Goal: Task Accomplishment & Management: Use online tool/utility

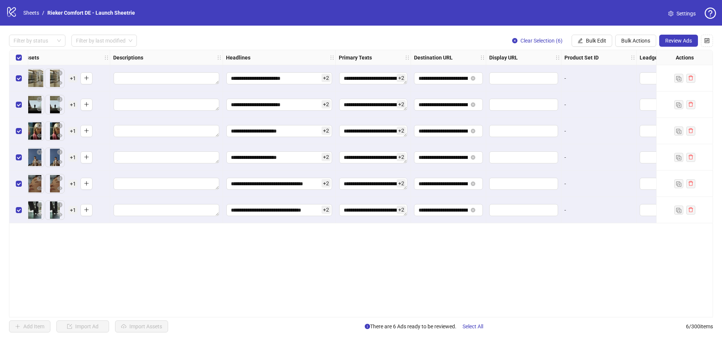
scroll to position [0, 624]
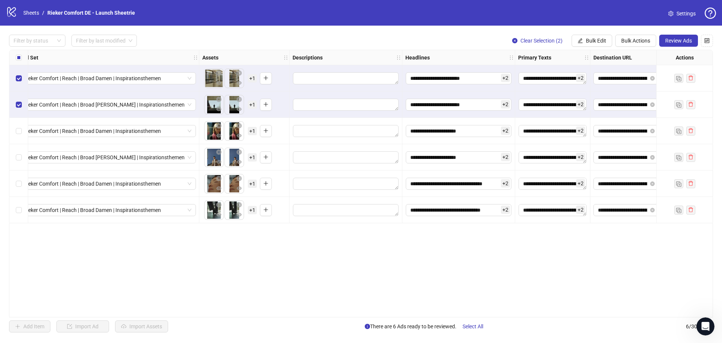
scroll to position [22, 0]
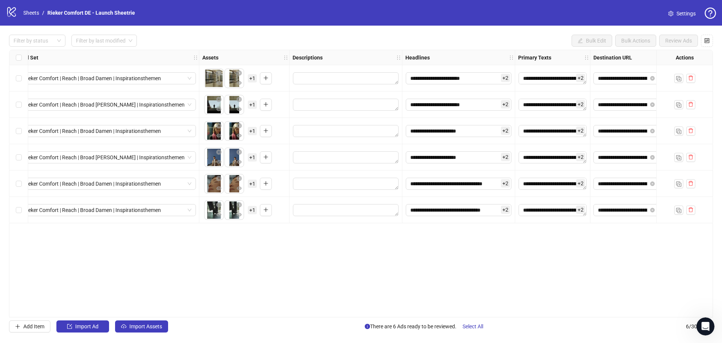
click at [388, 260] on div "**********" at bounding box center [361, 183] width 704 height 267
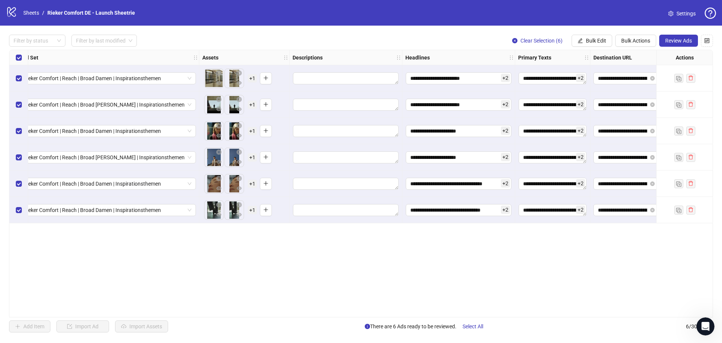
drag, startPoint x: 392, startPoint y: 313, endPoint x: 514, endPoint y: 306, distance: 122.4
click at [514, 306] on div "**********" at bounding box center [361, 183] width 704 height 267
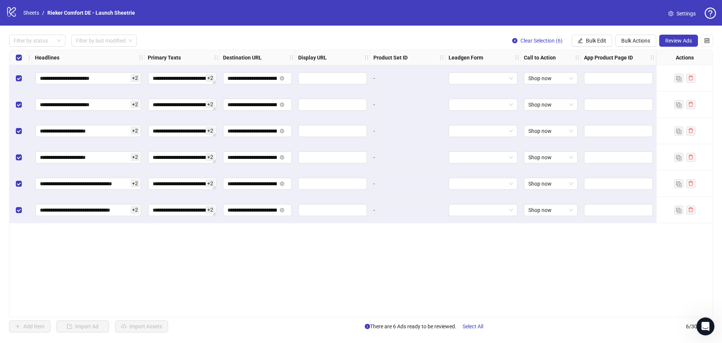
scroll to position [0, 412]
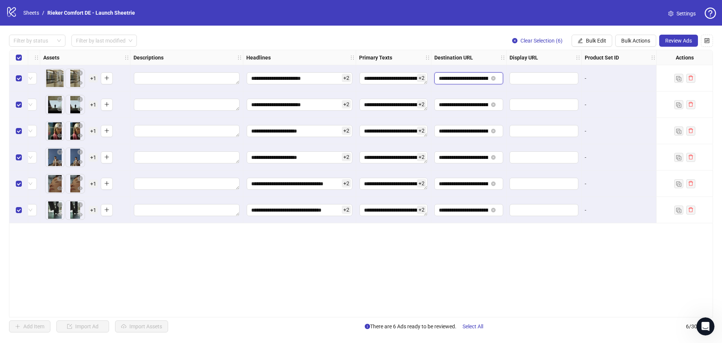
click at [452, 76] on input "**********" at bounding box center [463, 78] width 49 height 8
click at [438, 77] on span "**********" at bounding box center [468, 78] width 69 height 12
click at [537, 74] on span "**********" at bounding box center [544, 78] width 69 height 12
drag, startPoint x: 611, startPoint y: 96, endPoint x: 607, endPoint y: 97, distance: 4.2
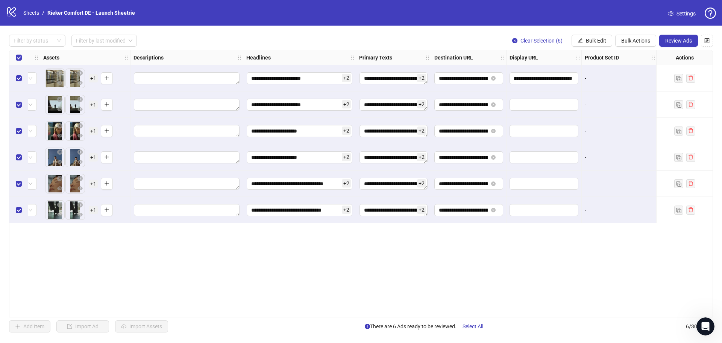
click at [612, 96] on div "-" at bounding box center [619, 104] width 75 height 26
click at [541, 108] on input "text" at bounding box center [543, 104] width 58 height 8
click at [468, 98] on div "**********" at bounding box center [468, 104] width 75 height 26
click at [474, 106] on input "**********" at bounding box center [463, 104] width 49 height 8
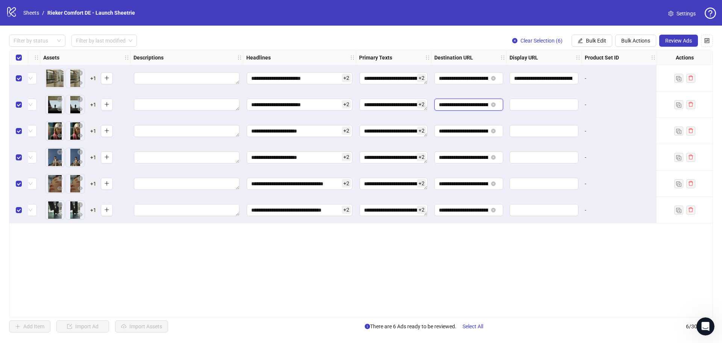
click at [474, 106] on input "**********" at bounding box center [463, 104] width 49 height 8
click at [490, 253] on div "**********" at bounding box center [361, 183] width 704 height 267
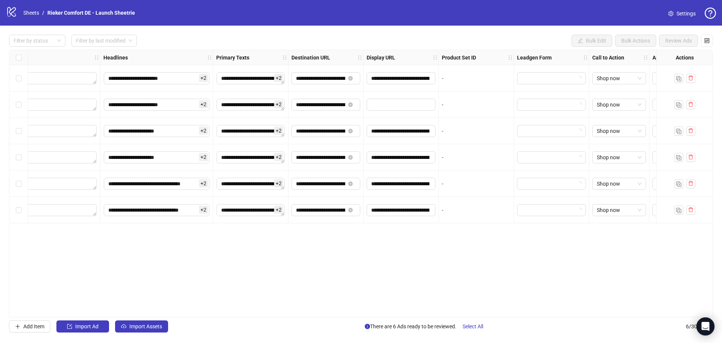
scroll to position [0, 624]
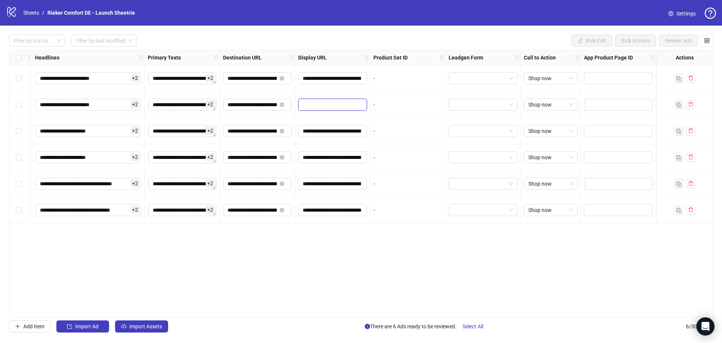
click at [329, 104] on input "text" at bounding box center [332, 104] width 58 height 8
click at [326, 76] on input "**********" at bounding box center [332, 78] width 58 height 8
click at [328, 76] on input "**********" at bounding box center [332, 78] width 58 height 8
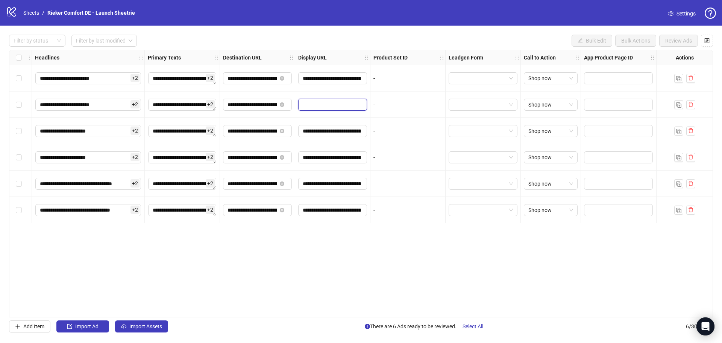
click at [332, 103] on input "text" at bounding box center [332, 104] width 58 height 8
paste input "**********"
drag, startPoint x: 317, startPoint y: 105, endPoint x: 346, endPoint y: 102, distance: 29.2
click at [346, 102] on input "**********" at bounding box center [332, 104] width 58 height 8
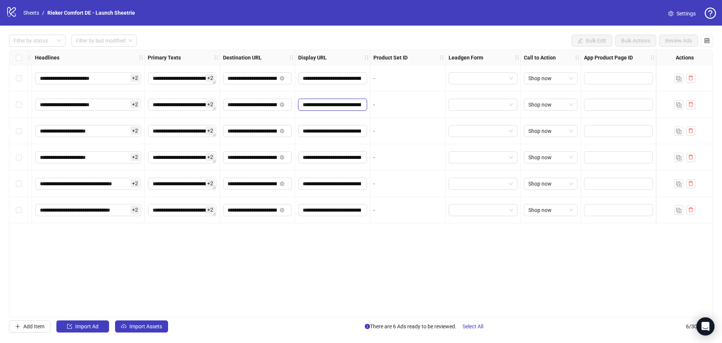
type input "**********"
click at [311, 277] on div "**********" at bounding box center [361, 183] width 704 height 267
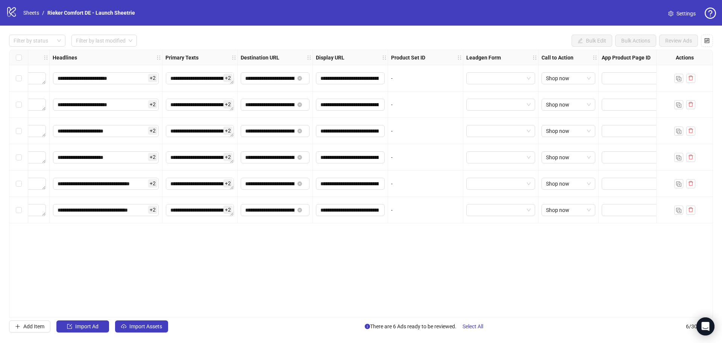
scroll to position [0, 624]
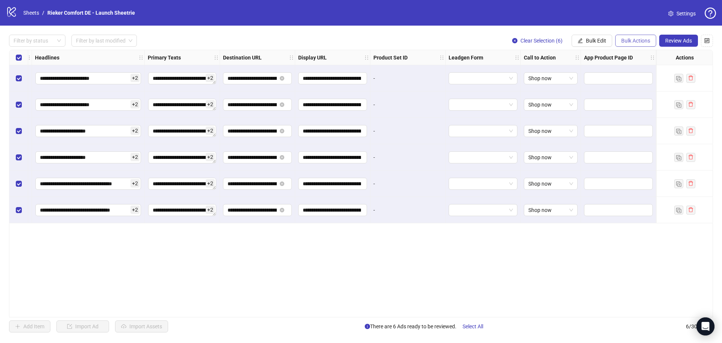
click at [630, 38] on span "Bulk Actions" at bounding box center [635, 41] width 29 height 6
click at [601, 38] on span "Bulk Edit" at bounding box center [596, 41] width 20 height 6
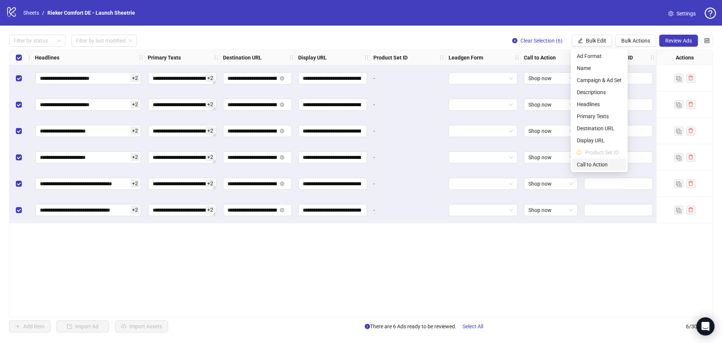
click at [589, 165] on span "Call to Action" at bounding box center [599, 164] width 45 height 8
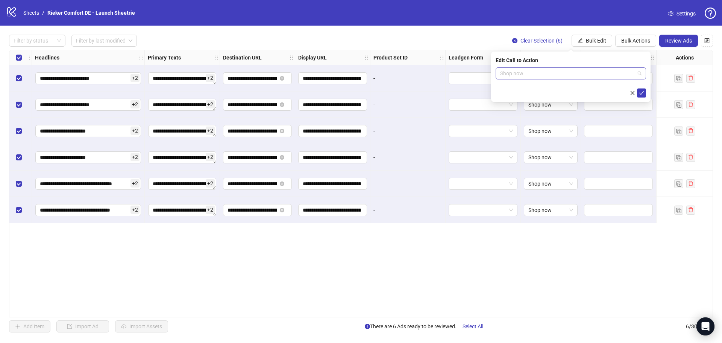
click at [529, 74] on span "Shop now" at bounding box center [570, 73] width 141 height 11
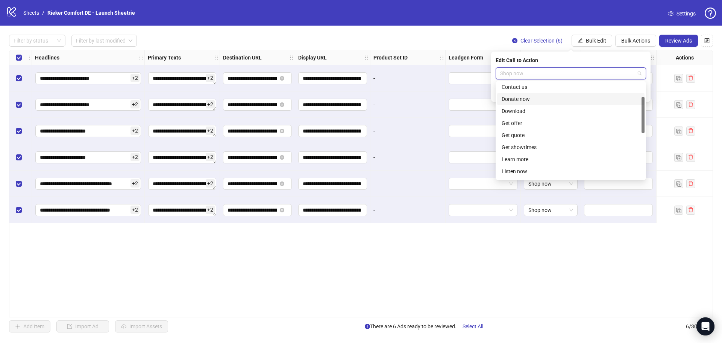
scroll to position [75, 0]
click at [525, 121] on div "Learn more" at bounding box center [571, 121] width 138 height 8
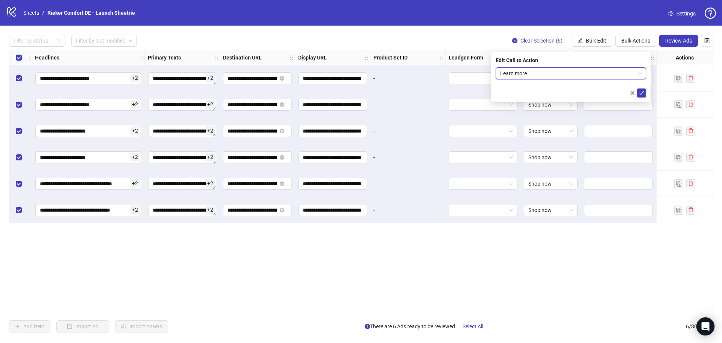
click at [578, 74] on span "Learn more" at bounding box center [570, 73] width 141 height 11
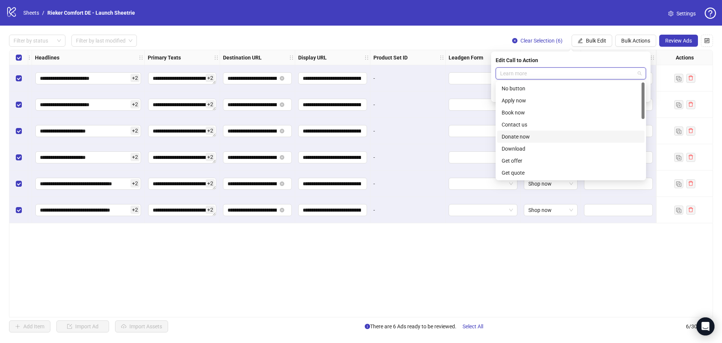
scroll to position [38, 0]
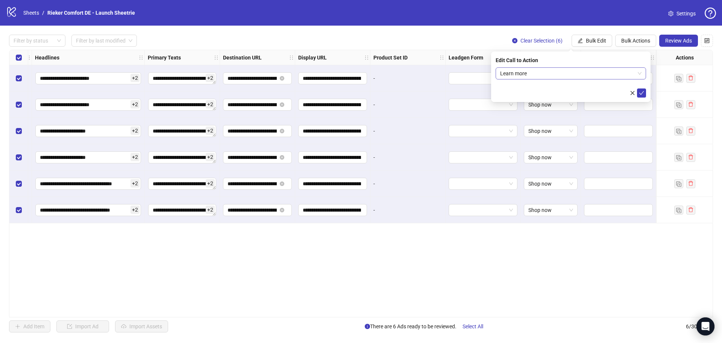
click at [595, 74] on span "Learn more" at bounding box center [570, 73] width 141 height 11
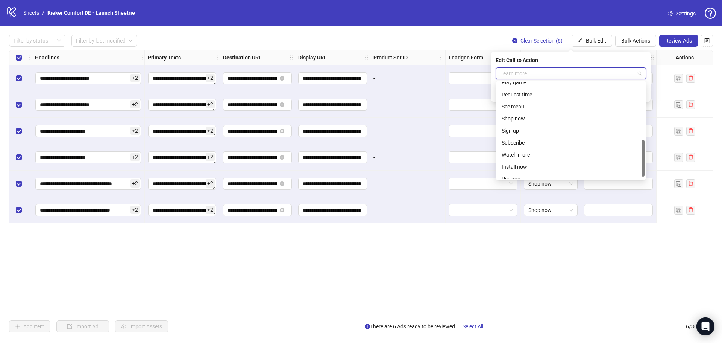
scroll to position [156, 0]
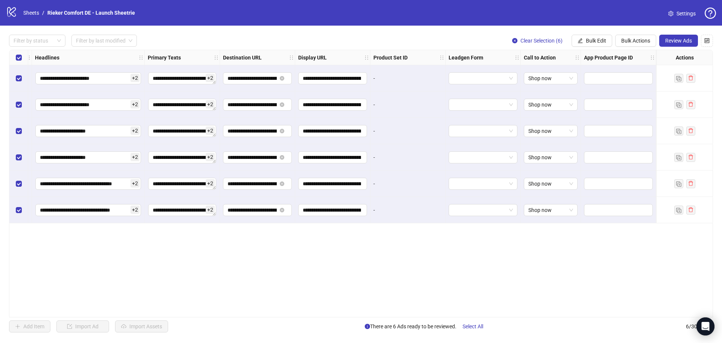
click at [509, 259] on div "**********" at bounding box center [361, 183] width 704 height 267
click at [601, 40] on span "Bulk Edit" at bounding box center [596, 41] width 20 height 6
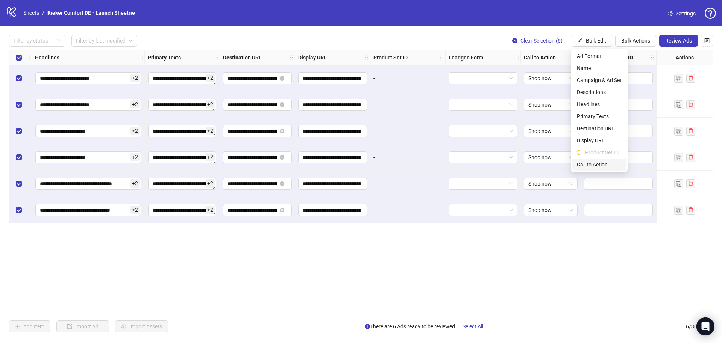
click at [599, 163] on span "Call to Action" at bounding box center [599, 164] width 45 height 8
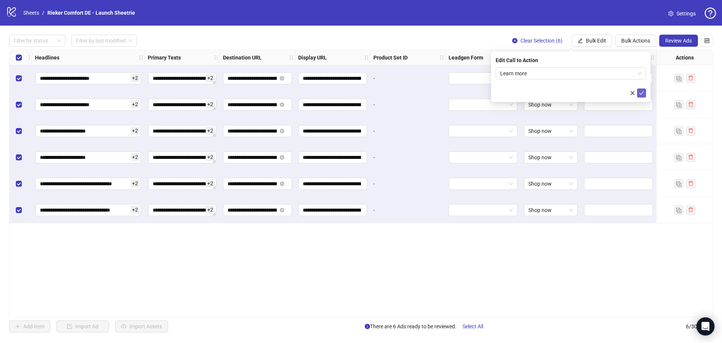
click at [643, 91] on icon "check" at bounding box center [641, 93] width 5 height 4
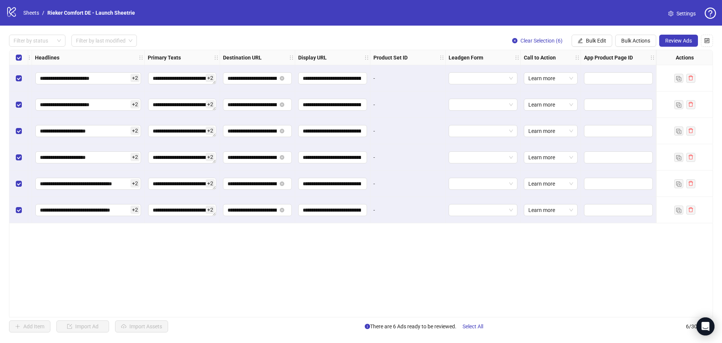
click at [206, 79] on span "+ 2" at bounding box center [210, 78] width 9 height 8
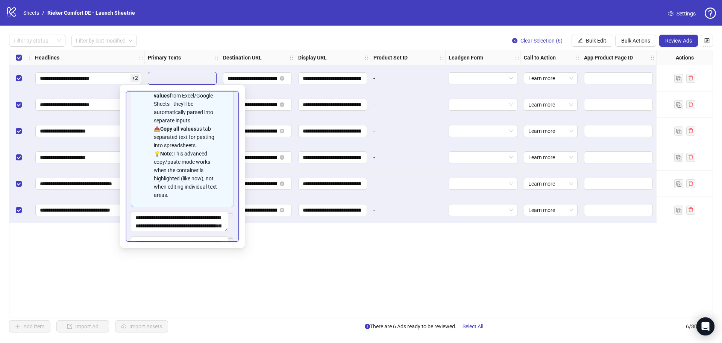
scroll to position [117, 0]
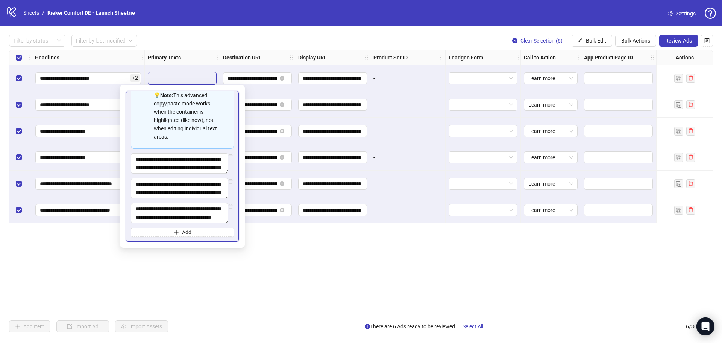
click at [306, 264] on div "**********" at bounding box center [361, 183] width 704 height 267
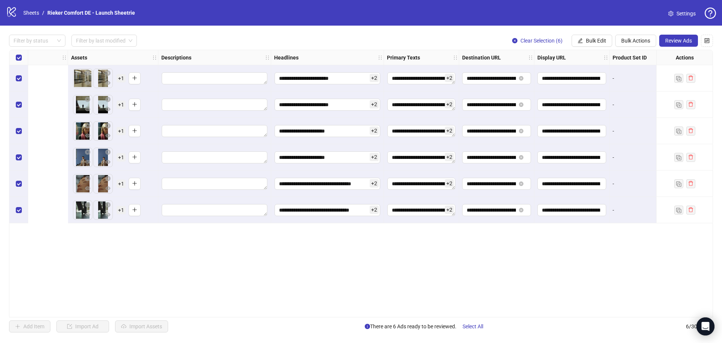
scroll to position [0, 624]
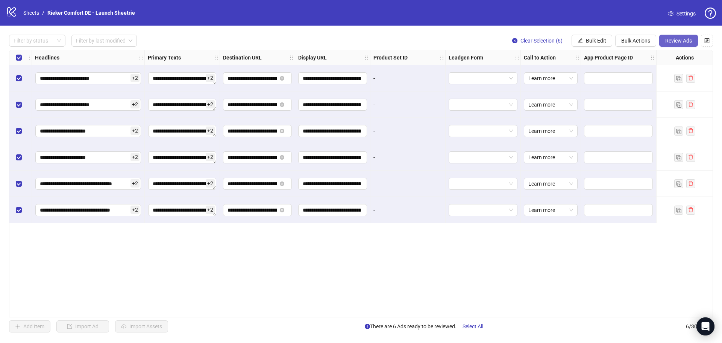
click at [687, 38] on span "Review Ads" at bounding box center [678, 41] width 27 height 6
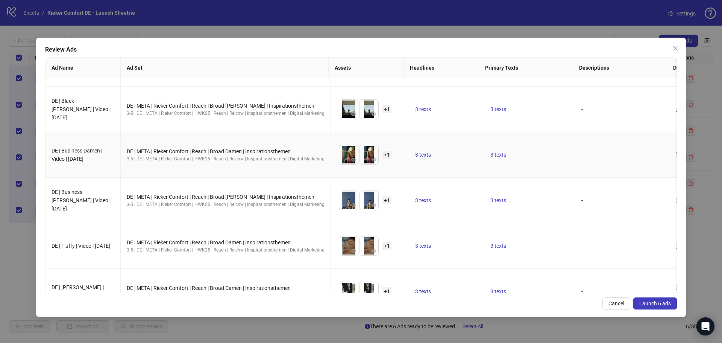
scroll to position [38, 0]
click at [620, 305] on span "Cancel" at bounding box center [616, 303] width 16 height 6
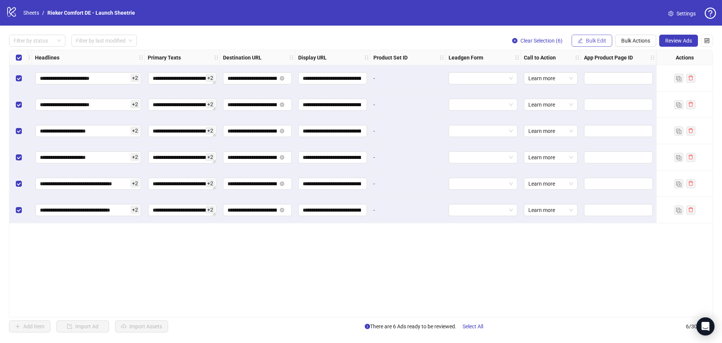
click at [597, 41] on span "Bulk Edit" at bounding box center [596, 41] width 20 height 6
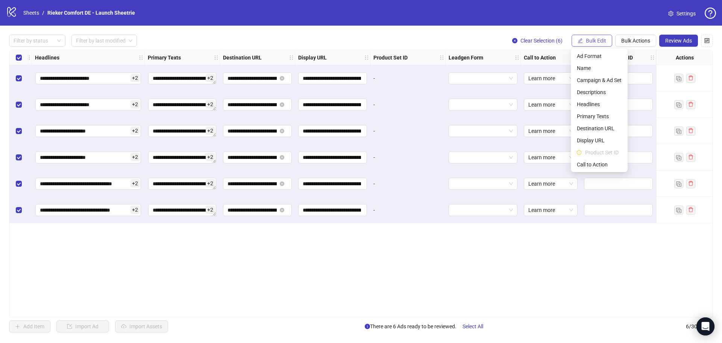
click at [597, 41] on span "Bulk Edit" at bounding box center [596, 41] width 20 height 6
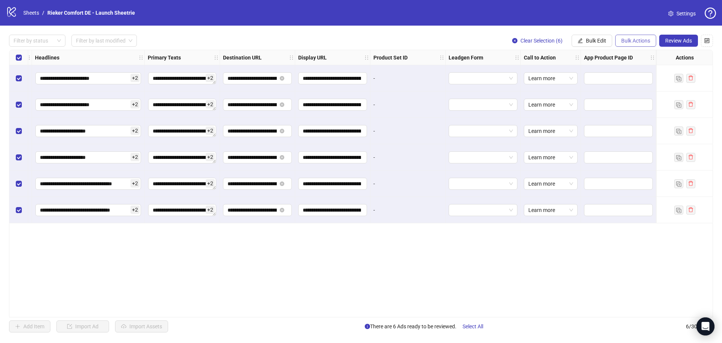
click at [630, 39] on span "Bulk Actions" at bounding box center [635, 41] width 29 height 6
click at [636, 80] on span "Duplicate with assets" at bounding box center [646, 80] width 52 height 8
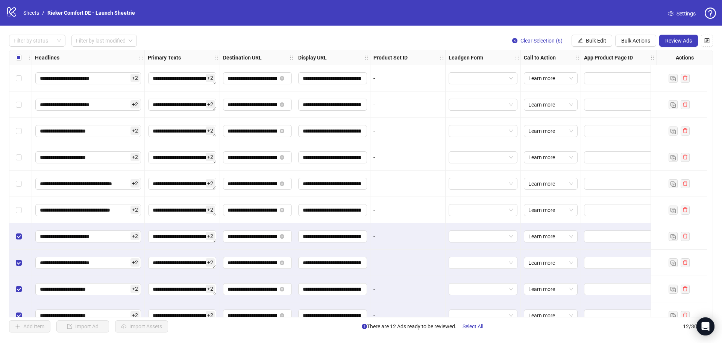
scroll to position [67, 624]
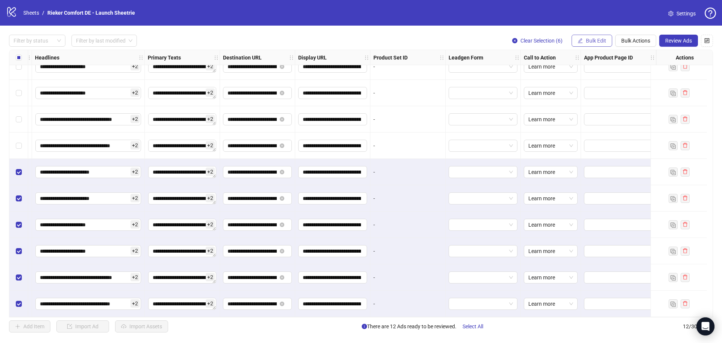
click at [587, 41] on span "Bulk Edit" at bounding box center [596, 41] width 20 height 6
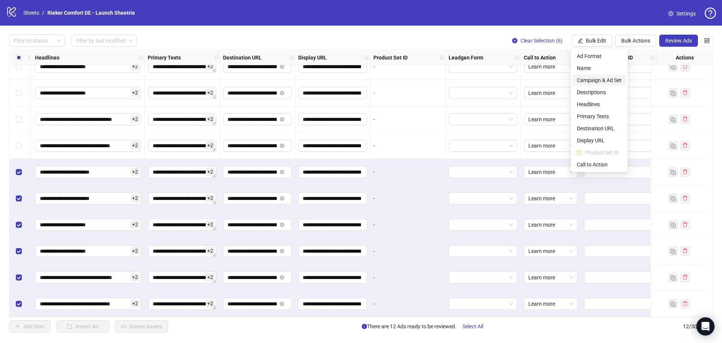
click at [602, 83] on span "Campaign & Ad Set" at bounding box center [599, 80] width 45 height 8
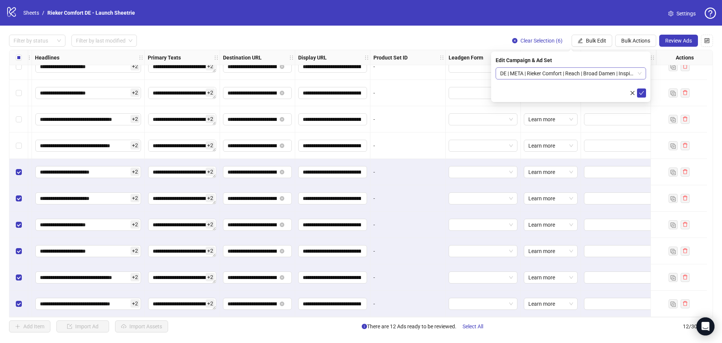
click at [638, 72] on span "DE | META | Rieker Comfort | Reach | Broad Damen | Inspirationsthemen" at bounding box center [570, 73] width 141 height 11
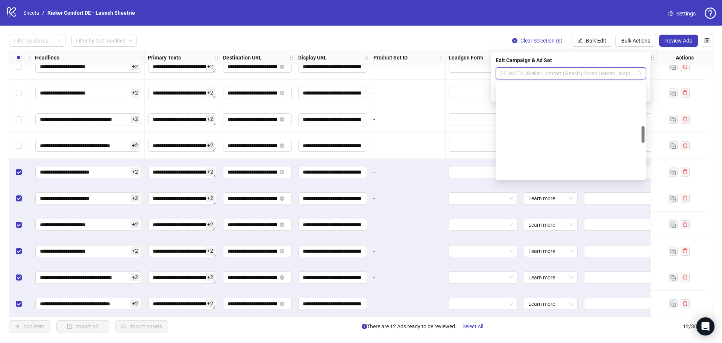
scroll to position [249, 0]
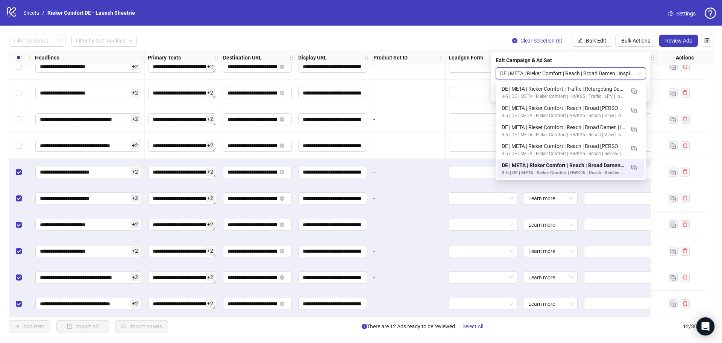
click at [469, 38] on div "Filter by status Filter by last modified Clear Selection (6) Bulk Edit Bulk Act…" at bounding box center [361, 41] width 704 height 12
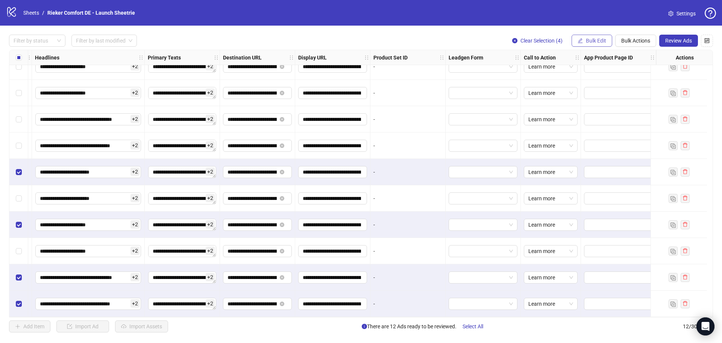
click at [597, 43] on span "Bulk Edit" at bounding box center [596, 41] width 20 height 6
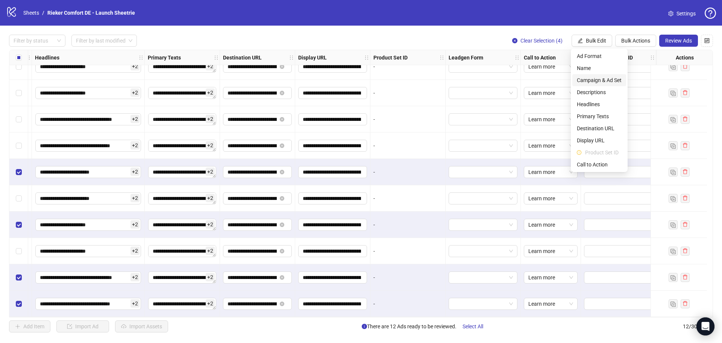
click at [593, 83] on span "Campaign & Ad Set" at bounding box center [599, 80] width 45 height 8
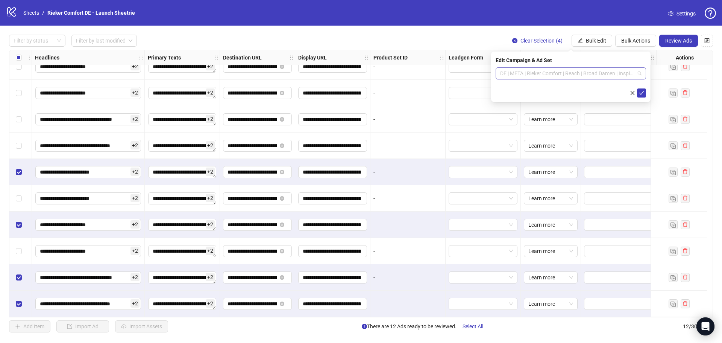
click at [617, 73] on span "DE | META | Rieker Comfort | Reach | Broad Damen | Inspirationsthemen" at bounding box center [570, 73] width 141 height 11
click at [567, 74] on span "DE | META | Rieker Comfort | Reach | Broad Damen | Inspirationsthemen" at bounding box center [570, 73] width 141 height 11
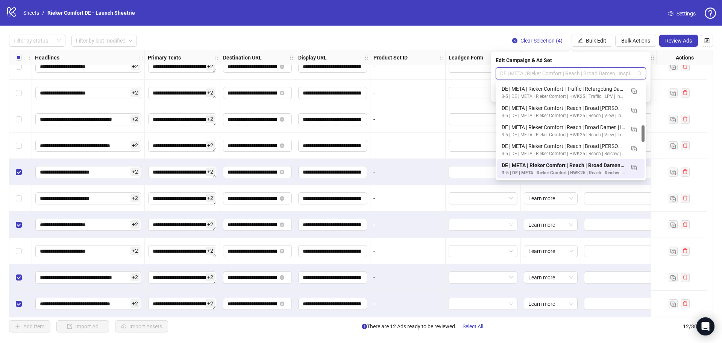
drag, startPoint x: 618, startPoint y: 73, endPoint x: 492, endPoint y: 75, distance: 126.0
click at [492, 75] on div "Edit Campaign & Ad Set DE | META | Rieker Comfort | Reach | Broad Damen | Inspi…" at bounding box center [570, 77] width 159 height 50
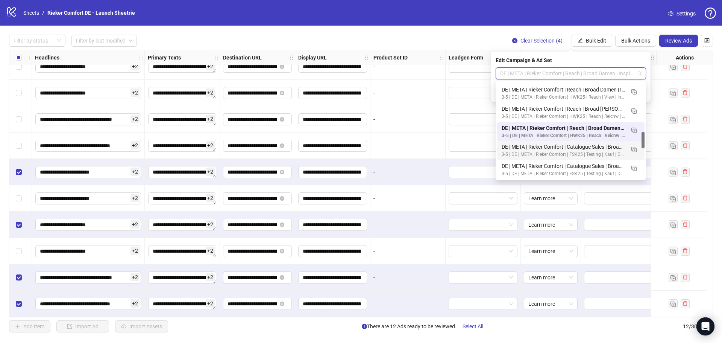
scroll to position [324, 0]
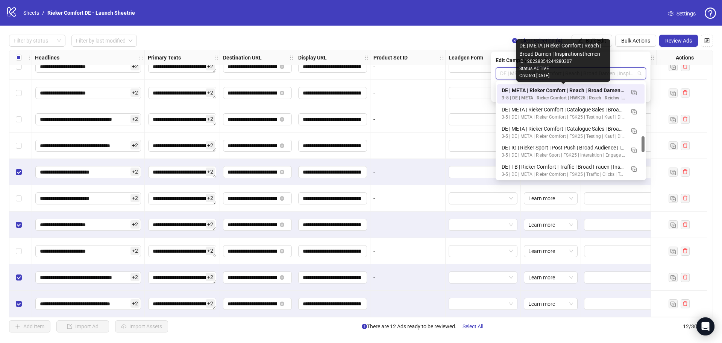
drag, startPoint x: 500, startPoint y: 89, endPoint x: 614, endPoint y: 90, distance: 114.3
click at [614, 90] on div "DE | META | Rieker Comfort | Reach | Broad Damen | Inspirationsthemen 3-5 | DE …" at bounding box center [570, 93] width 147 height 19
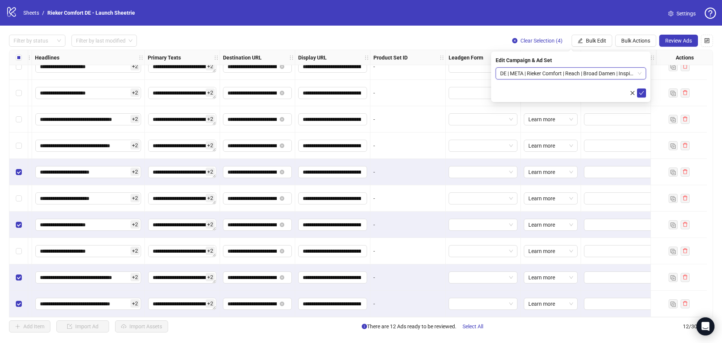
click at [639, 73] on span "DE | META | Rieker Comfort | Reach | Broad Damen | Inspirationsthemen" at bounding box center [570, 73] width 141 height 11
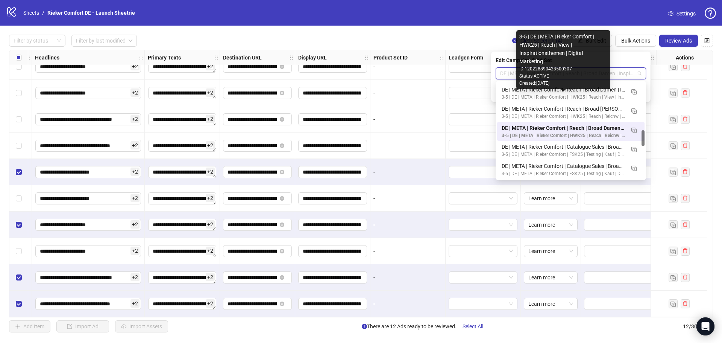
scroll to position [249, 0]
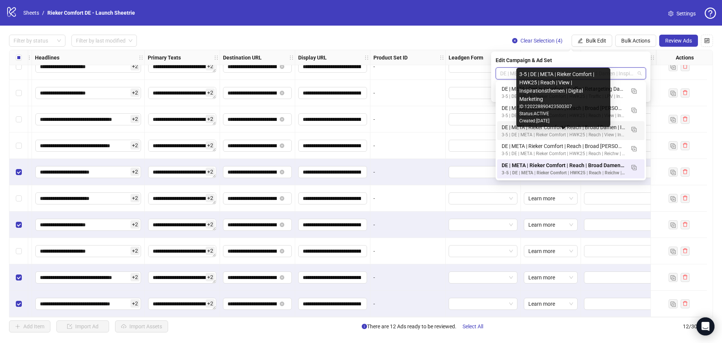
click at [580, 134] on div "3-5 | DE | META | Rieker Comfort | HWK25 | Reach | View | Inspirationsthemen | …" at bounding box center [563, 134] width 123 height 7
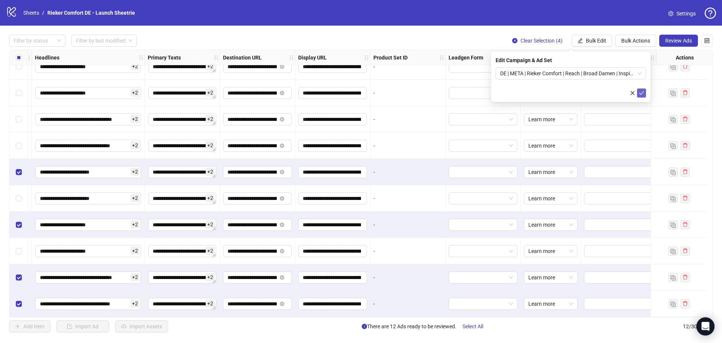
click at [643, 94] on icon "check" at bounding box center [641, 92] width 5 height 5
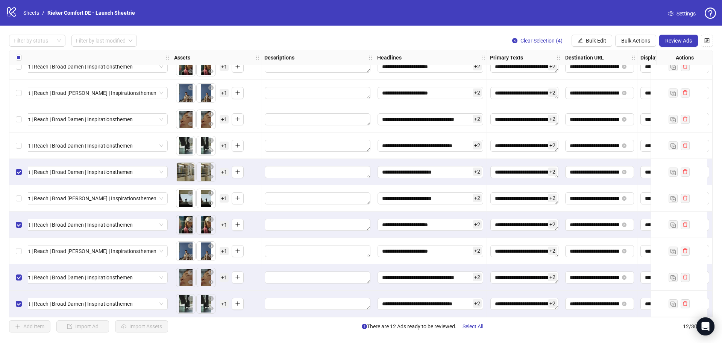
scroll to position [67, 0]
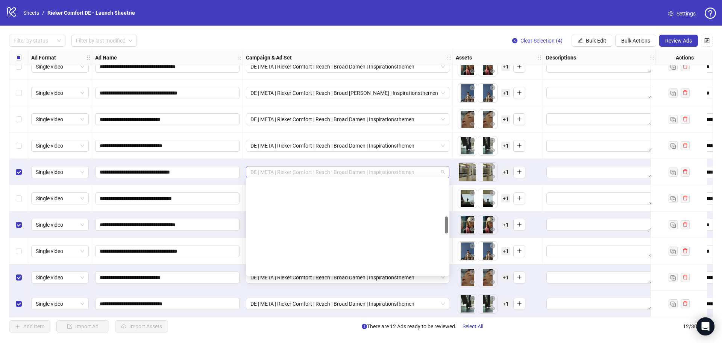
click at [444, 169] on span "DE | META | Rieker Comfort | Reach | Broad Damen | Inspirationsthemen" at bounding box center [347, 171] width 194 height 11
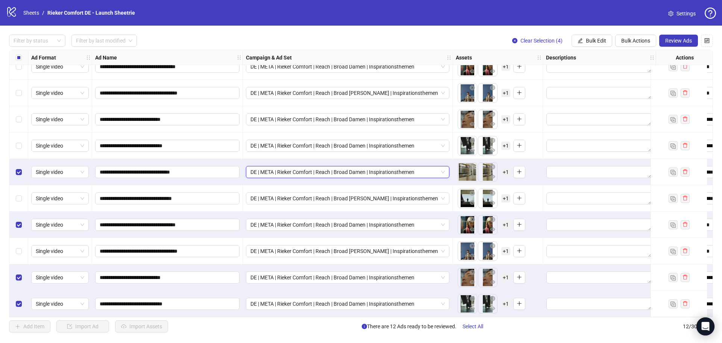
click at [533, 331] on div "Add Item Import Ad Import Assets There are 12 Ads ready to be reviewed. Select …" at bounding box center [361, 326] width 704 height 12
click at [23, 170] on div "Select row 7" at bounding box center [18, 172] width 19 height 26
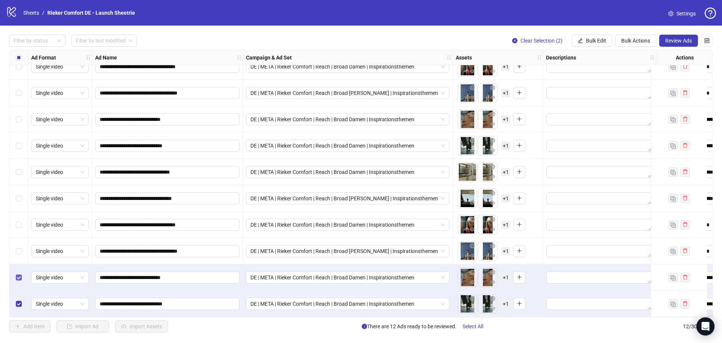
click at [17, 273] on label "Select row 11" at bounding box center [19, 277] width 6 height 8
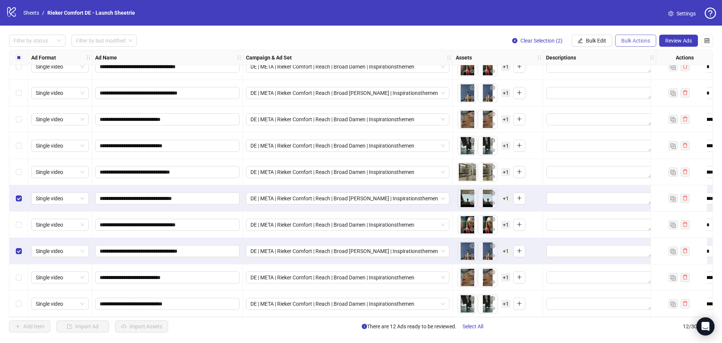
click at [631, 39] on span "Bulk Actions" at bounding box center [635, 41] width 29 height 6
click at [602, 38] on span "Bulk Edit" at bounding box center [596, 41] width 20 height 6
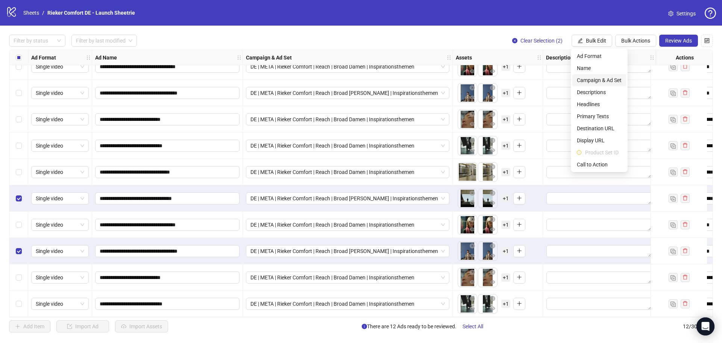
click at [592, 76] on li "Campaign & Ad Set" at bounding box center [599, 80] width 54 height 12
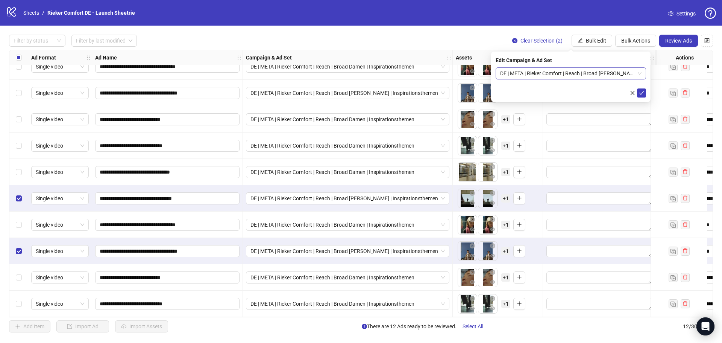
click at [639, 73] on span "DE | META | Rieker Comfort | Reach | Broad Herren | Inspirationsthemen" at bounding box center [570, 73] width 141 height 11
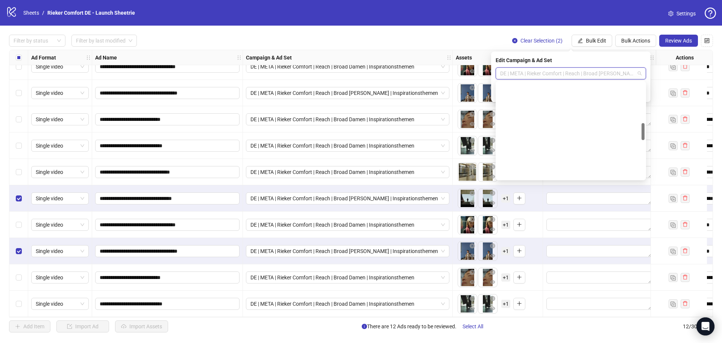
scroll to position [230, 0]
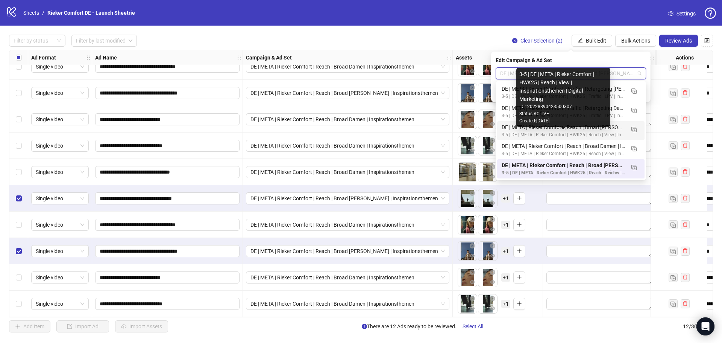
click at [597, 132] on div "3-5 | DE | META | Rieker Comfort | HWK25 | Reach | View | Inspirationsthemen | …" at bounding box center [563, 134] width 123 height 7
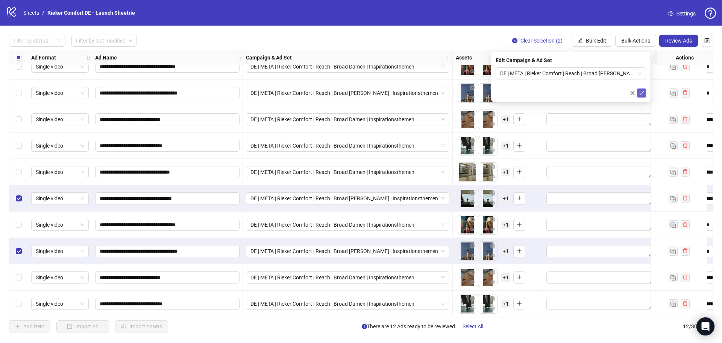
click at [645, 94] on button "submit" at bounding box center [641, 92] width 9 height 9
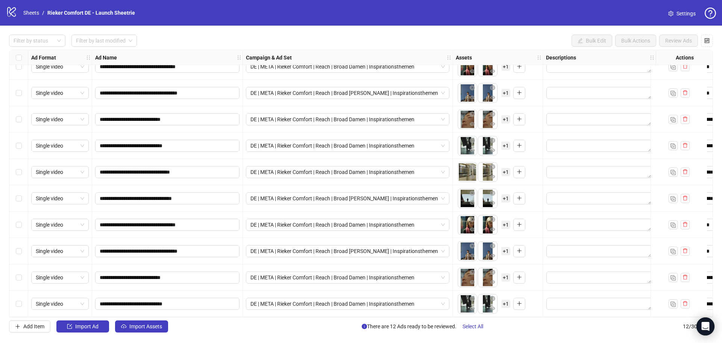
scroll to position [0, 0]
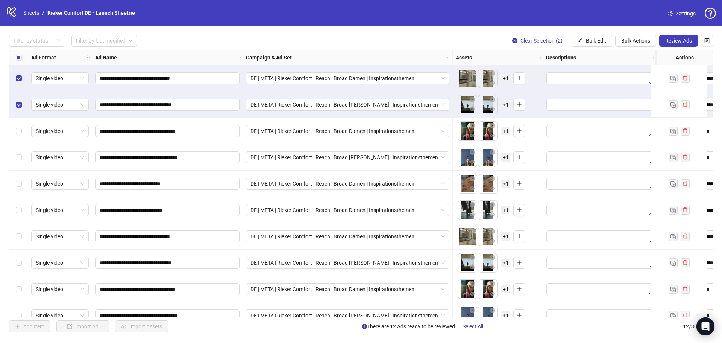
click at [18, 136] on div "Select row 3" at bounding box center [18, 131] width 19 height 26
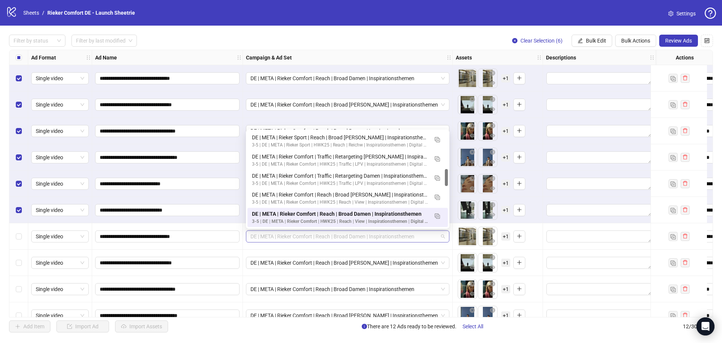
click at [442, 236] on span "DE | META | Rieker Comfort | Reach | Broad Damen | Inspirationsthemen" at bounding box center [347, 236] width 194 height 11
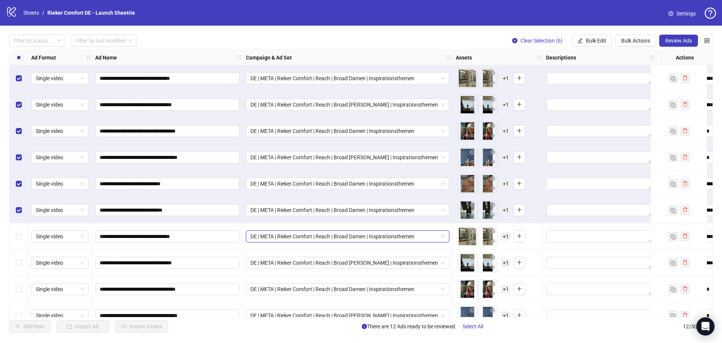
click at [445, 239] on span "DE | META | Rieker Comfort | Reach | Broad Damen | Inspirationsthemen" at bounding box center [347, 236] width 194 height 11
click at [449, 56] on icon "holder" at bounding box center [448, 57] width 5 height 5
drag, startPoint x: 378, startPoint y: 58, endPoint x: 445, endPoint y: 58, distance: 66.2
click at [445, 58] on div "Assets" at bounding box center [401, 57] width 90 height 15
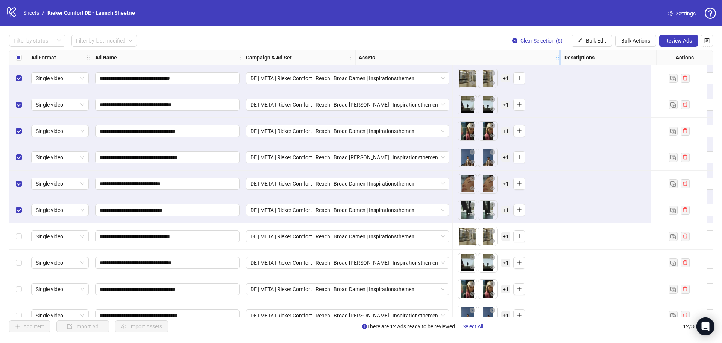
drag, startPoint x: 441, startPoint y: 58, endPoint x: 556, endPoint y: 58, distance: 115.4
click at [556, 58] on icon "holder" at bounding box center [557, 57] width 5 height 5
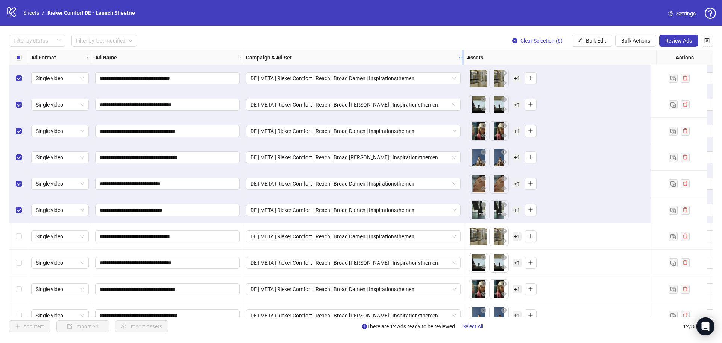
drag, startPoint x: 353, startPoint y: 58, endPoint x: 461, endPoint y: 58, distance: 108.3
click at [461, 58] on icon "holder" at bounding box center [460, 57] width 5 height 5
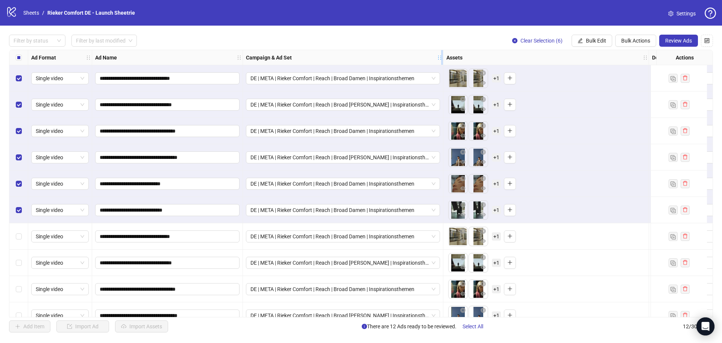
drag, startPoint x: 461, startPoint y: 57, endPoint x: 440, endPoint y: 56, distance: 20.7
click at [440, 56] on icon "holder" at bounding box center [439, 57] width 5 height 5
click at [642, 41] on span "Bulk Actions" at bounding box center [635, 41] width 29 height 6
click at [644, 79] on span "Duplicate with assets" at bounding box center [646, 80] width 52 height 8
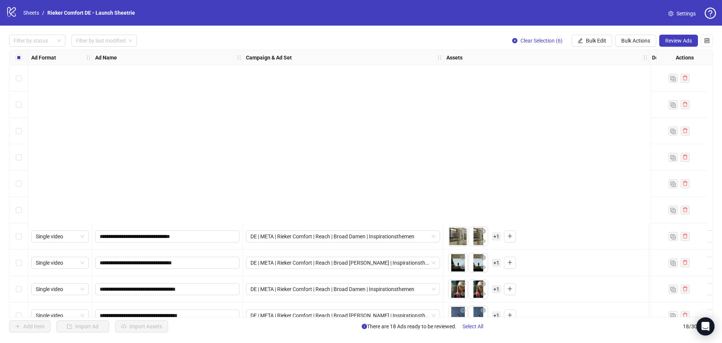
scroll to position [225, 0]
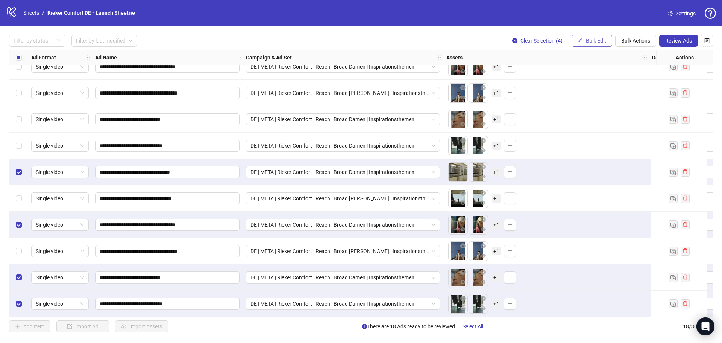
click at [589, 41] on span "Bulk Edit" at bounding box center [596, 41] width 20 height 6
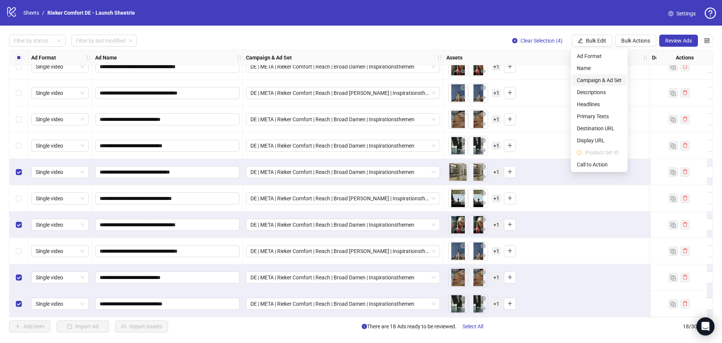
click at [595, 78] on span "Campaign & Ad Set" at bounding box center [599, 80] width 45 height 8
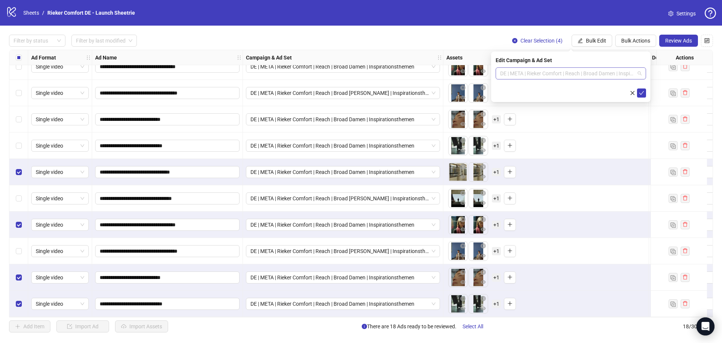
click at [593, 71] on span "DE | META | Rieker Comfort | Reach | Broad Damen | Inspirationsthemen" at bounding box center [570, 73] width 141 height 11
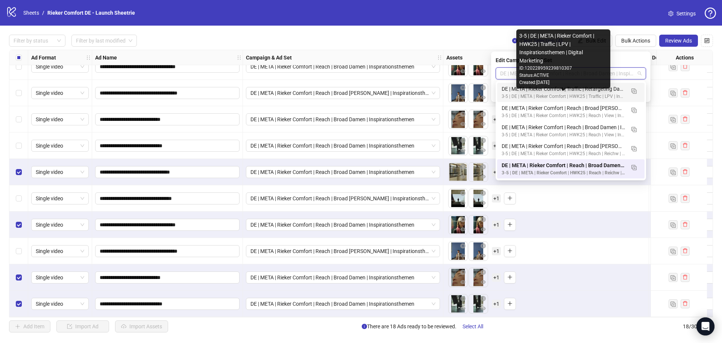
click at [511, 93] on div "3-5 | DE | META | Rieker Comfort | HWK25 | Traffic | LPV | Inspirationsthemen |…" at bounding box center [563, 96] width 123 height 7
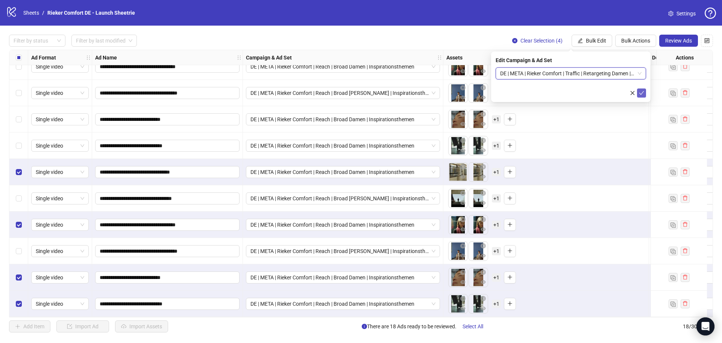
click at [643, 92] on icon "check" at bounding box center [641, 93] width 5 height 4
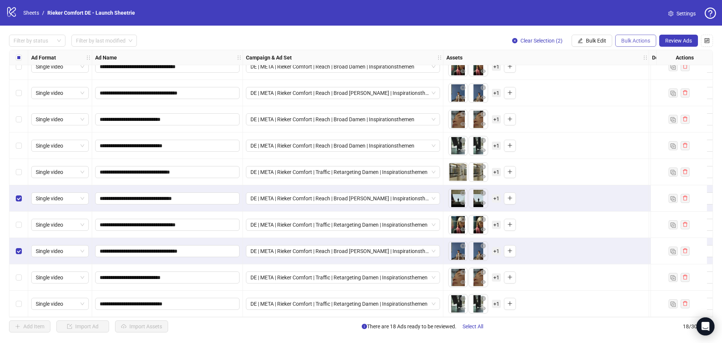
click at [637, 43] on span "Bulk Actions" at bounding box center [635, 41] width 29 height 6
click at [599, 41] on span "Bulk Edit" at bounding box center [596, 41] width 20 height 6
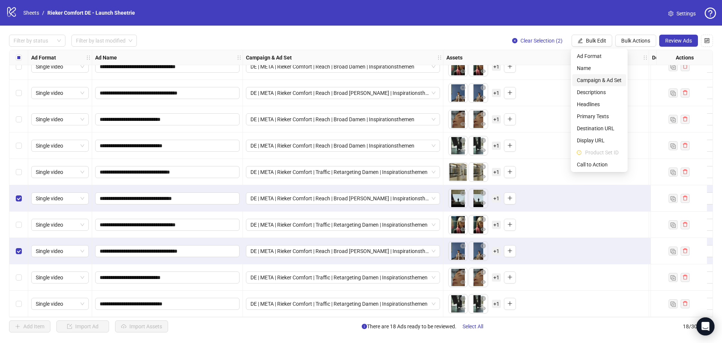
click at [601, 83] on span "Campaign & Ad Set" at bounding box center [599, 80] width 45 height 8
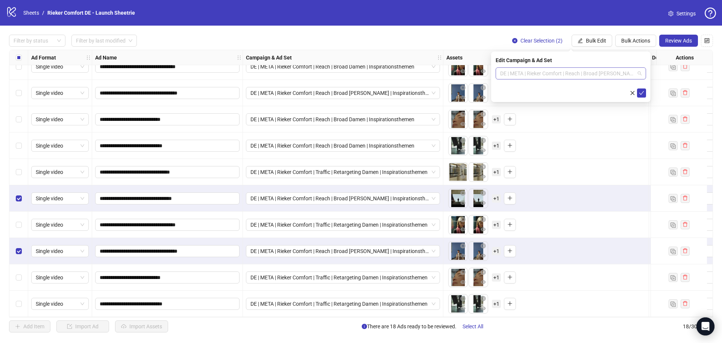
click at [640, 72] on span "DE | META | Rieker Comfort | Reach | Broad Herren | Inspirationsthemen" at bounding box center [570, 73] width 141 height 11
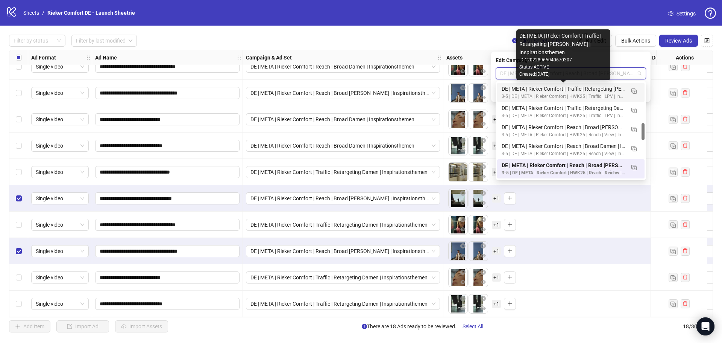
click at [607, 90] on div "DE | META | Rieker Comfort | Traffic | Retargeting Herren | Inspirationsthemen" at bounding box center [563, 89] width 123 height 8
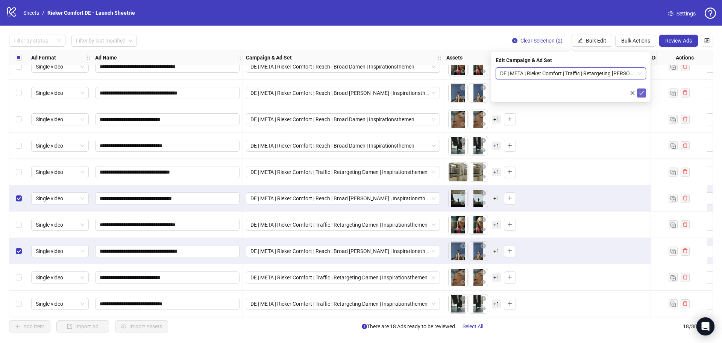
click at [643, 93] on icon "check" at bounding box center [641, 92] width 5 height 5
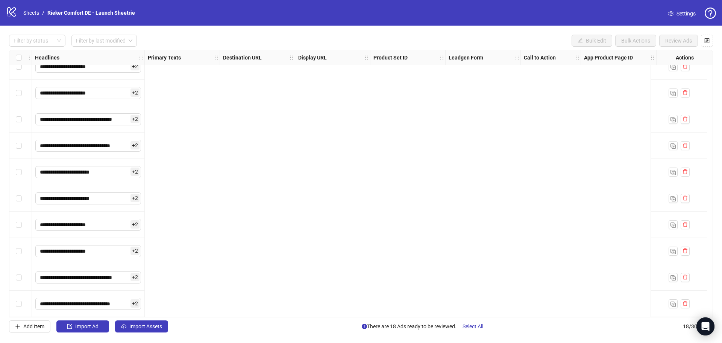
scroll to position [225, 0]
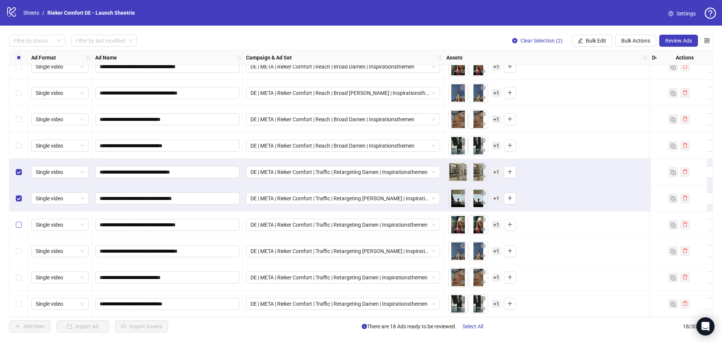
click at [20, 225] on label "Select row 15" at bounding box center [19, 224] width 6 height 8
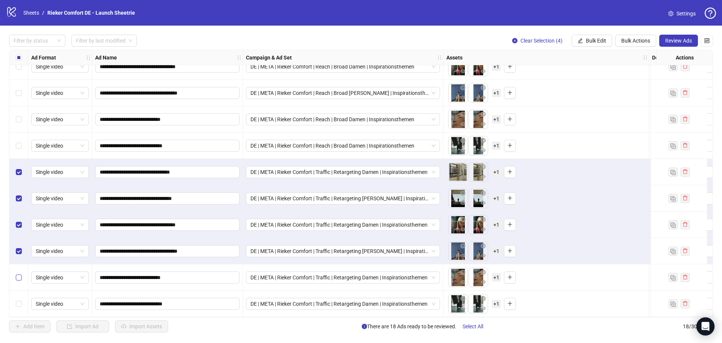
click at [19, 273] on label "Select row 17" at bounding box center [19, 277] width 6 height 8
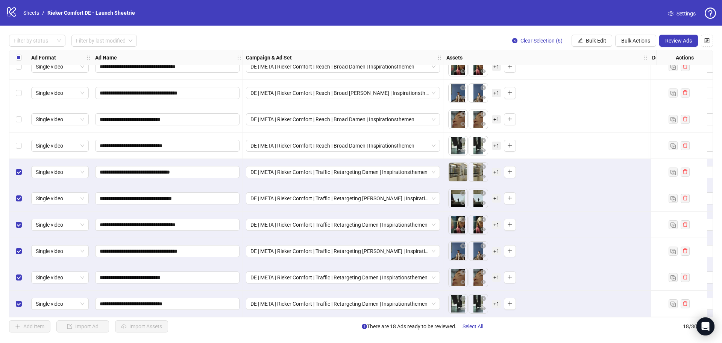
scroll to position [225, 736]
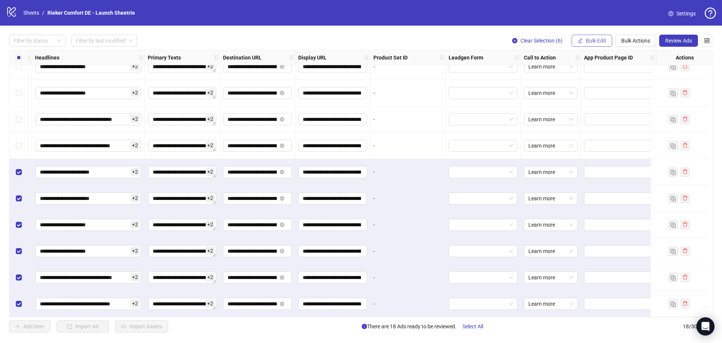
click at [595, 39] on span "Bulk Edit" at bounding box center [596, 41] width 20 height 6
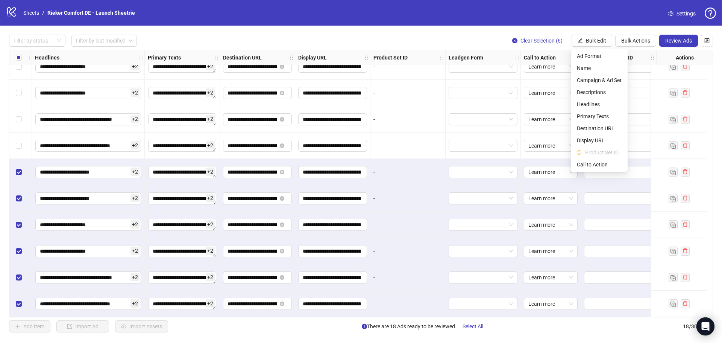
click at [432, 29] on div "**********" at bounding box center [361, 184] width 722 height 316
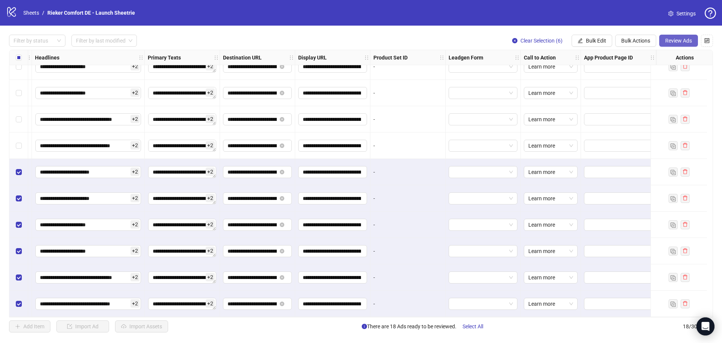
click at [674, 36] on button "Review Ads" at bounding box center [678, 41] width 39 height 12
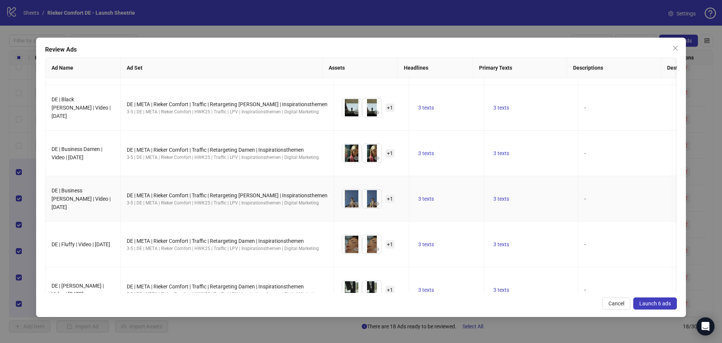
scroll to position [0, 0]
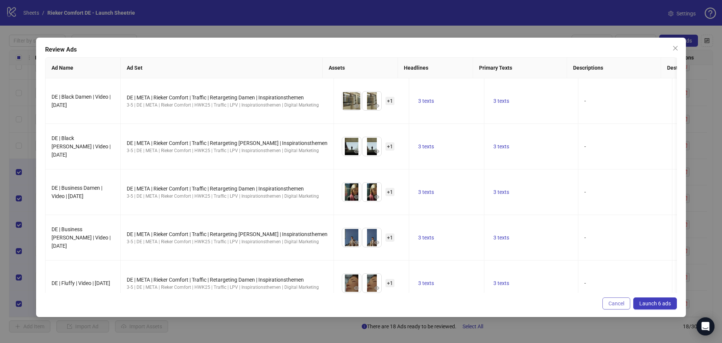
click at [624, 300] on span "Cancel" at bounding box center [616, 303] width 16 height 6
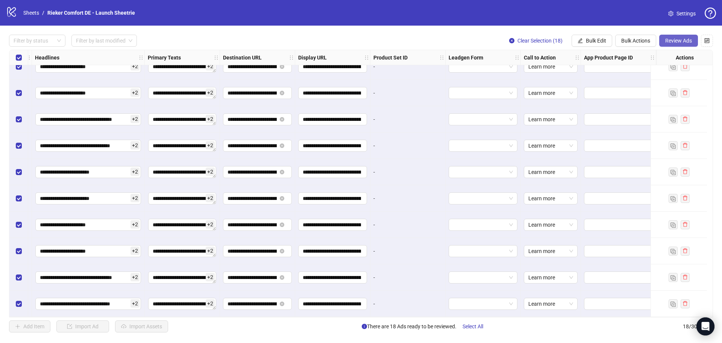
click at [674, 38] on span "Review Ads" at bounding box center [678, 41] width 27 height 6
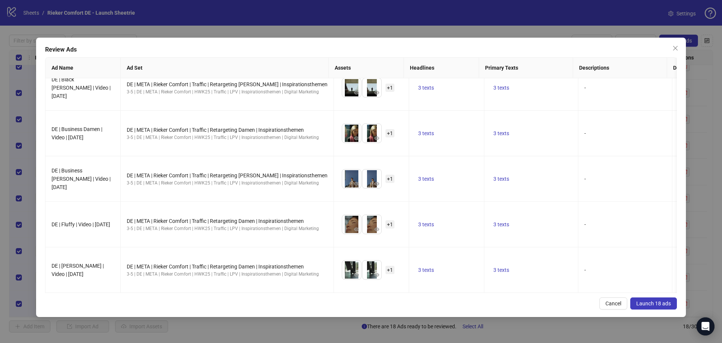
click at [655, 303] on span "Launch 18 ads" at bounding box center [653, 303] width 35 height 6
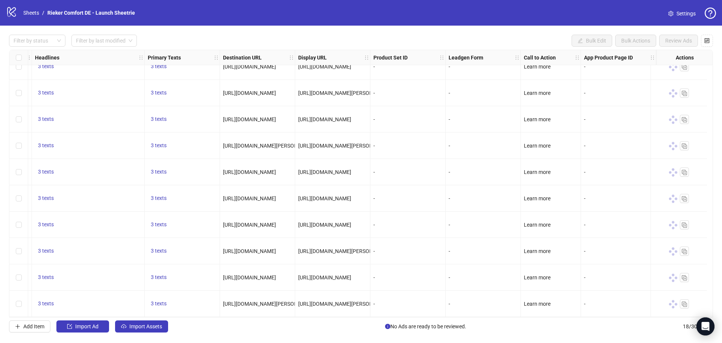
drag, startPoint x: 438, startPoint y: 317, endPoint x: 96, endPoint y: 315, distance: 343.0
click at [35, 317] on div "Ad Format Ad Name Campaign & Ad Set Assets Descriptions Headlines Primary Texts…" at bounding box center [361, 183] width 704 height 267
click at [31, 323] on button "Add Item" at bounding box center [29, 326] width 41 height 12
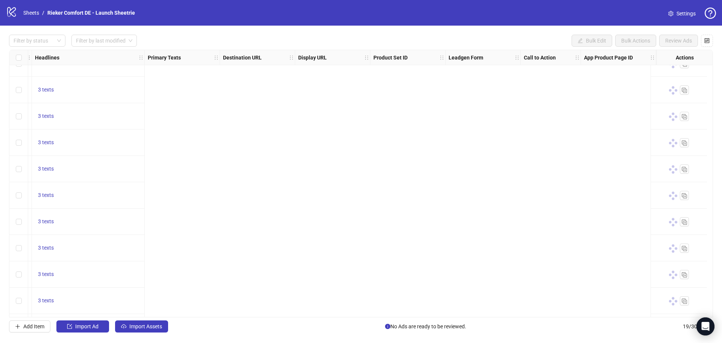
scroll to position [225, 0]
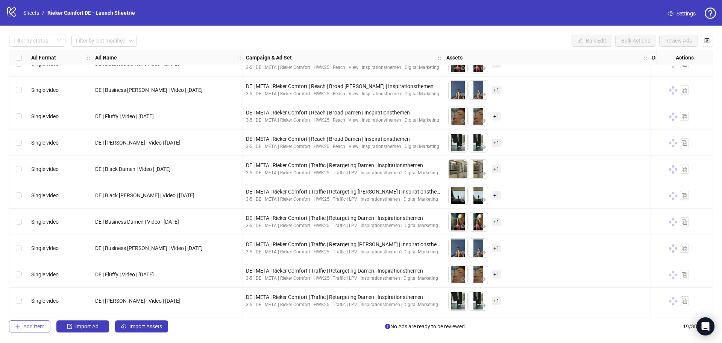
click at [30, 328] on span "Add Item" at bounding box center [33, 326] width 21 height 6
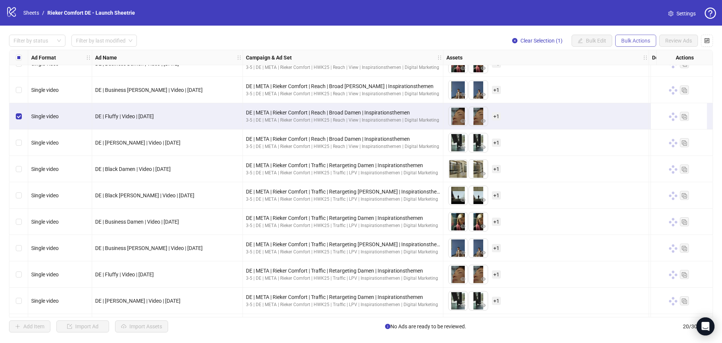
click at [642, 37] on button "Bulk Actions" at bounding box center [635, 41] width 41 height 12
click at [642, 38] on span "Bulk Actions" at bounding box center [635, 41] width 29 height 6
click at [707, 40] on icon "control" at bounding box center [707, 40] width 5 height 5
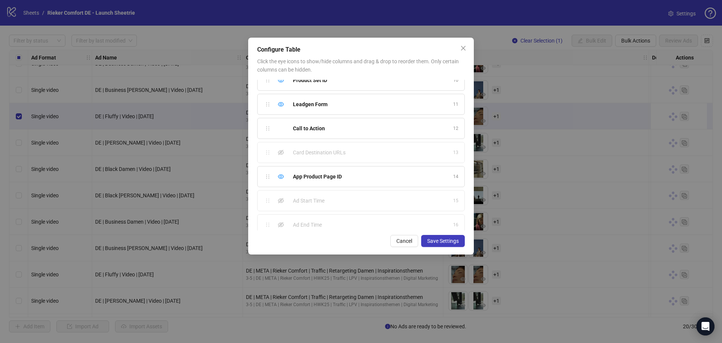
scroll to position [235, 0]
click at [280, 194] on icon "eye-invisible" at bounding box center [281, 193] width 6 height 6
click at [279, 217] on icon "eye-invisible" at bounding box center [281, 217] width 6 height 6
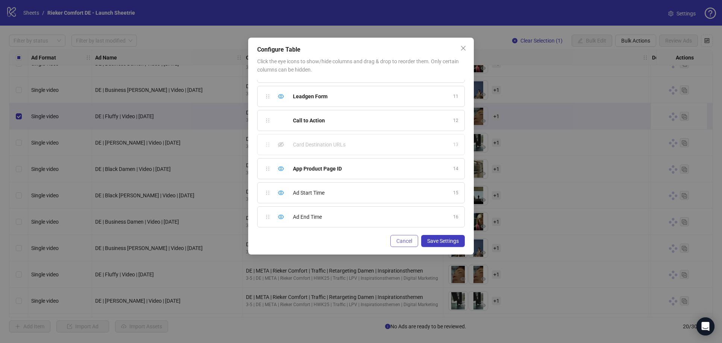
click at [405, 242] on span "Cancel" at bounding box center [404, 241] width 16 height 6
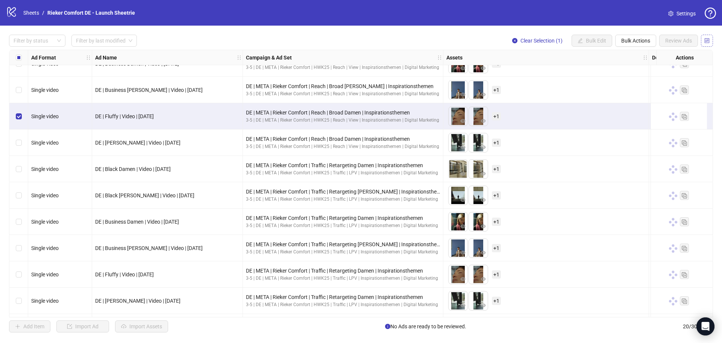
click at [706, 43] on icon "control" at bounding box center [707, 40] width 5 height 5
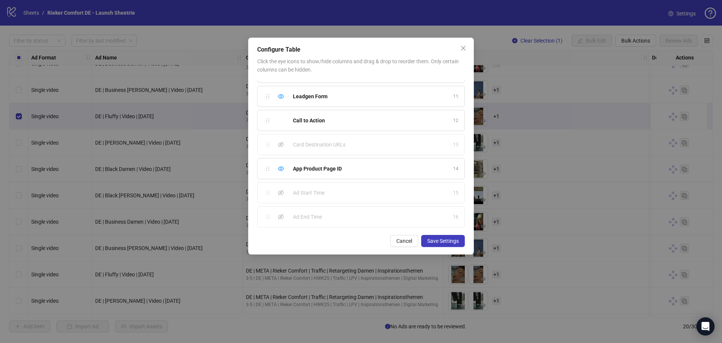
click at [288, 192] on div "Ad Start Time 15" at bounding box center [361, 192] width 208 height 21
click at [281, 191] on icon "eye-invisible" at bounding box center [281, 193] width 6 height 6
click at [280, 217] on icon "eye-invisible" at bounding box center [281, 217] width 6 height 6
click at [456, 238] on span "Save Settings" at bounding box center [443, 241] width 32 height 6
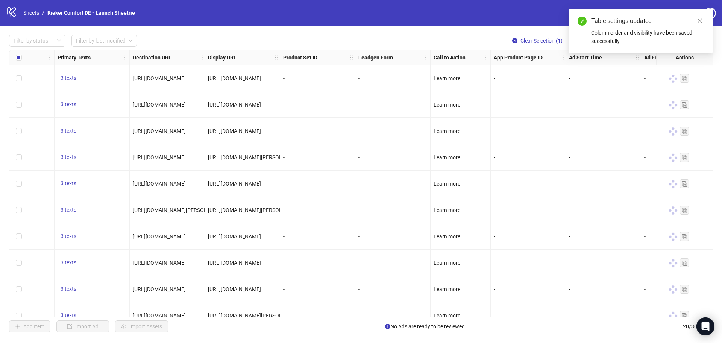
scroll to position [0, 886]
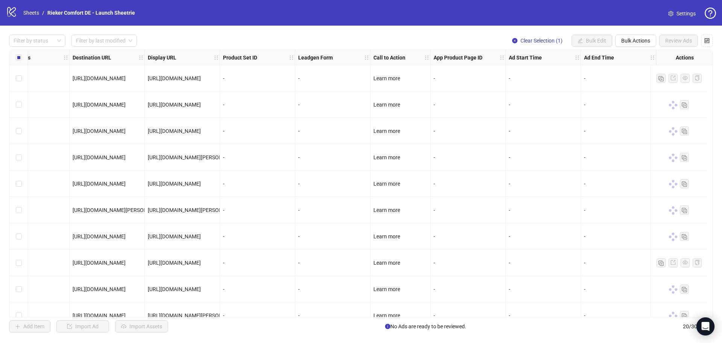
click at [537, 75] on div "-" at bounding box center [543, 78] width 69 height 8
click at [511, 76] on div "-" at bounding box center [543, 78] width 69 height 8
click at [524, 111] on div "-" at bounding box center [543, 104] width 75 height 26
click at [543, 187] on div "-" at bounding box center [543, 183] width 69 height 8
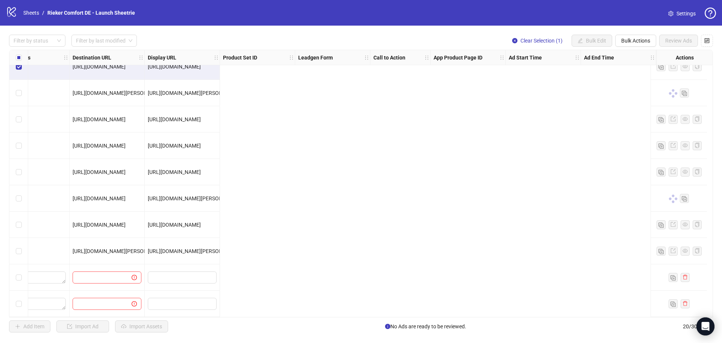
scroll to position [278, 0]
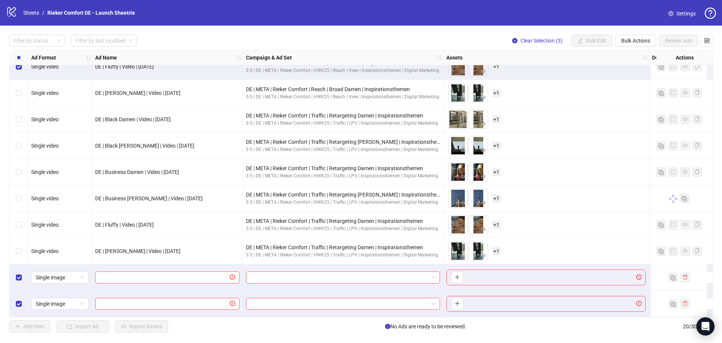
click at [599, 331] on div "Add Item Import Ad Import Assets No Ads are ready to be reviewed. 20 / 300 items" at bounding box center [361, 326] width 704 height 12
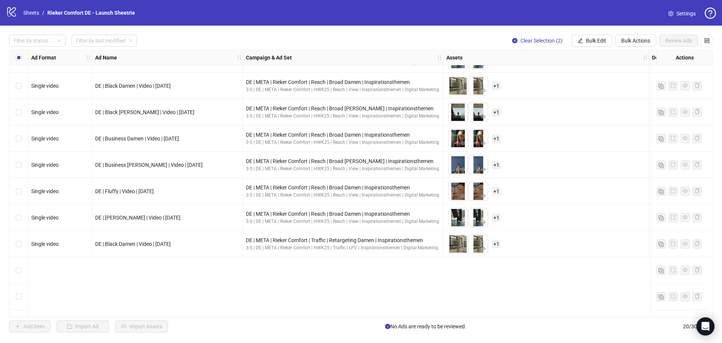
scroll to position [0, 0]
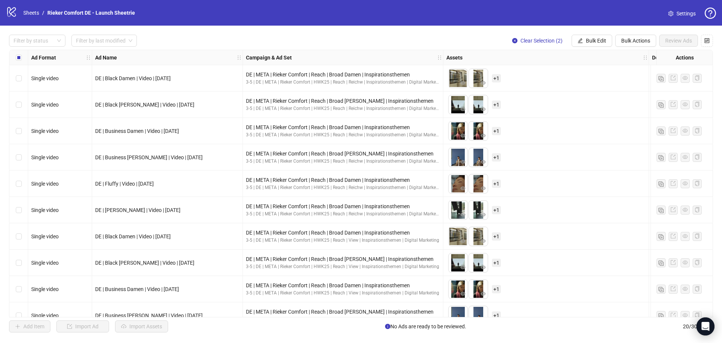
click at [520, 78] on div "To pick up a draggable item, press the space bar. While dragging, use the arrow…" at bounding box center [545, 78] width 199 height 23
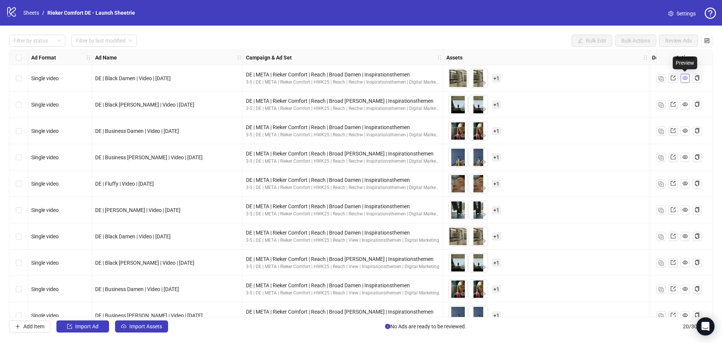
click at [686, 80] on icon "eye" at bounding box center [685, 78] width 5 height 4
click at [674, 104] on icon "export" at bounding box center [673, 104] width 5 height 5
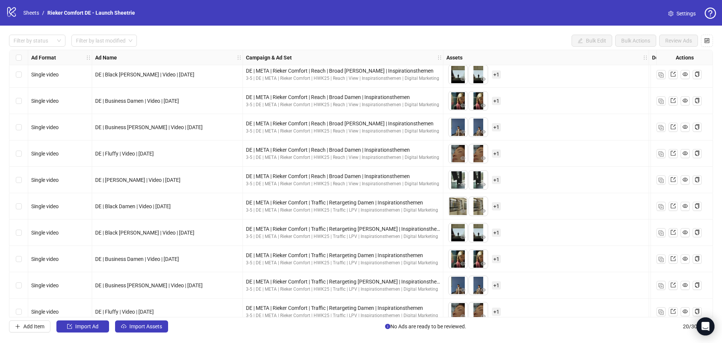
scroll to position [278, 0]
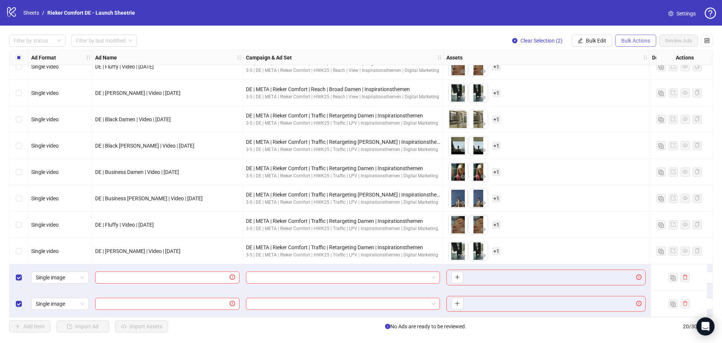
click at [635, 39] on span "Bulk Actions" at bounding box center [635, 41] width 29 height 6
click at [628, 55] on span "Delete" at bounding box center [646, 56] width 52 height 8
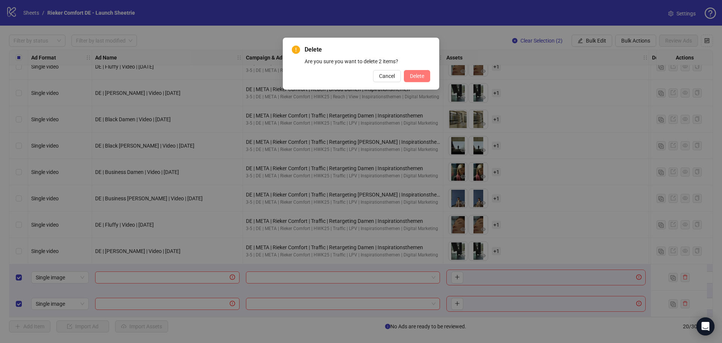
click at [422, 77] on span "Delete" at bounding box center [417, 76] width 14 height 6
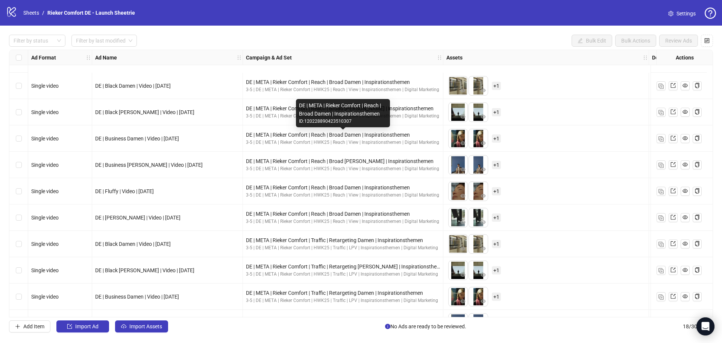
scroll to position [225, 0]
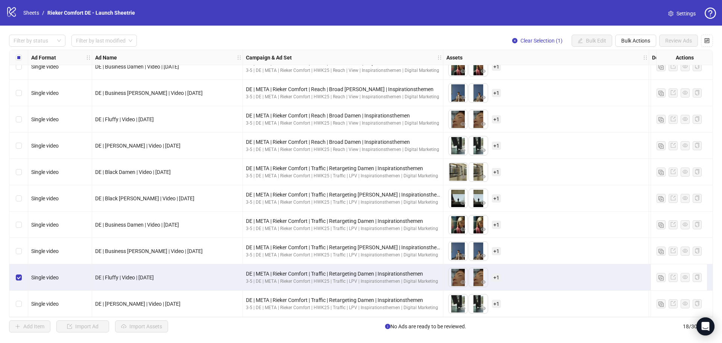
drag, startPoint x: 299, startPoint y: 318, endPoint x: 303, endPoint y: 317, distance: 4.2
click at [303, 317] on div "Filter by status Filter by last modified Clear Selection (1) Bulk Edit Bulk Act…" at bounding box center [361, 184] width 722 height 316
drag, startPoint x: 338, startPoint y: 317, endPoint x: 537, endPoint y: 317, distance: 199.3
click at [554, 317] on div "Ad Format Ad Name Campaign & Ad Set Assets Descriptions Headlines Primary Texts…" at bounding box center [361, 183] width 704 height 267
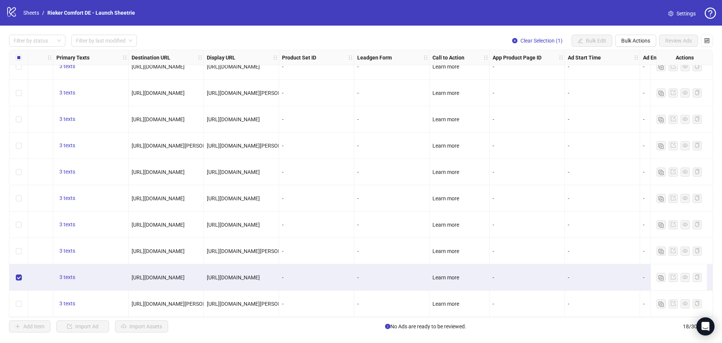
scroll to position [225, 886]
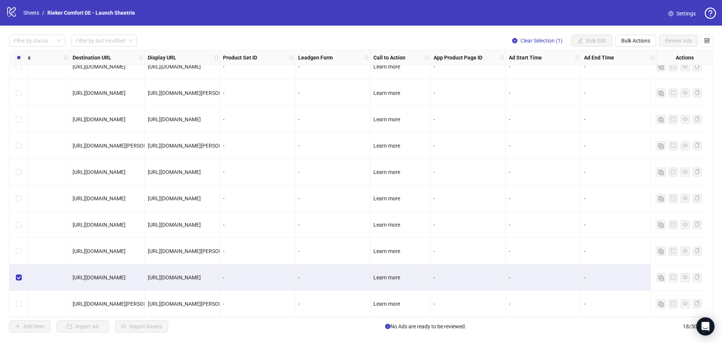
click at [542, 275] on div "-" at bounding box center [543, 277] width 69 height 8
click at [509, 276] on div "-" at bounding box center [543, 277] width 69 height 8
click at [509, 274] on div "-" at bounding box center [543, 277] width 69 height 8
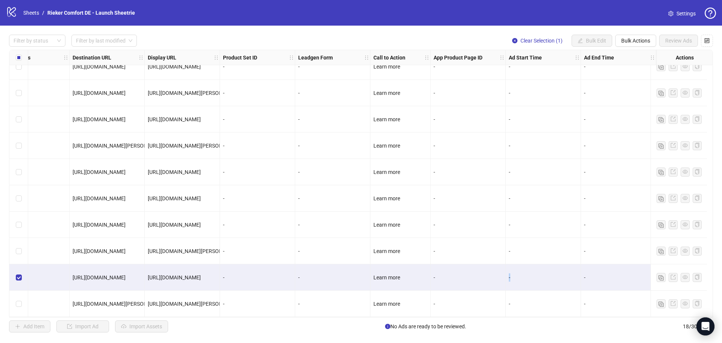
click at [510, 279] on div "-" at bounding box center [543, 277] width 75 height 26
click at [638, 41] on span "Bulk Actions" at bounding box center [635, 41] width 29 height 6
click at [529, 269] on div "-" at bounding box center [543, 277] width 75 height 26
click at [525, 277] on div "-" at bounding box center [543, 277] width 69 height 8
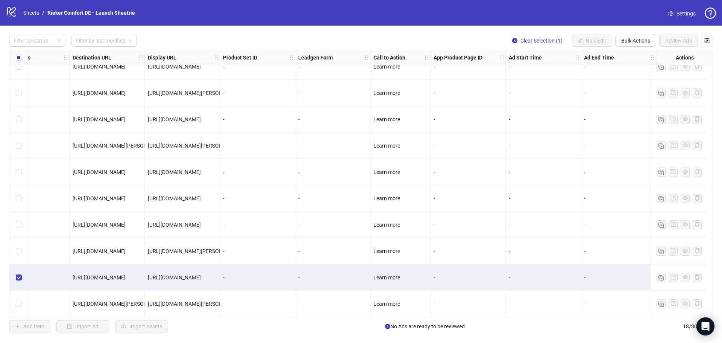
click at [537, 276] on div "-" at bounding box center [543, 277] width 69 height 8
click at [590, 275] on div "-" at bounding box center [618, 277] width 69 height 8
click at [586, 275] on div "-" at bounding box center [618, 277] width 69 height 8
click at [549, 275] on div "-" at bounding box center [543, 277] width 69 height 8
click at [527, 275] on div "-" at bounding box center [543, 277] width 69 height 8
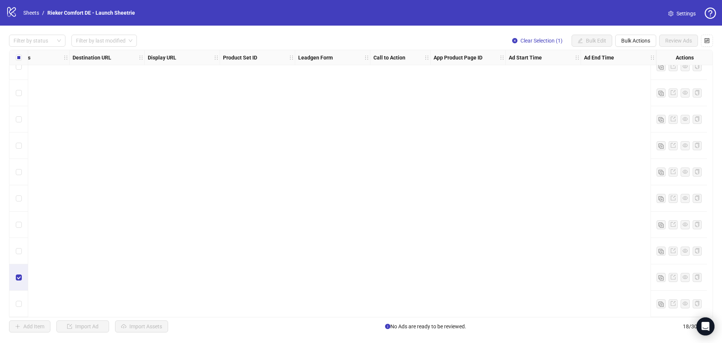
scroll to position [225, 0]
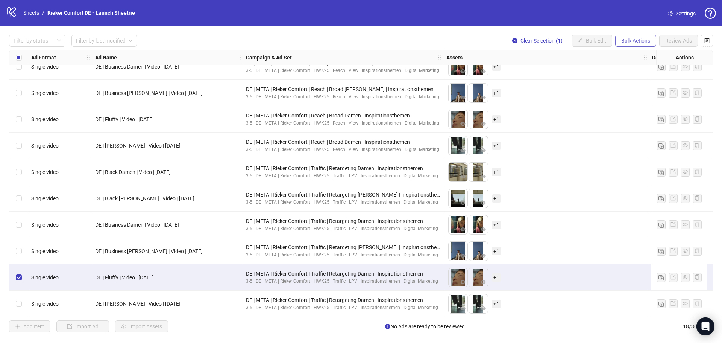
click at [639, 38] on span "Bulk Actions" at bounding box center [635, 41] width 29 height 6
click at [633, 68] on span "Duplicate" at bounding box center [646, 68] width 52 height 8
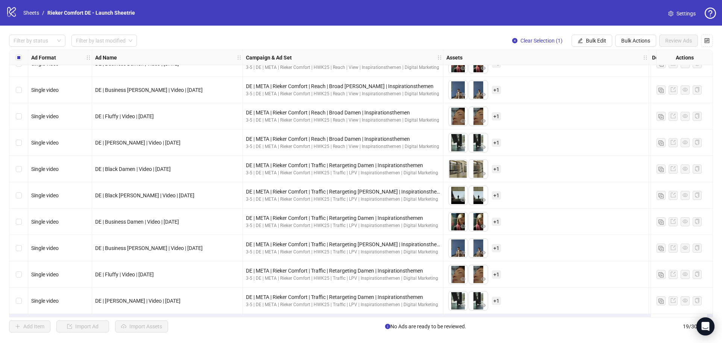
scroll to position [252, 0]
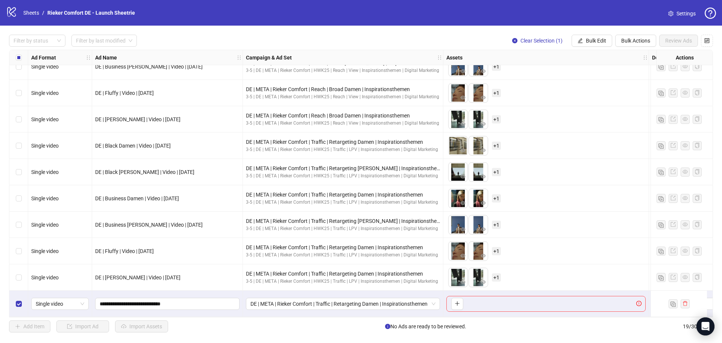
click at [690, 302] on div at bounding box center [679, 303] width 56 height 26
click at [629, 41] on span "Bulk Actions" at bounding box center [635, 41] width 29 height 6
click at [633, 55] on span "Delete" at bounding box center [646, 56] width 52 height 8
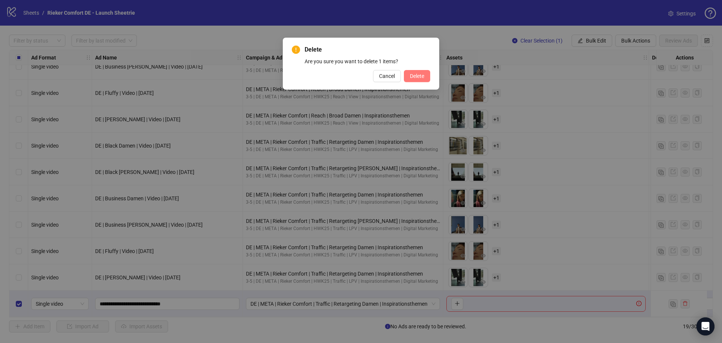
click at [426, 74] on button "Delete" at bounding box center [417, 76] width 26 height 12
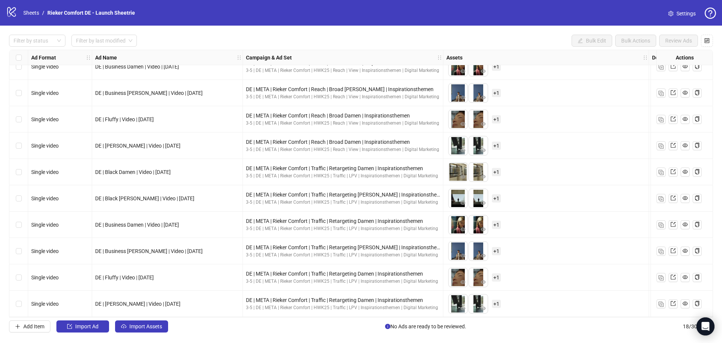
scroll to position [225, 0]
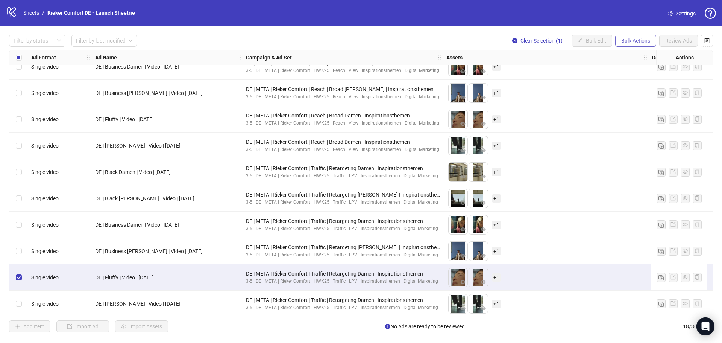
click at [640, 41] on span "Bulk Actions" at bounding box center [635, 41] width 29 height 6
click at [647, 81] on span "Duplicate with assets" at bounding box center [646, 80] width 52 height 8
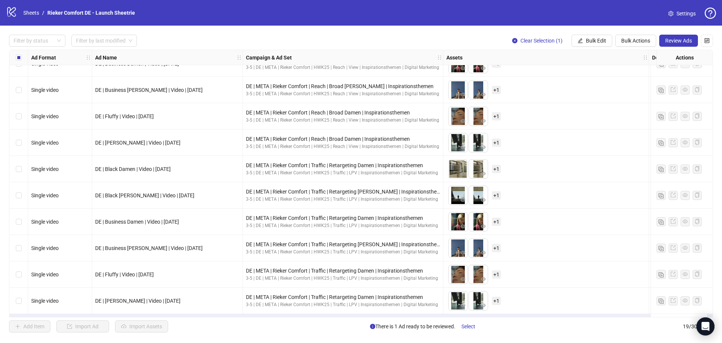
scroll to position [252, 0]
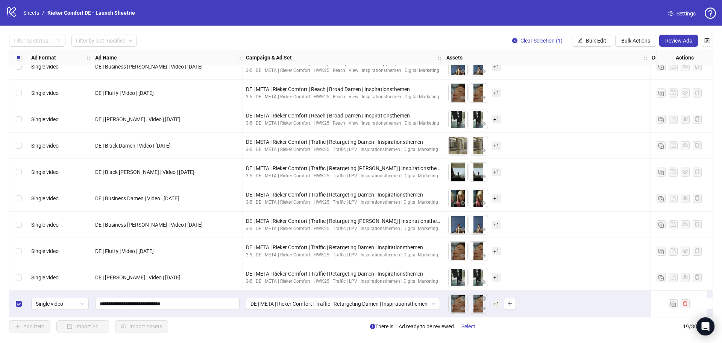
click at [595, 300] on div "To pick up a draggable item, press the space bar. While dragging, use the arrow…" at bounding box center [545, 303] width 199 height 23
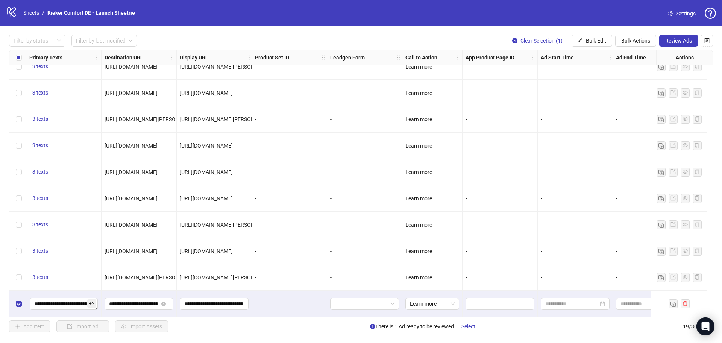
scroll to position [252, 886]
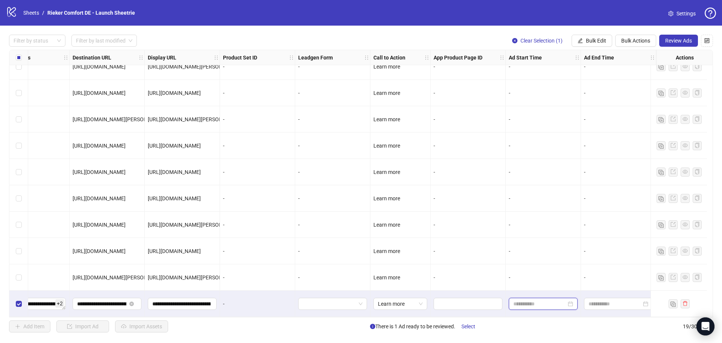
click at [545, 301] on input at bounding box center [539, 303] width 53 height 8
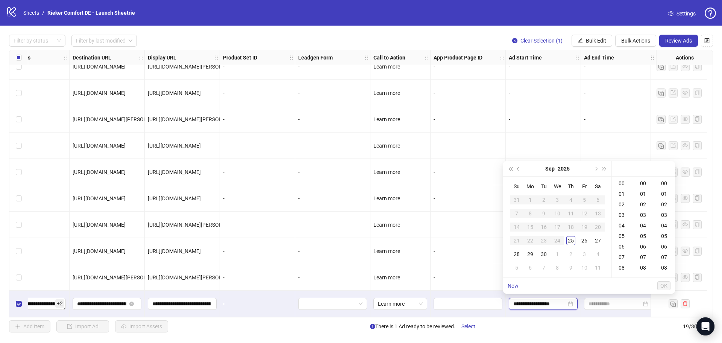
type input "**********"
click at [595, 170] on button "Next month (PageDown)" at bounding box center [596, 168] width 8 height 15
type input "**********"
click at [597, 168] on span "Next month (PageDown)" at bounding box center [596, 169] width 4 height 4
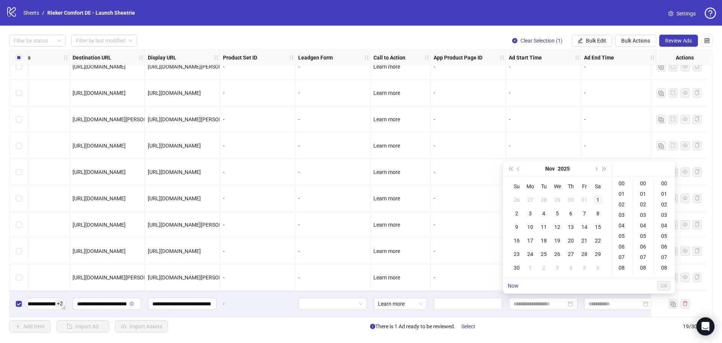
click at [598, 199] on div "1" at bounding box center [597, 199] width 9 height 9
click at [593, 170] on button "Next month (PageDown)" at bounding box center [596, 168] width 8 height 15
click at [554, 254] on div "31" at bounding box center [557, 253] width 9 height 9
type input "**********"
click at [663, 283] on span "OK" at bounding box center [663, 285] width 7 height 6
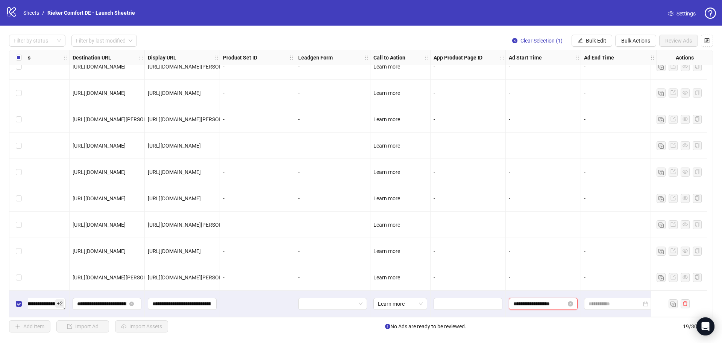
click at [523, 303] on input "**********" at bounding box center [539, 303] width 53 height 8
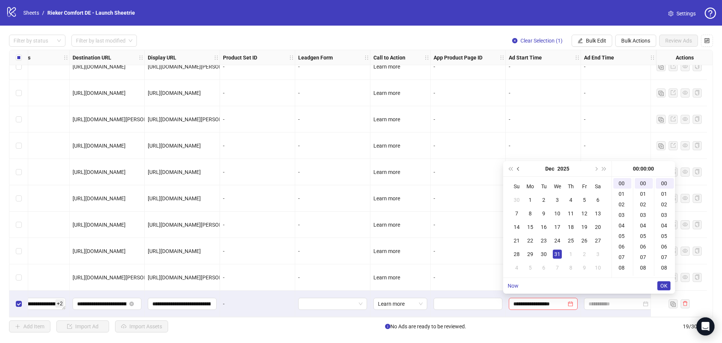
click at [520, 171] on button "Previous month (PageUp)" at bounding box center [518, 168] width 8 height 15
click at [557, 199] on div "1" at bounding box center [557, 199] width 9 height 9
click at [594, 168] on span "Next month (PageDown)" at bounding box center [596, 169] width 4 height 4
click at [596, 199] on div "1" at bounding box center [597, 199] width 9 height 9
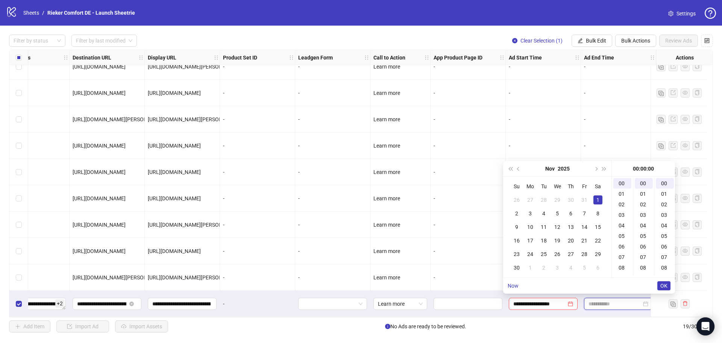
type input "**********"
click at [595, 302] on input at bounding box center [615, 303] width 53 height 8
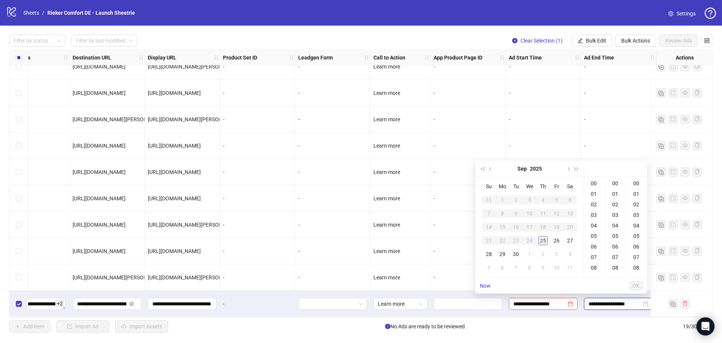
type input "**********"
click at [569, 168] on span "Next month (PageDown)" at bounding box center [568, 169] width 4 height 4
click at [532, 253] on div "31" at bounding box center [529, 253] width 9 height 9
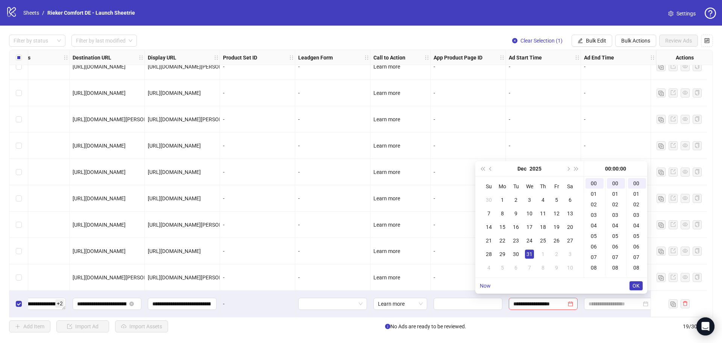
type input "**********"
click at [634, 288] on span "OK" at bounding box center [636, 285] width 7 height 6
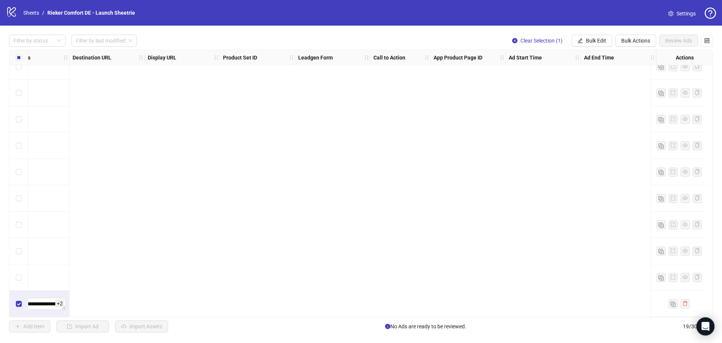
scroll to position [252, 0]
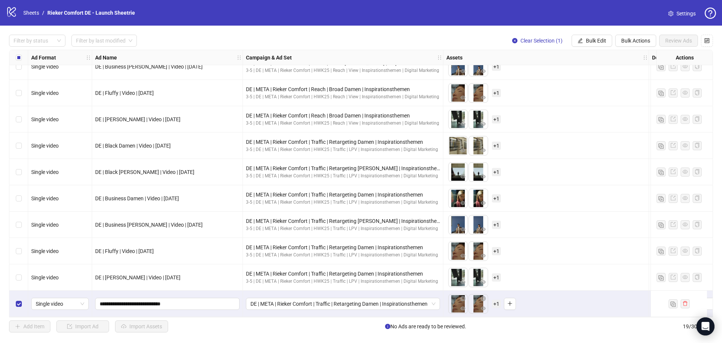
click at [481, 31] on div "Filter by status Filter by last modified Clear Selection (1) Bulk Edit Bulk Act…" at bounding box center [361, 184] width 722 height 316
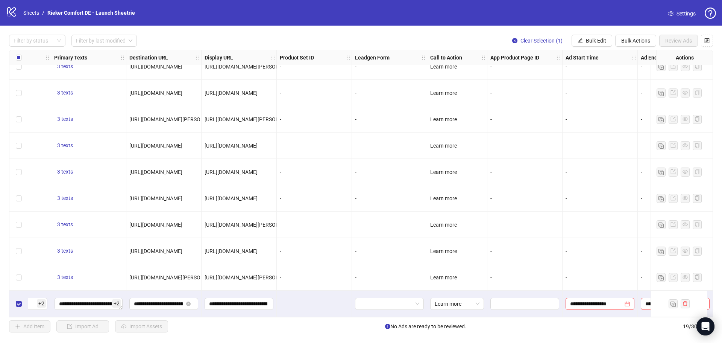
scroll to position [252, 886]
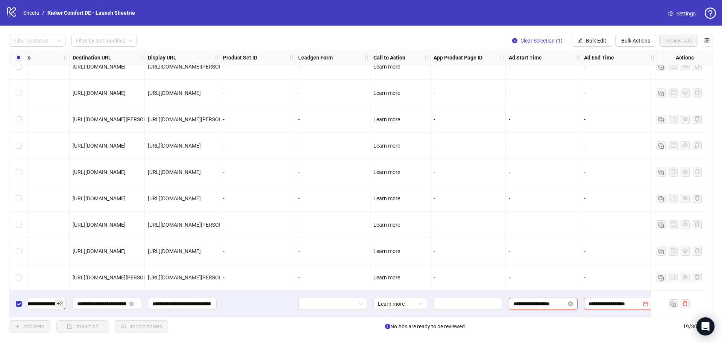
click at [546, 299] on input "**********" at bounding box center [539, 303] width 53 height 8
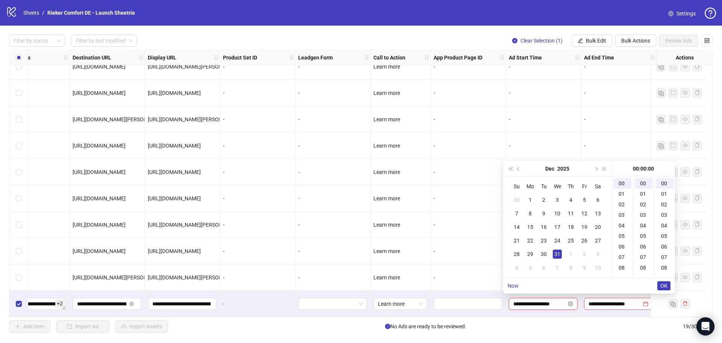
click at [546, 303] on input "**********" at bounding box center [539, 303] width 53 height 8
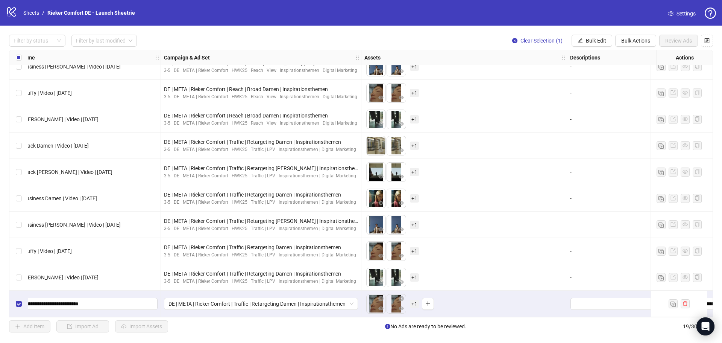
scroll to position [252, 0]
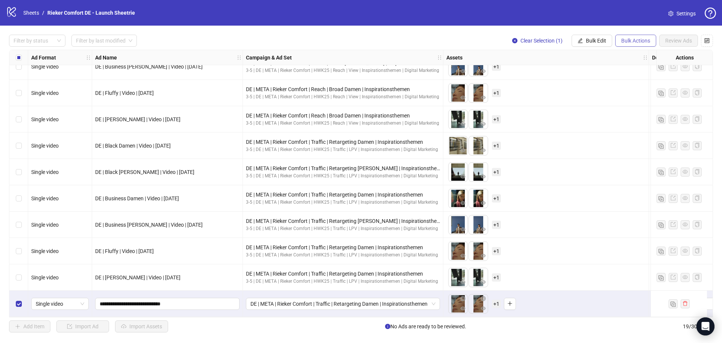
click at [625, 39] on span "Bulk Actions" at bounding box center [635, 41] width 29 height 6
click at [539, 39] on span "Clear Selection (1)" at bounding box center [541, 41] width 42 height 6
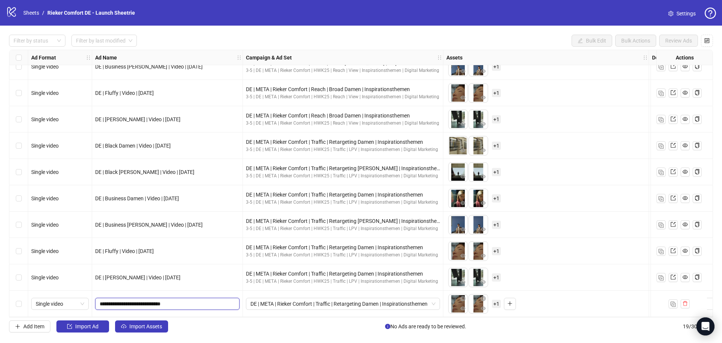
click at [200, 303] on input "**********" at bounding box center [167, 303] width 134 height 8
type input "**********"
click at [172, 301] on input "**********" at bounding box center [167, 303] width 134 height 8
type input "**********"
click at [272, 325] on div "Add Item Import Ad Import Assets No Ads are ready to be reviewed. 19 / 300 items" at bounding box center [361, 326] width 704 height 12
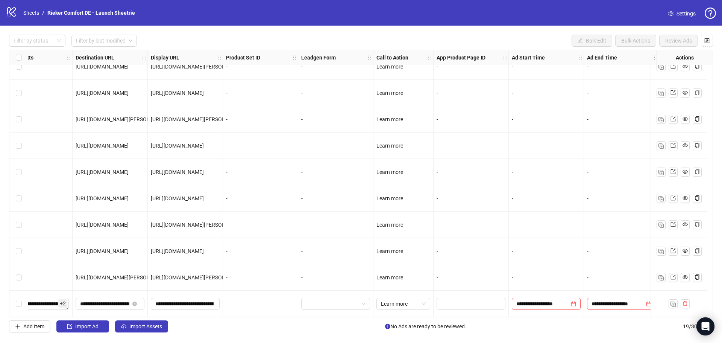
scroll to position [252, 886]
click at [539, 301] on input "**********" at bounding box center [539, 303] width 53 height 8
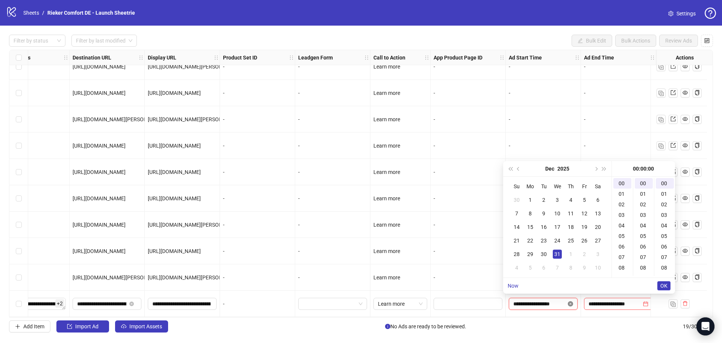
drag, startPoint x: 558, startPoint y: 302, endPoint x: 563, endPoint y: 301, distance: 5.3
click at [559, 302] on input "**********" at bounding box center [539, 303] width 53 height 8
click at [568, 301] on icon "close-circle" at bounding box center [570, 303] width 5 height 5
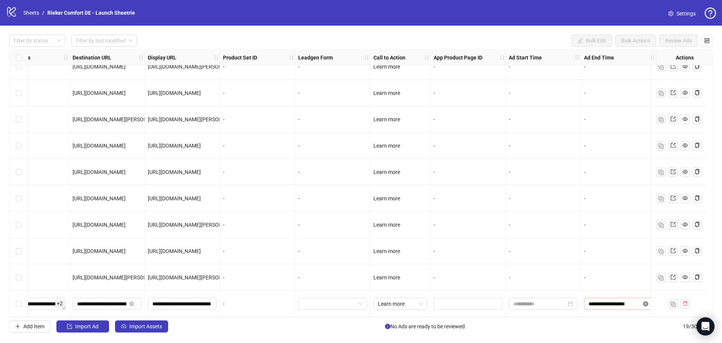
click at [643, 301] on icon "close-circle" at bounding box center [645, 303] width 5 height 5
click at [552, 330] on div "Add Item Import Ad Import Assets There is 1 Ad ready to be reviewed. Select 19 …" at bounding box center [361, 326] width 704 height 12
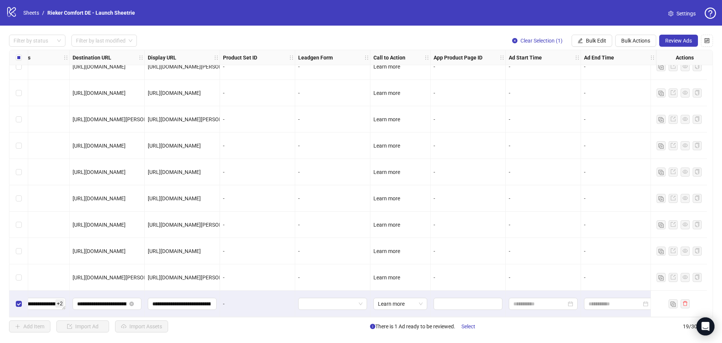
click at [526, 58] on strong "Ad Start Time" at bounding box center [525, 57] width 33 height 8
click at [705, 324] on icon "Open Intercom Messenger" at bounding box center [705, 326] width 9 height 10
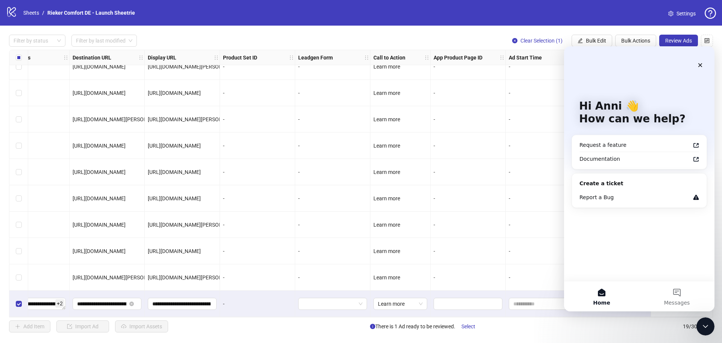
scroll to position [0, 0]
click at [616, 158] on div "Documentation" at bounding box center [635, 159] width 111 height 8
click at [700, 64] on icon "Close" at bounding box center [700, 65] width 6 height 6
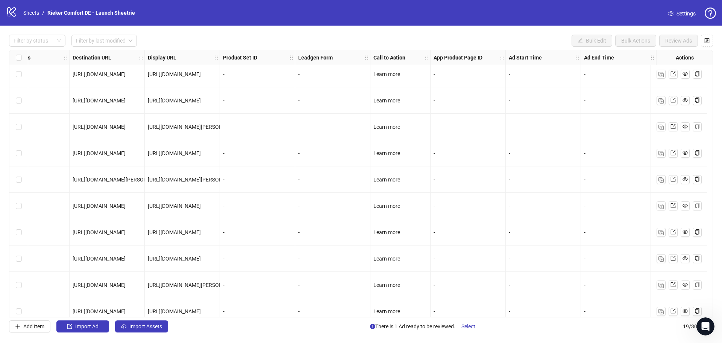
scroll to position [252, 886]
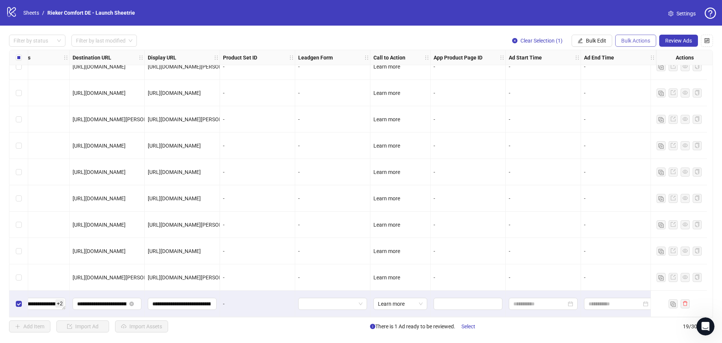
click at [630, 42] on span "Bulk Actions" at bounding box center [635, 41] width 29 height 6
click at [633, 54] on span "Delete" at bounding box center [646, 56] width 52 height 8
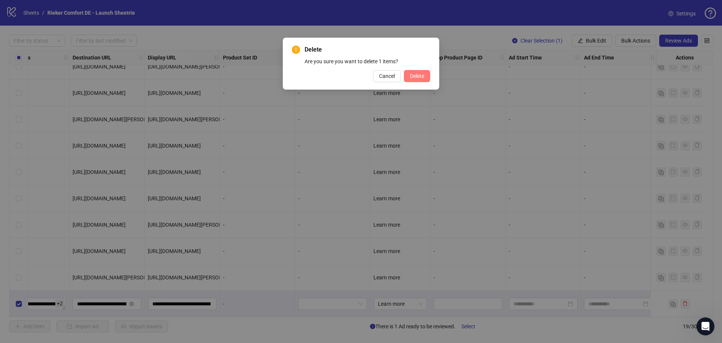
click at [420, 76] on span "Delete" at bounding box center [417, 76] width 14 height 6
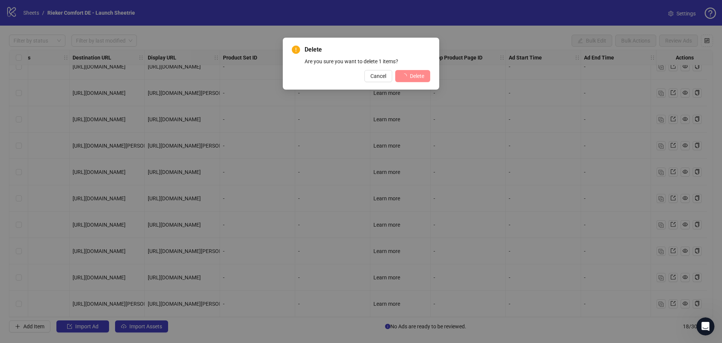
scroll to position [225, 886]
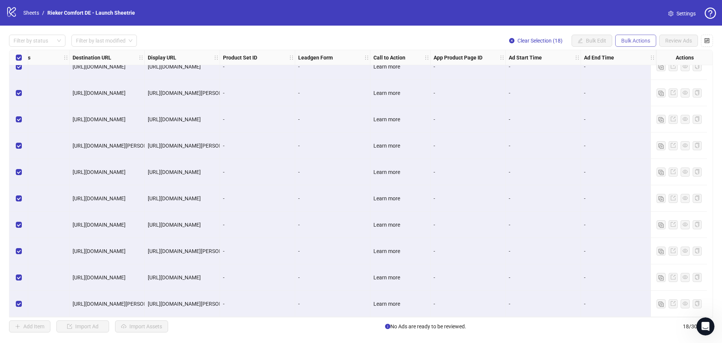
click at [641, 40] on span "Bulk Actions" at bounding box center [635, 41] width 29 height 6
click at [642, 92] on span "Copy to another sheet" at bounding box center [646, 92] width 52 height 8
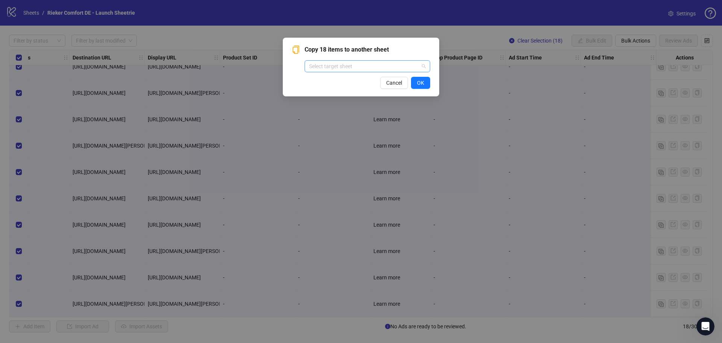
click at [341, 69] on input "search" at bounding box center [364, 66] width 110 height 11
click at [342, 67] on input "search" at bounding box center [364, 66] width 110 height 11
click at [300, 56] on div "Copy 18 items to another sheet Select target sheet" at bounding box center [361, 58] width 138 height 27
click at [392, 82] on span "Cancel" at bounding box center [394, 83] width 16 height 6
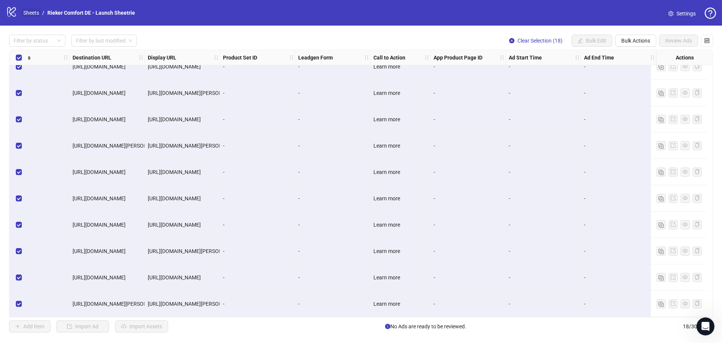
drag, startPoint x: 20, startPoint y: 6, endPoint x: 27, endPoint y: 12, distance: 9.9
click at [20, 8] on div "logo/logo-mobile Sheets / Rieker Comfort DE - Launch Sheetrie" at bounding box center [72, 13] width 132 height 14
click at [8, 11] on icon at bounding box center [11, 12] width 9 height 10
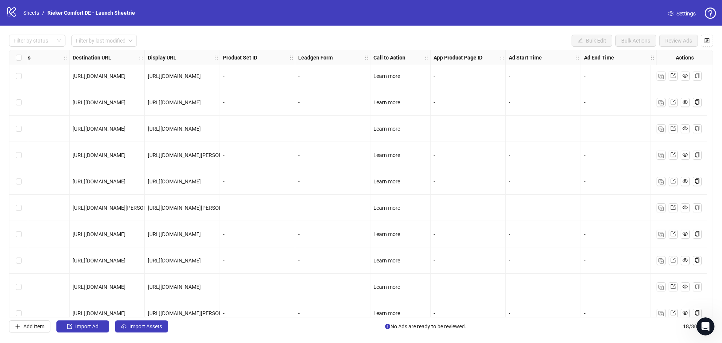
scroll to position [0, 886]
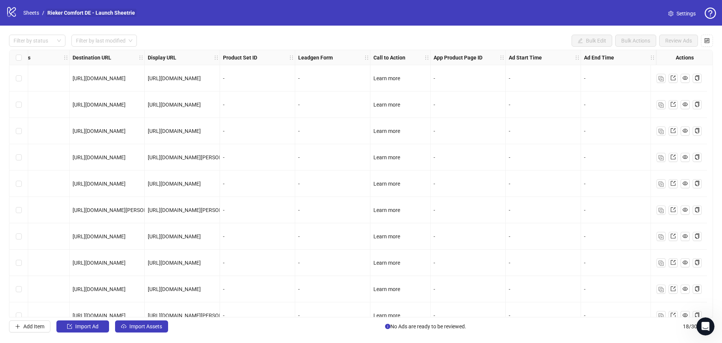
click at [66, 10] on link "Rieker Comfort DE - Launch Sheetrie" at bounding box center [91, 13] width 91 height 8
click at [100, 11] on link "Rieker Comfort DE - Launch Sheetrie" at bounding box center [91, 13] width 91 height 8
click at [32, 14] on link "Sheets" at bounding box center [31, 13] width 19 height 8
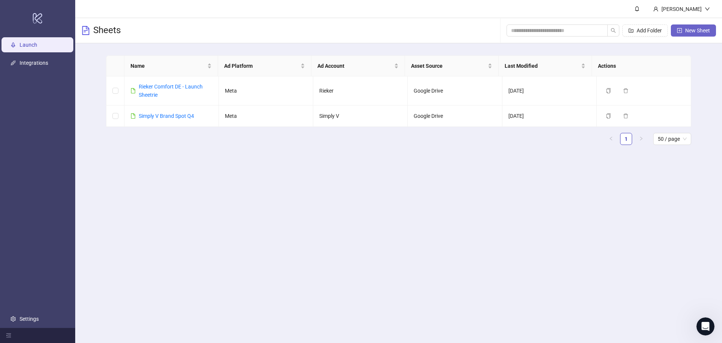
click at [706, 31] on span "New Sheet" at bounding box center [697, 30] width 25 height 6
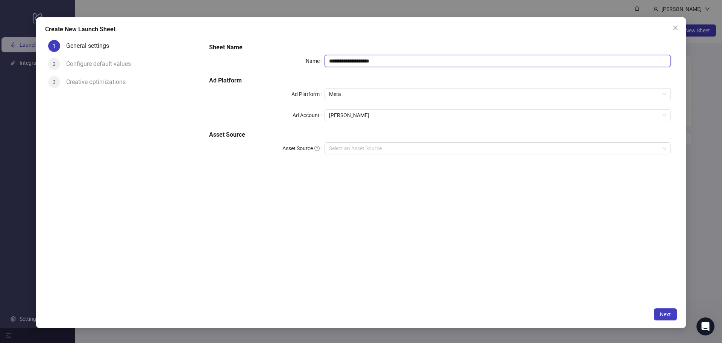
click at [423, 62] on input "**********" at bounding box center [498, 61] width 346 height 12
drag, startPoint x: 423, startPoint y: 62, endPoint x: 215, endPoint y: 60, distance: 208.0
click at [215, 64] on div "**********" at bounding box center [440, 61] width 462 height 12
type input "*"
click at [358, 61] on input "**********" at bounding box center [498, 61] width 346 height 12
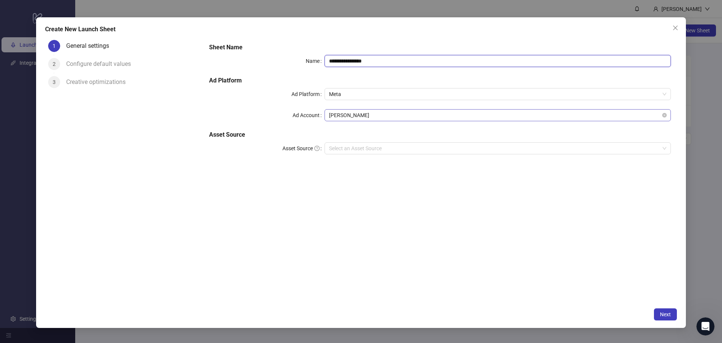
click at [354, 115] on span "Rossmann" at bounding box center [497, 114] width 337 height 11
type input "**********"
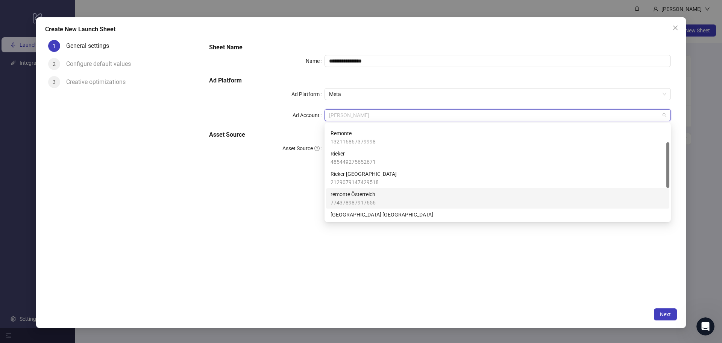
scroll to position [75, 0]
click at [369, 199] on span "Rieker [GEOGRAPHIC_DATA]" at bounding box center [364, 197] width 66 height 8
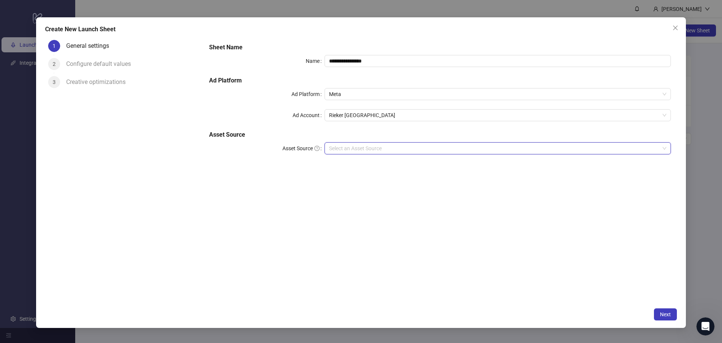
click at [369, 151] on input "Asset Source" at bounding box center [494, 148] width 331 height 11
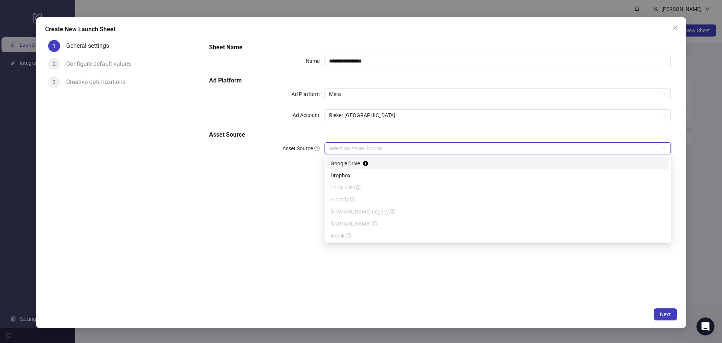
click at [244, 191] on div "**********" at bounding box center [440, 170] width 474 height 267
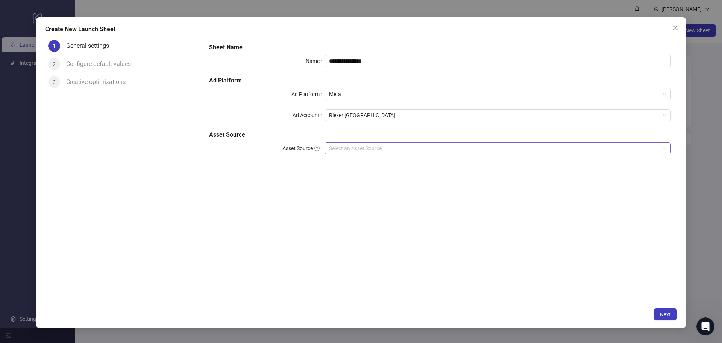
click at [366, 146] on input "Asset Source" at bounding box center [494, 148] width 331 height 11
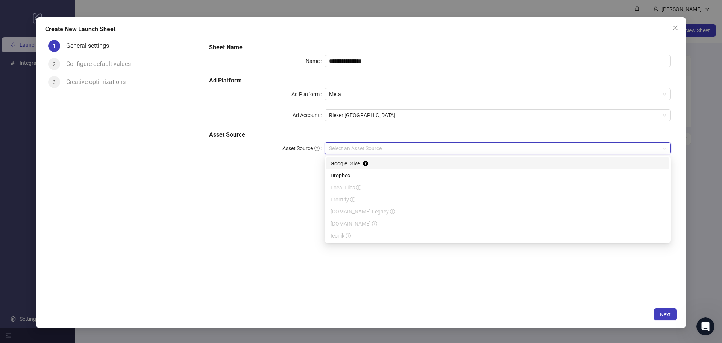
click at [359, 162] on div "Google Drive" at bounding box center [498, 163] width 334 height 8
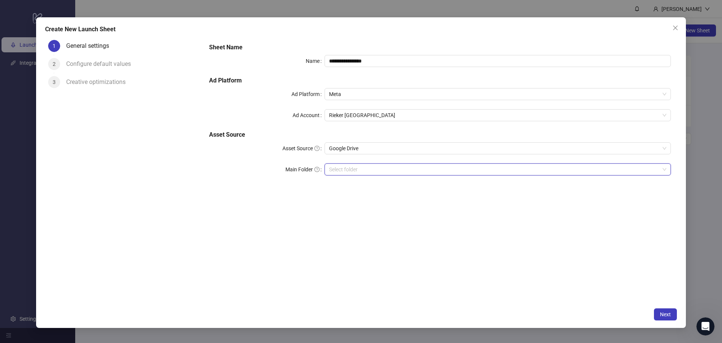
click at [347, 167] on input "Main Folder" at bounding box center [494, 169] width 331 height 11
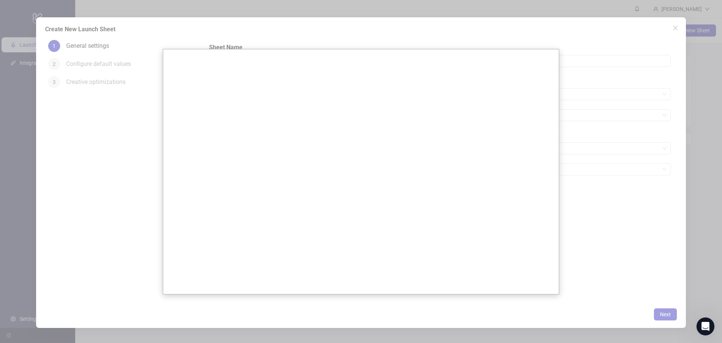
click at [605, 229] on div at bounding box center [361, 171] width 722 height 343
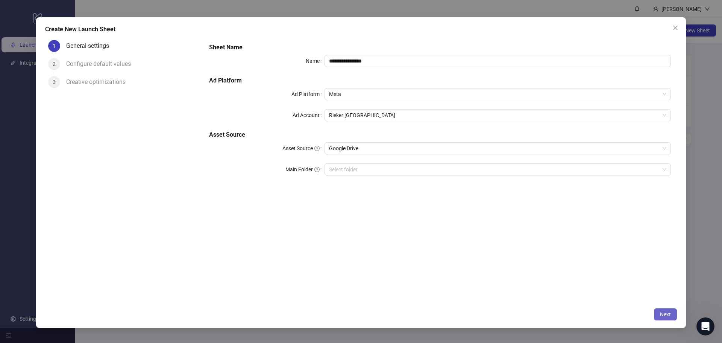
click at [666, 314] on span "Next" at bounding box center [665, 314] width 11 height 6
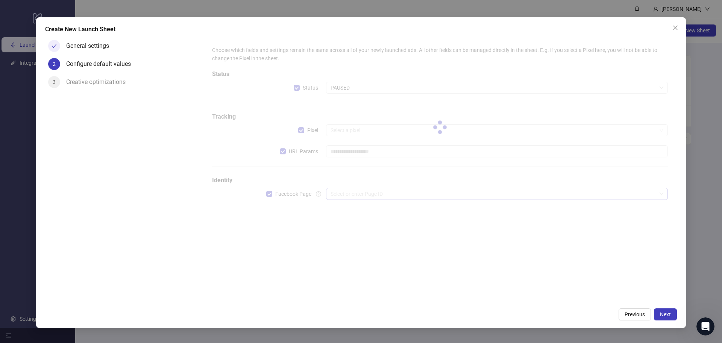
type input "**********"
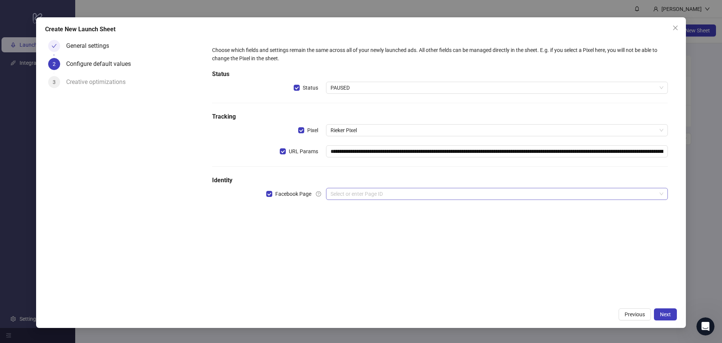
click at [358, 192] on input "search" at bounding box center [494, 193] width 326 height 11
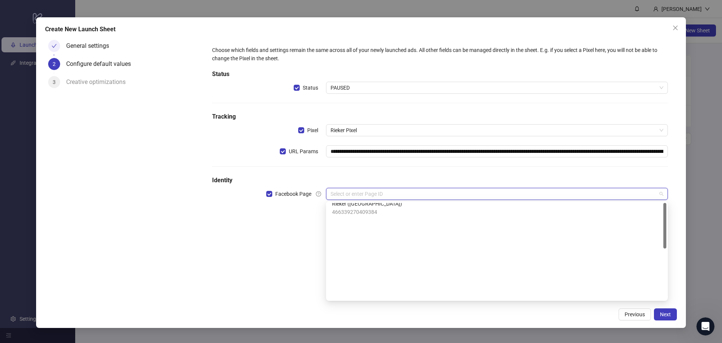
scroll to position [0, 0]
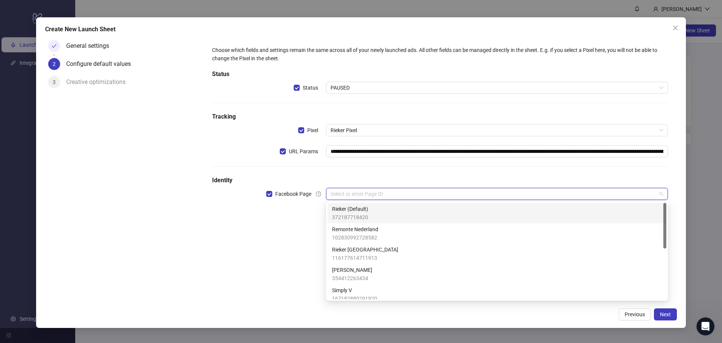
click at [372, 212] on div "Rieker (Default) 372187718420" at bounding box center [497, 213] width 330 height 17
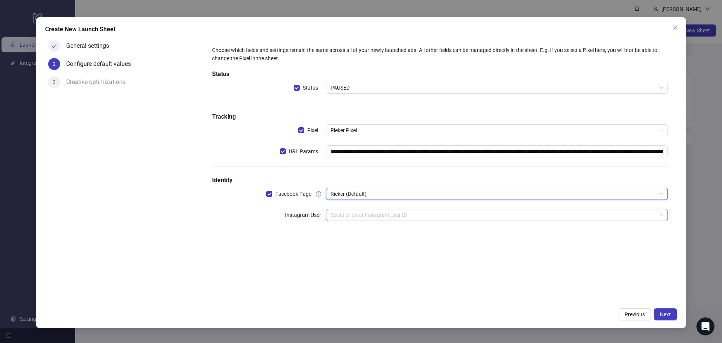
click at [361, 219] on input "search" at bounding box center [494, 214] width 326 height 11
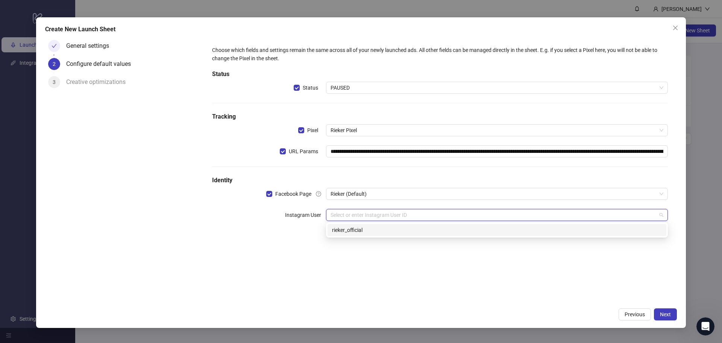
click at [378, 232] on div "rieker_official" at bounding box center [497, 230] width 330 height 8
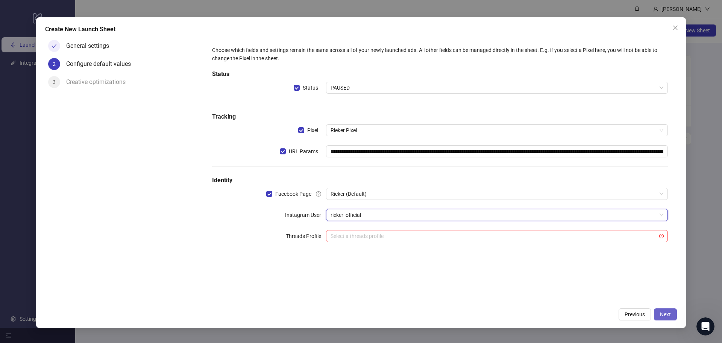
click at [663, 314] on span "Next" at bounding box center [665, 314] width 11 height 6
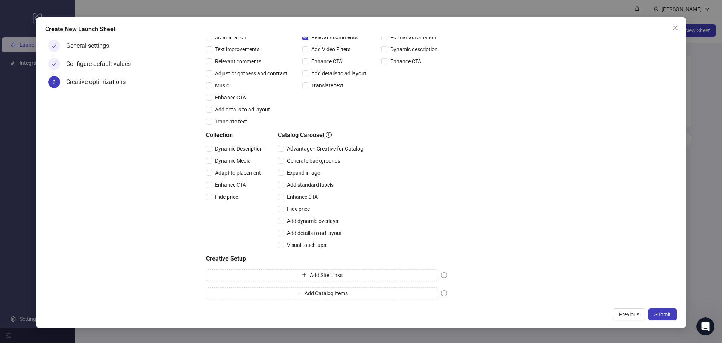
scroll to position [117, 0]
click at [660, 314] on span "Submit" at bounding box center [662, 314] width 17 height 6
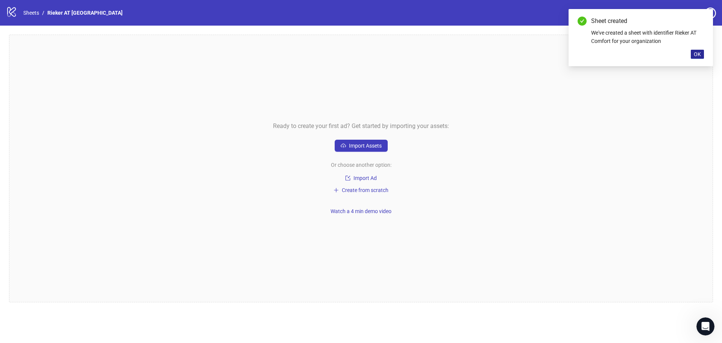
click at [692, 53] on button "OK" at bounding box center [697, 54] width 13 height 9
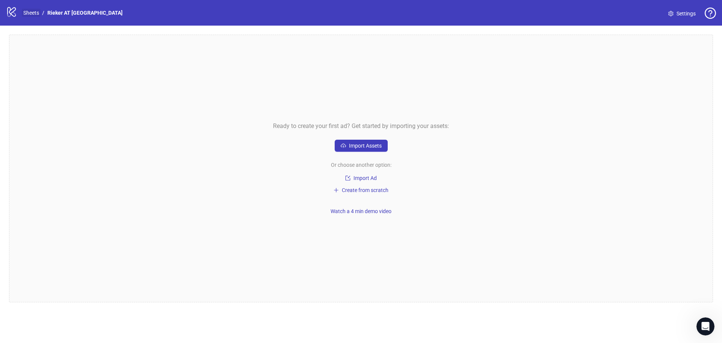
click at [32, 12] on link "Sheets" at bounding box center [31, 13] width 19 height 8
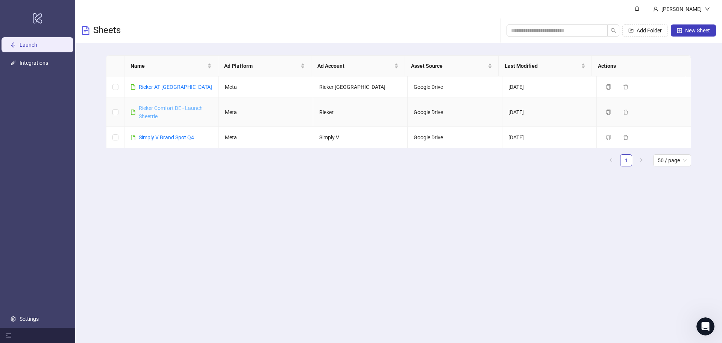
click at [167, 108] on link "Rieker Comfort DE - Launch Sheetrie" at bounding box center [171, 112] width 64 height 14
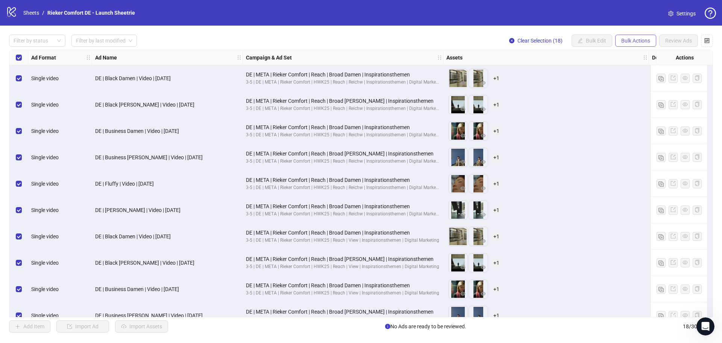
click at [636, 43] on span "Bulk Actions" at bounding box center [635, 41] width 29 height 6
click at [645, 93] on span "Copy to another sheet" at bounding box center [646, 92] width 52 height 8
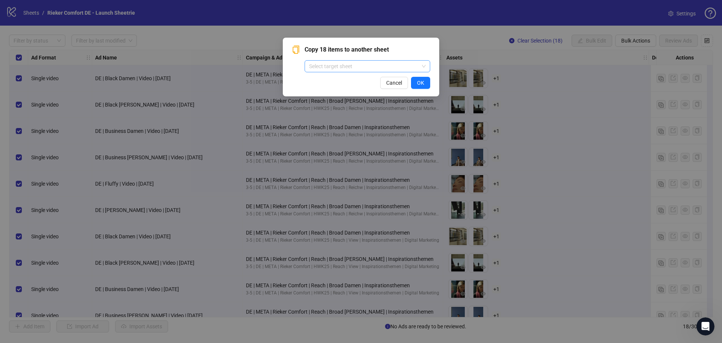
click at [369, 67] on input "search" at bounding box center [364, 66] width 110 height 11
click at [329, 80] on div "Rieker AT [GEOGRAPHIC_DATA]" at bounding box center [368, 81] width 114 height 8
click at [422, 80] on span "OK" at bounding box center [420, 83] width 7 height 6
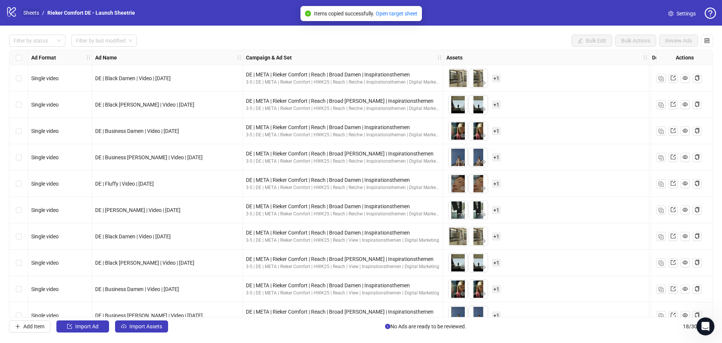
click at [21, 9] on nav "Sheets / Rieker Comfort DE - Launch Sheetrie" at bounding box center [79, 13] width 118 height 8
click at [30, 14] on link "Sheets" at bounding box center [31, 13] width 19 height 8
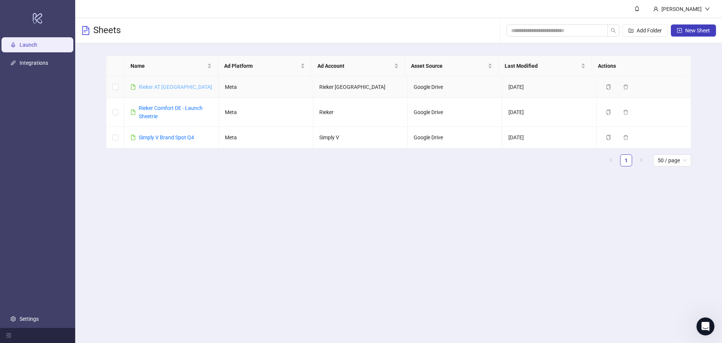
click at [159, 86] on link "Rieker AT [GEOGRAPHIC_DATA]" at bounding box center [175, 87] width 73 height 6
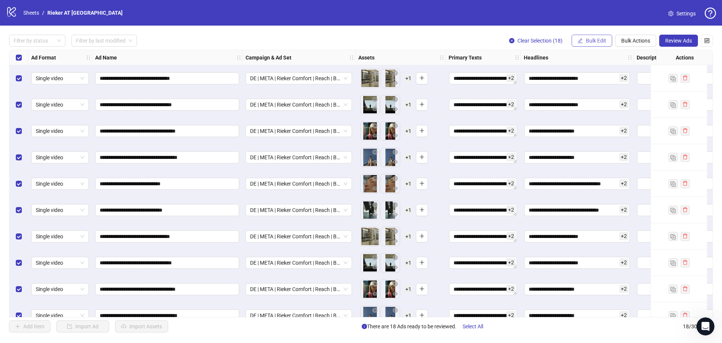
click at [590, 43] on span "Bulk Edit" at bounding box center [596, 41] width 20 height 6
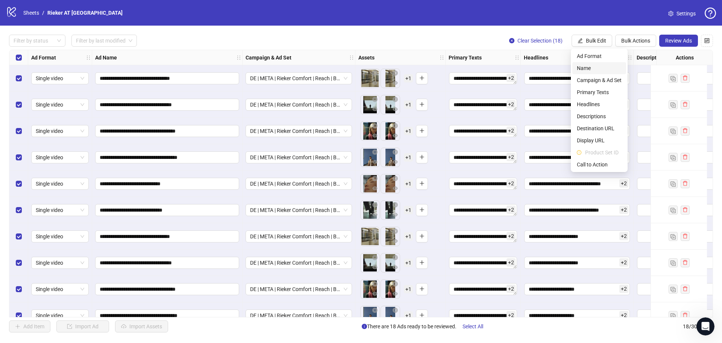
click at [592, 70] on span "Name" at bounding box center [599, 68] width 45 height 8
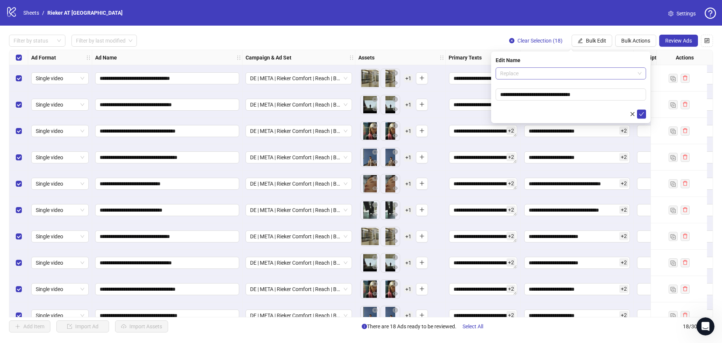
click at [553, 71] on span "Replace" at bounding box center [570, 73] width 141 height 11
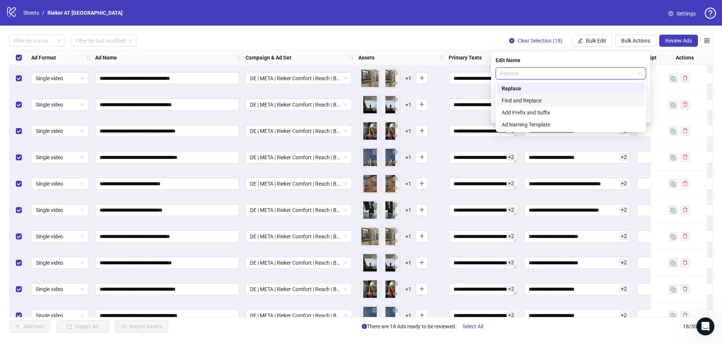
click at [531, 100] on div "Find and Replace" at bounding box center [571, 100] width 138 height 8
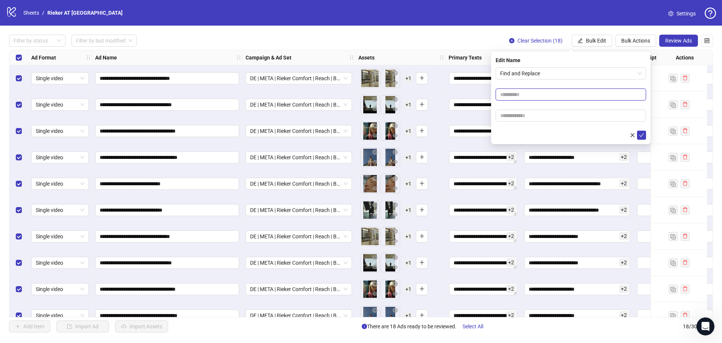
click at [516, 96] on input "text" at bounding box center [571, 94] width 150 height 12
type input "****"
click at [505, 113] on input "text" at bounding box center [571, 115] width 150 height 12
click at [505, 115] on input "****" at bounding box center [571, 115] width 150 height 12
type input "****"
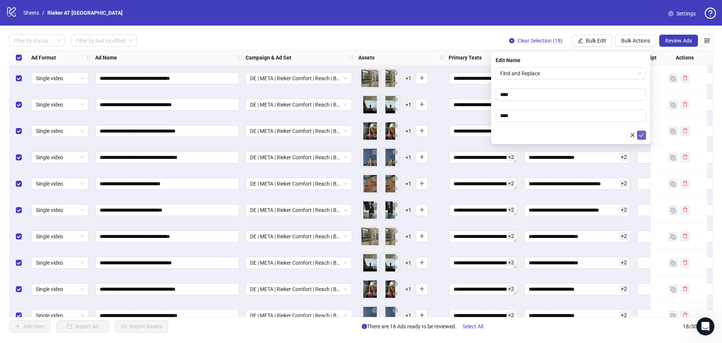
click at [642, 136] on icon "check" at bounding box center [641, 134] width 5 height 5
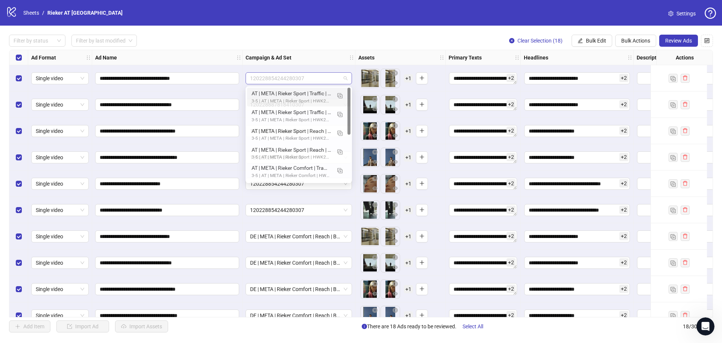
click at [344, 79] on span "120228854244280307" at bounding box center [298, 78] width 97 height 11
click at [345, 77] on span "120228854244280307" at bounding box center [298, 78] width 97 height 11
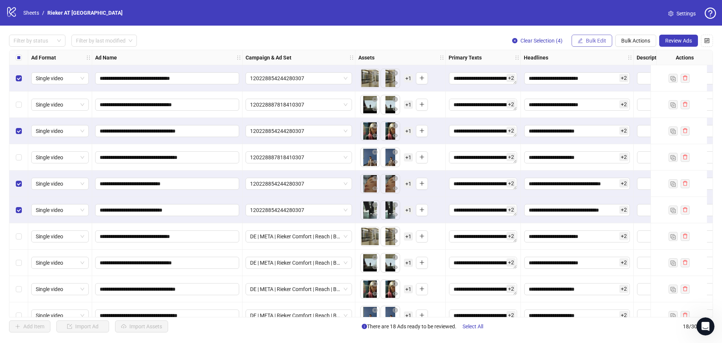
click at [602, 40] on span "Bulk Edit" at bounding box center [596, 41] width 20 height 6
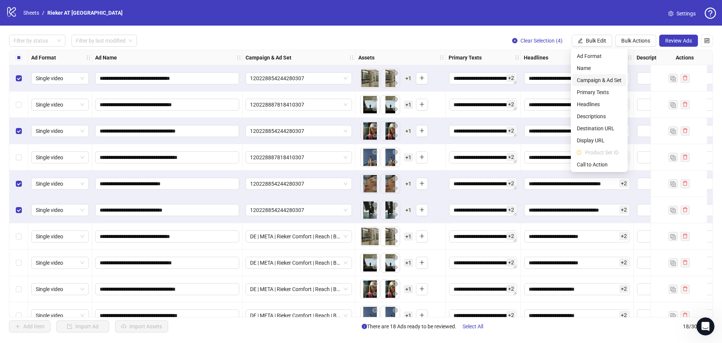
click at [602, 82] on span "Campaign & Ad Set" at bounding box center [599, 80] width 45 height 8
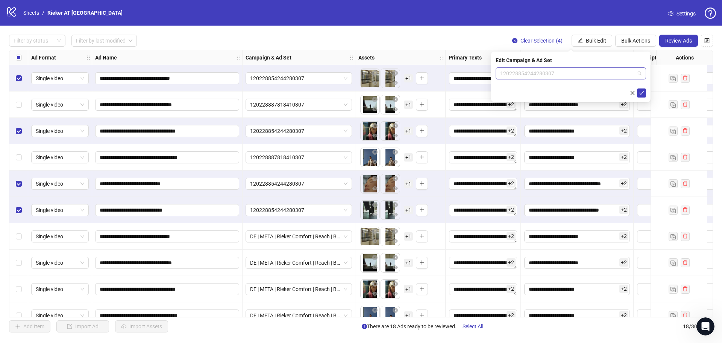
click at [621, 73] on span "120228854244280307" at bounding box center [570, 73] width 141 height 11
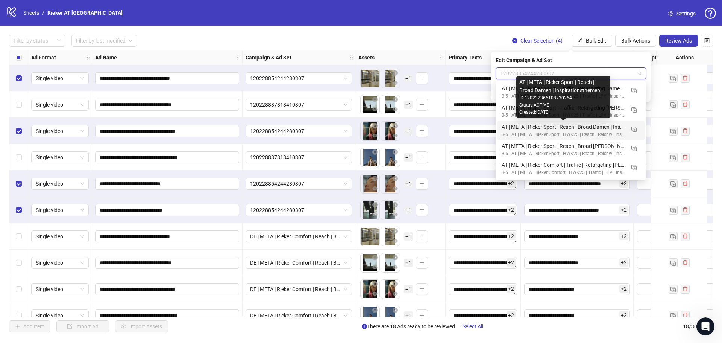
click at [597, 128] on div "AT | META | Rieker Sport | Reach | Broad Damen | Inspirationsthemen" at bounding box center [563, 127] width 123 height 8
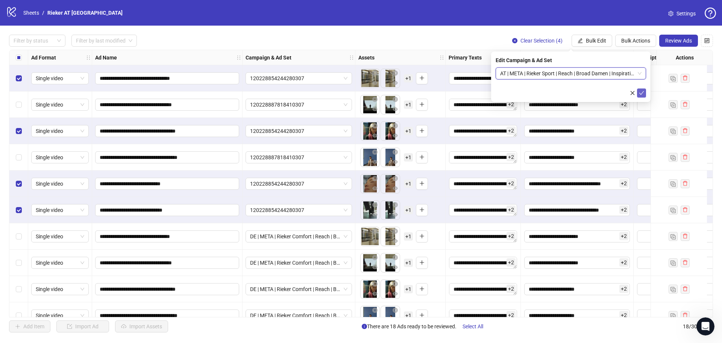
click at [643, 91] on icon "check" at bounding box center [641, 93] width 5 height 4
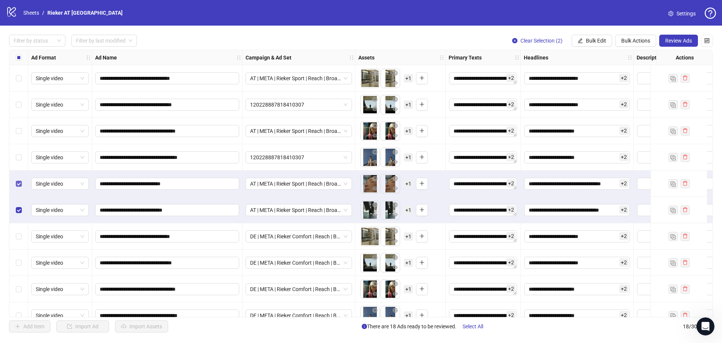
click at [18, 182] on label "Select row 5" at bounding box center [19, 183] width 6 height 8
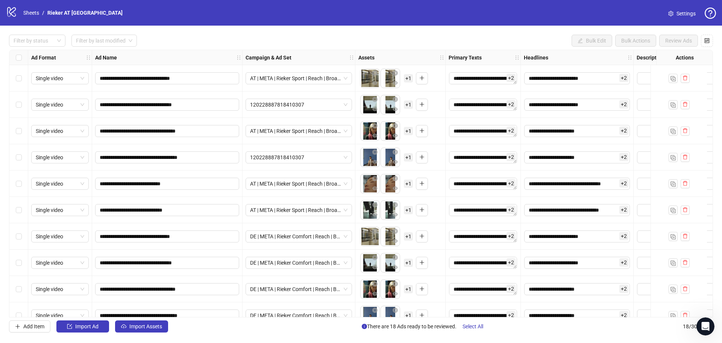
drag, startPoint x: 23, startPoint y: 160, endPoint x: 21, endPoint y: 137, distance: 22.7
click at [23, 160] on div "Select row 4" at bounding box center [18, 157] width 19 height 26
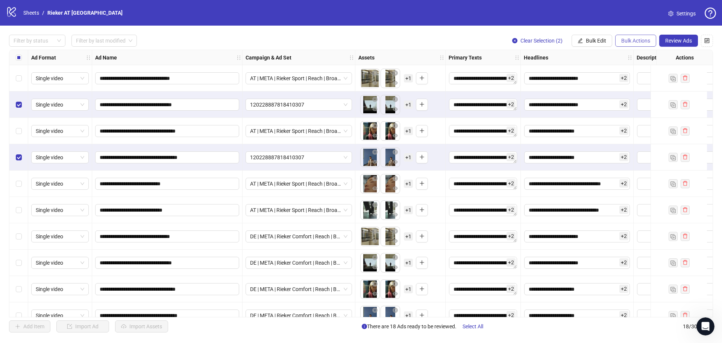
click at [640, 41] on span "Bulk Actions" at bounding box center [635, 41] width 29 height 6
click at [601, 40] on span "Bulk Edit" at bounding box center [596, 41] width 20 height 6
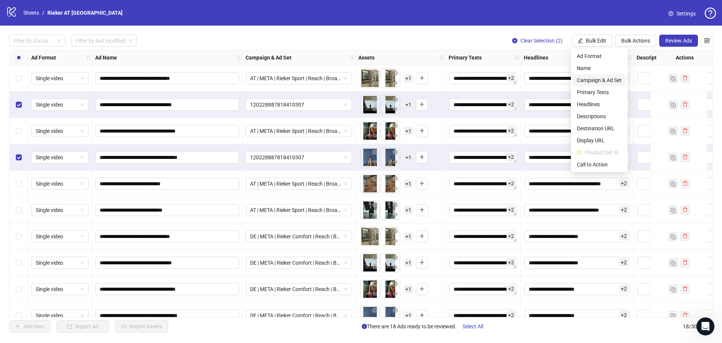
click at [602, 81] on span "Campaign & Ad Set" at bounding box center [599, 80] width 45 height 8
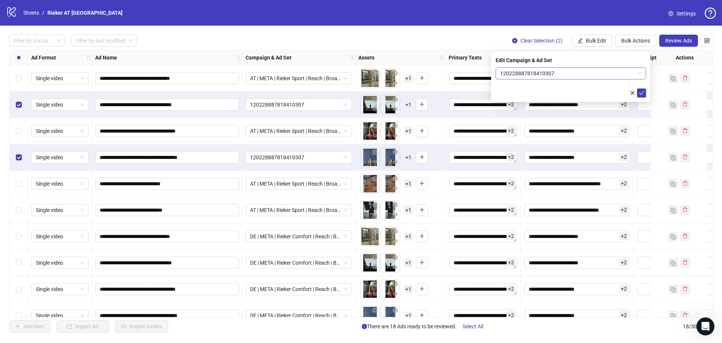
click at [564, 74] on span "120228887818410307" at bounding box center [570, 73] width 141 height 11
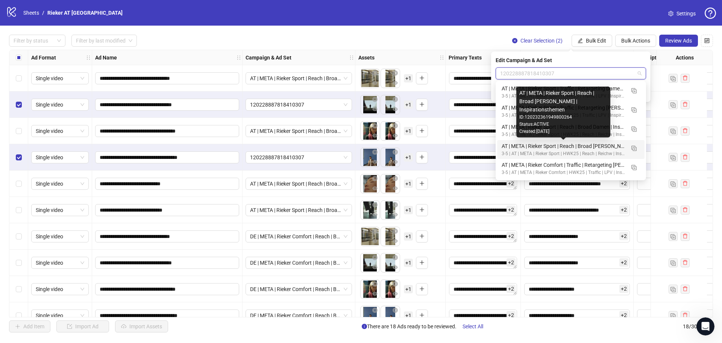
click at [596, 148] on div "AT | META | Rieker Sport | Reach | Broad Herren | Inspirationsthemen" at bounding box center [563, 146] width 123 height 8
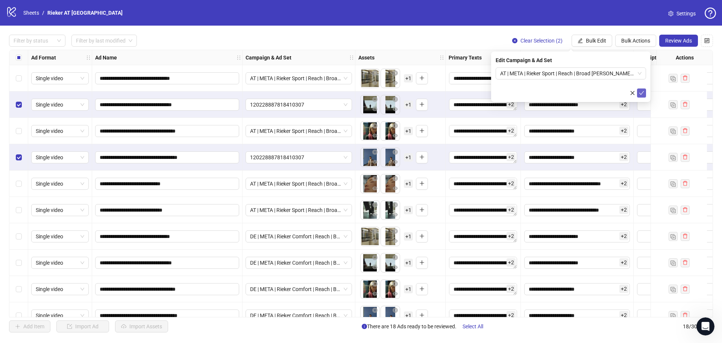
click at [644, 93] on button "submit" at bounding box center [641, 92] width 9 height 9
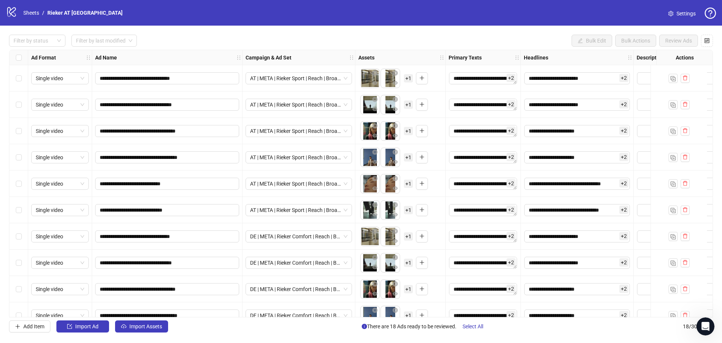
drag, startPoint x: 18, startPoint y: 240, endPoint x: 14, endPoint y: 255, distance: 15.6
click at [18, 242] on div "Select row 7" at bounding box center [18, 236] width 19 height 26
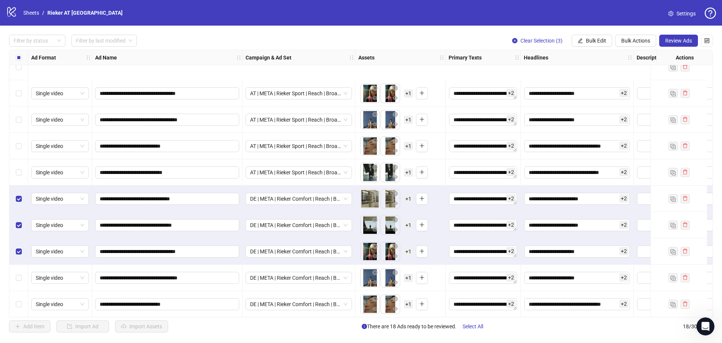
scroll to position [113, 0]
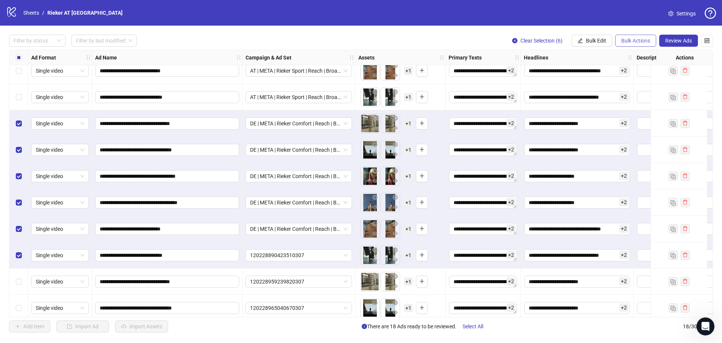
click at [639, 41] on span "Bulk Actions" at bounding box center [635, 41] width 29 height 6
click at [634, 55] on span "Delete" at bounding box center [646, 56] width 52 height 8
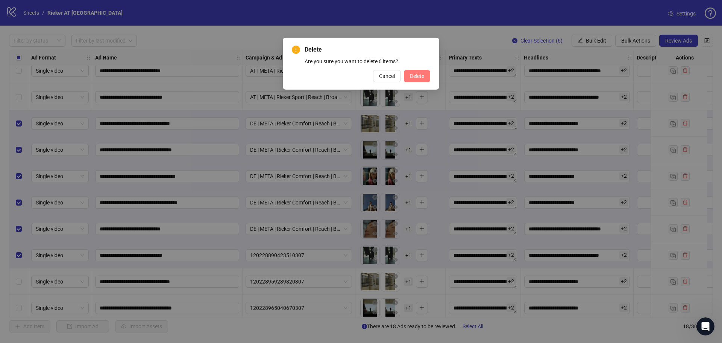
click at [418, 76] on span "Delete" at bounding box center [417, 76] width 14 height 6
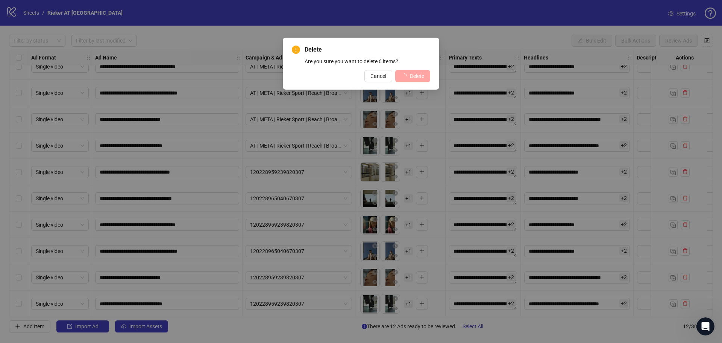
scroll to position [67, 0]
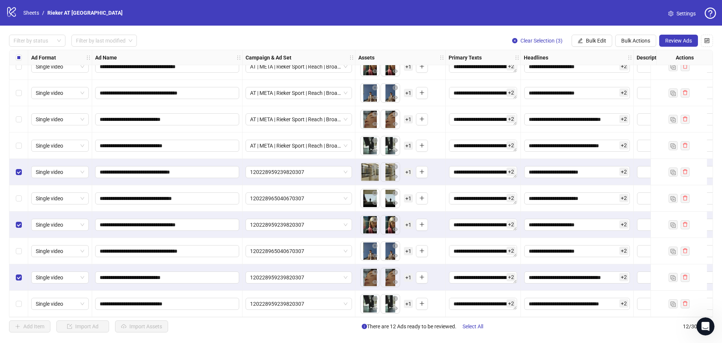
click at [21, 302] on div "Select row 12" at bounding box center [18, 303] width 19 height 26
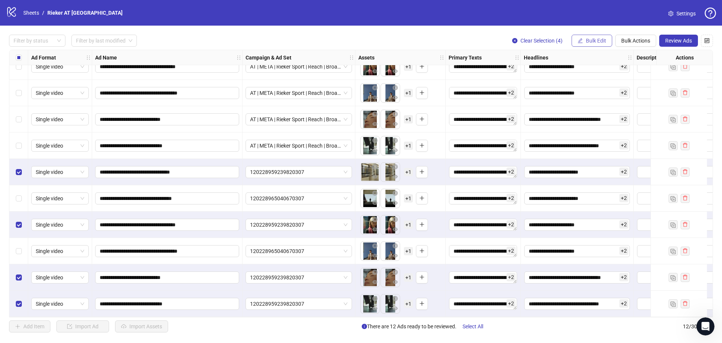
click at [601, 43] on span "Bulk Edit" at bounding box center [596, 41] width 20 height 6
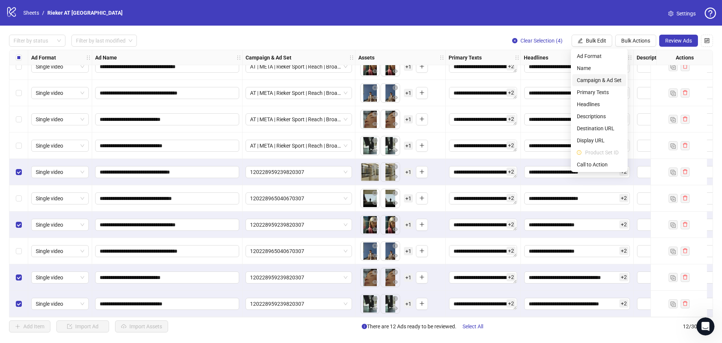
click at [599, 80] on span "Campaign & Ad Set" at bounding box center [599, 80] width 45 height 8
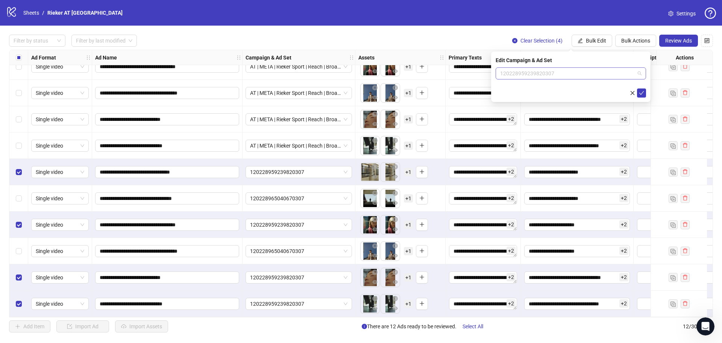
click at [574, 72] on span "120228959239820307" at bounding box center [570, 73] width 141 height 11
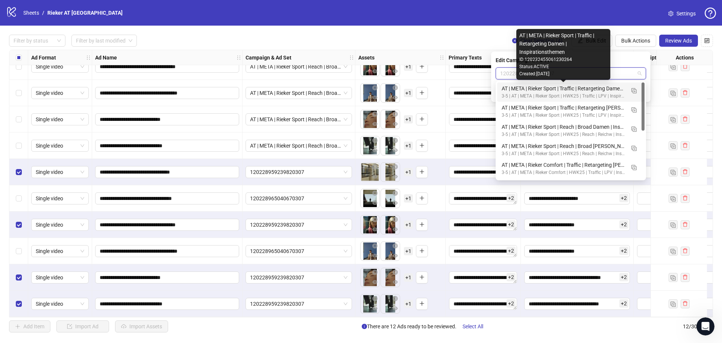
click at [608, 91] on div "AT | META | Rieker Sport | Traffic | Retargeting Damen | Inspirationsthemen" at bounding box center [563, 88] width 123 height 8
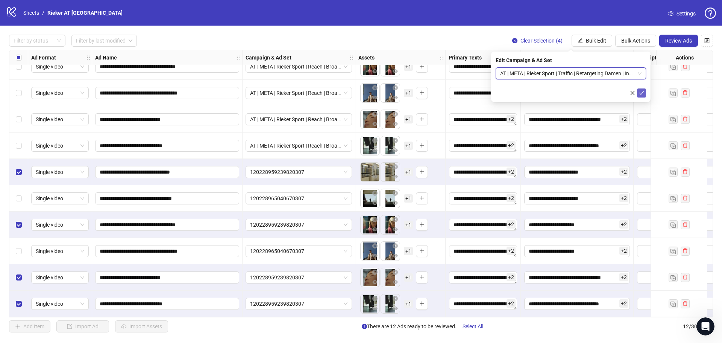
click at [639, 92] on button "submit" at bounding box center [641, 92] width 9 height 9
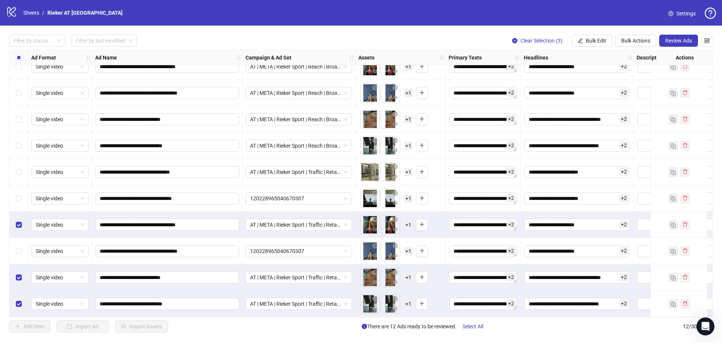
click at [22, 223] on div "Select row 9" at bounding box center [18, 224] width 19 height 26
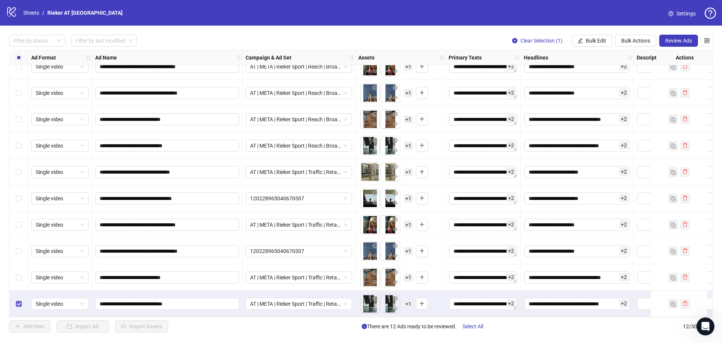
click at [18, 301] on label "Select row 12" at bounding box center [19, 303] width 6 height 8
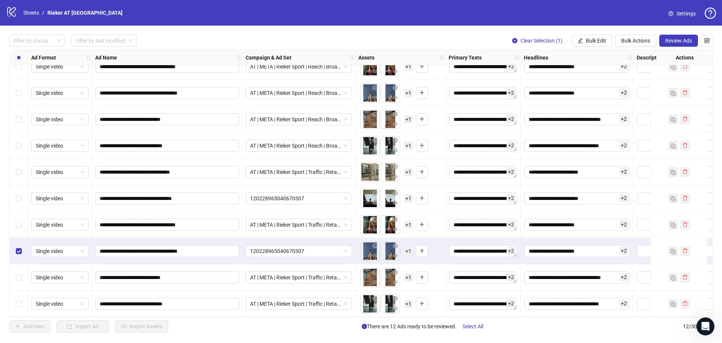
click at [22, 196] on div "Select row 8" at bounding box center [18, 198] width 19 height 26
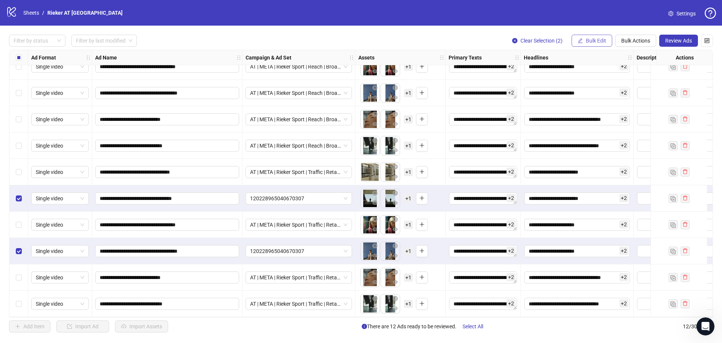
click at [600, 41] on span "Bulk Edit" at bounding box center [596, 41] width 20 height 6
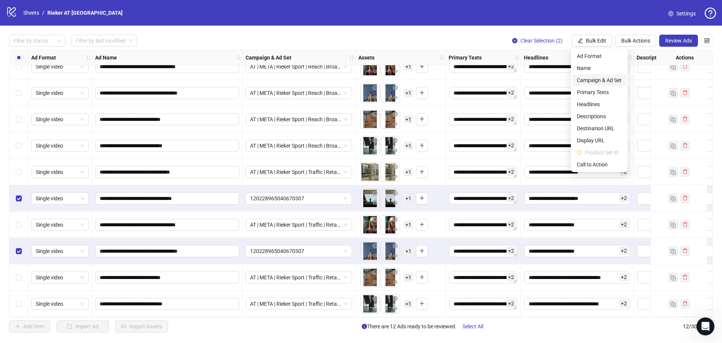
click at [593, 78] on span "Campaign & Ad Set" at bounding box center [599, 80] width 45 height 8
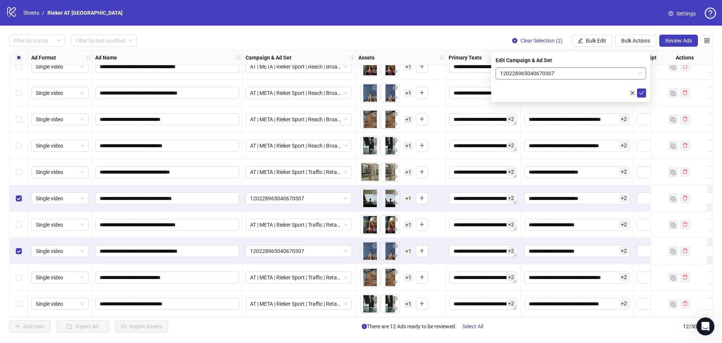
click at [637, 71] on span "120228965040670307" at bounding box center [570, 73] width 141 height 11
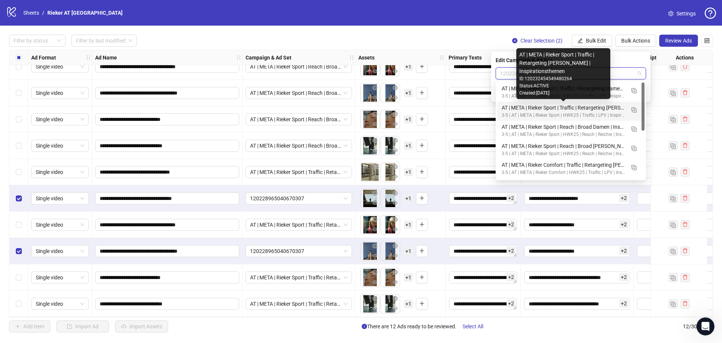
click at [579, 110] on div "AT | META | Rieker Sport | Traffic | Retargeting [PERSON_NAME] | Inspirationsth…" at bounding box center [563, 107] width 123 height 8
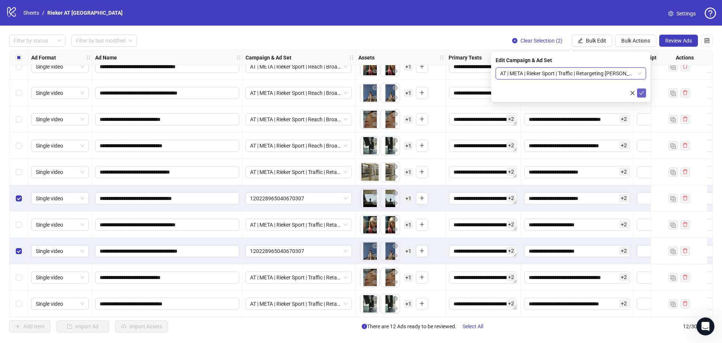
click at [642, 93] on icon "check" at bounding box center [641, 93] width 5 height 4
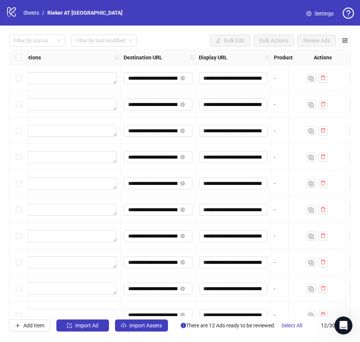
scroll to position [0, 631]
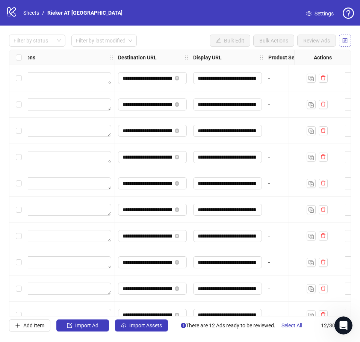
click at [345, 40] on icon "control" at bounding box center [345, 40] width 5 height 5
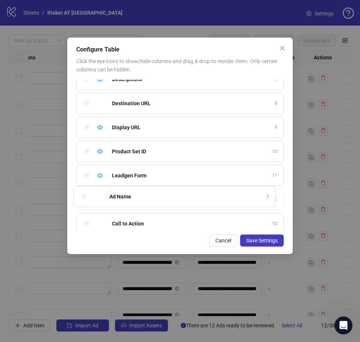
scroll to position [140, 0]
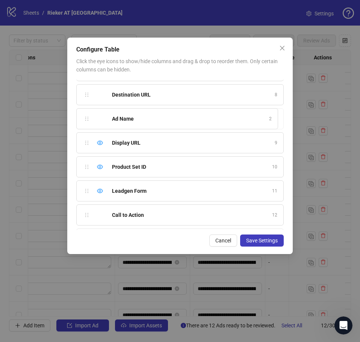
drag, startPoint x: 87, startPoint y: 116, endPoint x: 81, endPoint y: 113, distance: 6.6
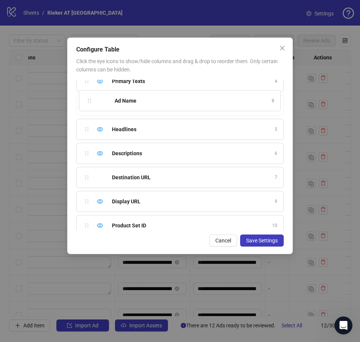
scroll to position [70, 0]
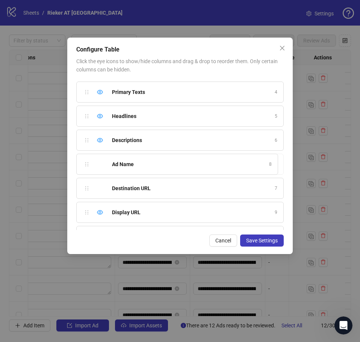
drag, startPoint x: 87, startPoint y: 119, endPoint x: 80, endPoint y: 165, distance: 46.4
click at [80, 165] on div "Ad Format 1 Campaign & Ad Set 2 Assets 3 Primary Texts 4 Headlines 5 Descriptio…" at bounding box center [180, 155] width 208 height 150
click at [258, 240] on span "Save Settings" at bounding box center [262, 241] width 32 height 6
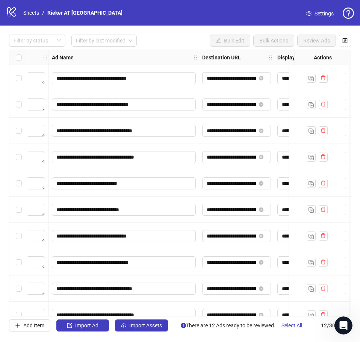
scroll to position [0, 548]
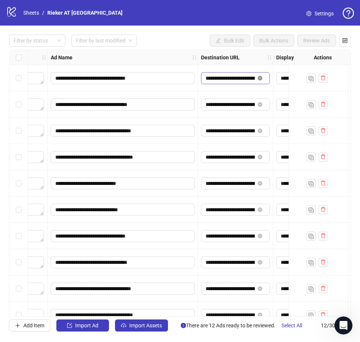
click at [259, 79] on icon "close-circle" at bounding box center [260, 78] width 5 height 5
paste input "**********"
type input "**********"
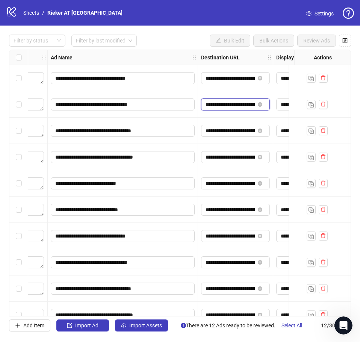
click at [229, 105] on input "**********" at bounding box center [230, 104] width 49 height 8
paste input "**********"
type input "**********"
click at [235, 114] on div "**********" at bounding box center [235, 104] width 75 height 26
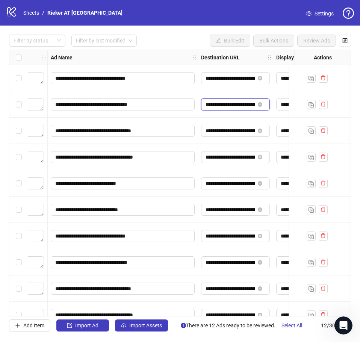
click at [234, 105] on input "**********" at bounding box center [230, 104] width 49 height 8
paste input "text"
type input "**********"
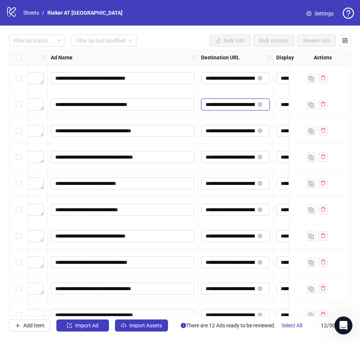
scroll to position [0, 196]
click at [232, 118] on div "**********" at bounding box center [235, 104] width 75 height 26
click at [228, 134] on input "**********" at bounding box center [230, 131] width 49 height 8
click at [261, 131] on icon "close-circle" at bounding box center [260, 131] width 5 height 5
paste input "**********"
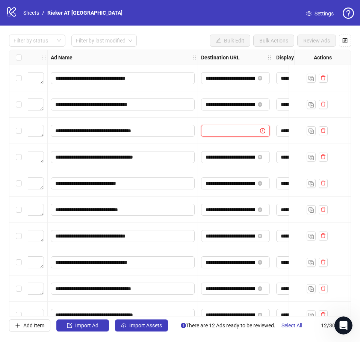
type input "**********"
click at [261, 158] on icon "close-circle" at bounding box center [260, 157] width 5 height 5
click at [231, 160] on input "text" at bounding box center [228, 157] width 44 height 8
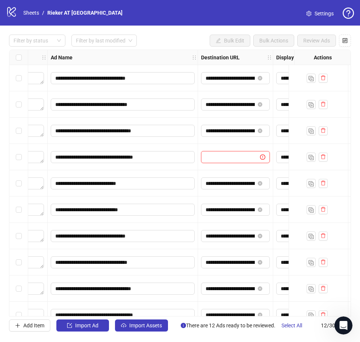
paste input "**********"
type input "**********"
click at [261, 183] on icon "close-circle" at bounding box center [260, 183] width 5 height 5
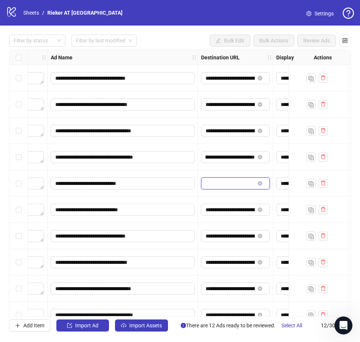
scroll to position [0, 0]
drag, startPoint x: 259, startPoint y: 208, endPoint x: 265, endPoint y: 223, distance: 16.1
click at [260, 209] on icon "close-circle" at bounding box center [260, 210] width 5 height 5
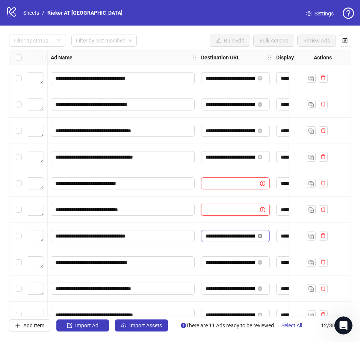
click at [260, 238] on icon "close-circle" at bounding box center [260, 236] width 5 height 5
click at [259, 262] on icon "close-circle" at bounding box center [260, 262] width 5 height 5
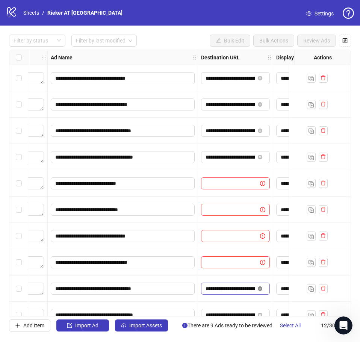
click at [260, 290] on icon "close-circle" at bounding box center [260, 289] width 5 height 5
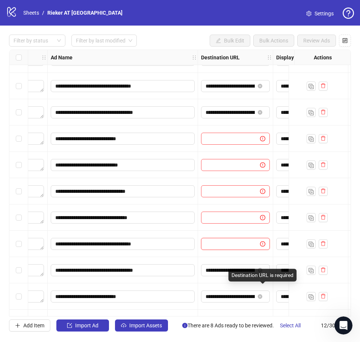
scroll to position [68, 548]
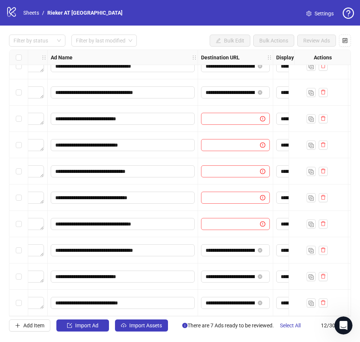
drag, startPoint x: 258, startPoint y: 250, endPoint x: 270, endPoint y: 268, distance: 21.2
click at [258, 250] on span at bounding box center [260, 250] width 9 height 8
click at [260, 249] on icon "close-circle" at bounding box center [260, 250] width 5 height 5
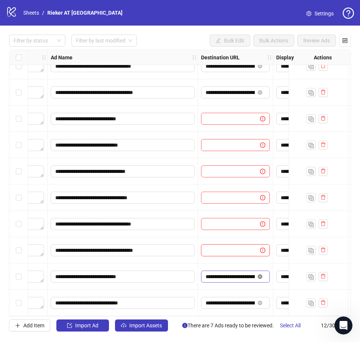
click at [261, 275] on icon "close-circle" at bounding box center [260, 277] width 5 height 5
click at [260, 301] on icon "close-circle" at bounding box center [260, 303] width 5 height 5
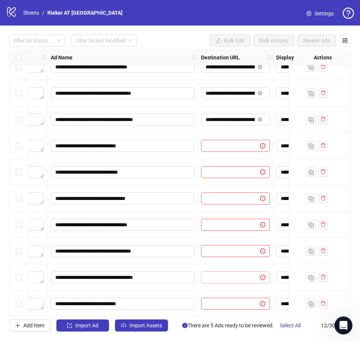
scroll to position [0, 548]
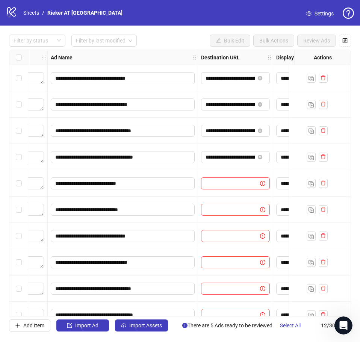
click at [237, 185] on input "text" at bounding box center [228, 183] width 44 height 8
paste input "**********"
type input "**********"
click at [219, 209] on input "text" at bounding box center [228, 210] width 44 height 8
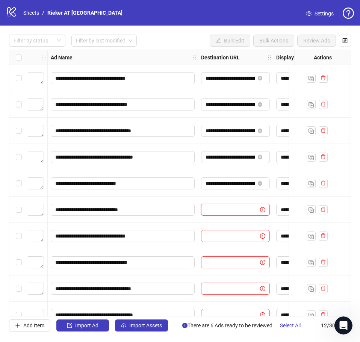
paste input "**********"
type input "**********"
click at [228, 236] on input "text" at bounding box center [228, 236] width 44 height 8
paste input "**********"
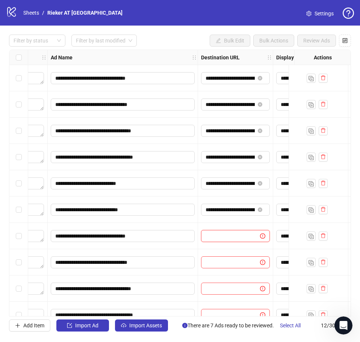
type input "**********"
click at [232, 262] on input "text" at bounding box center [228, 262] width 44 height 8
paste input "**********"
type input "**********"
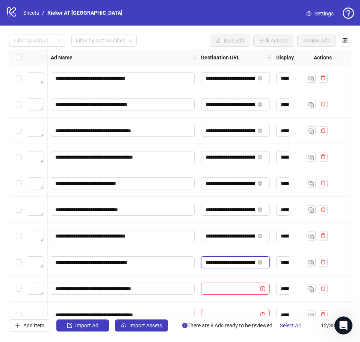
scroll to position [0, 196]
click at [221, 286] on input "text" at bounding box center [228, 289] width 44 height 8
click at [220, 291] on input "text" at bounding box center [228, 289] width 44 height 8
paste input "**********"
type input "**********"
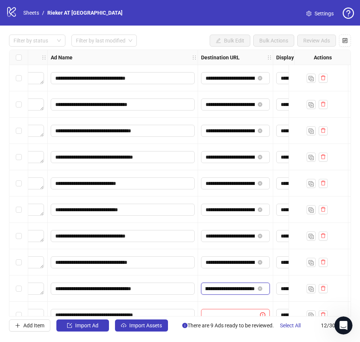
scroll to position [38, 548]
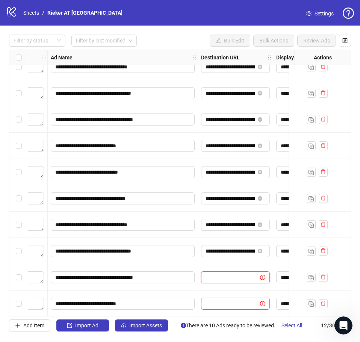
click at [232, 274] on input "text" at bounding box center [228, 277] width 44 height 8
paste input "**********"
type input "**********"
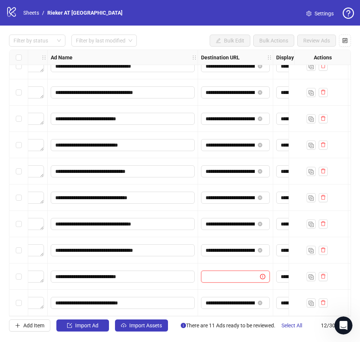
click at [235, 273] on input "text" at bounding box center [228, 277] width 44 height 8
paste input "**********"
type input "**********"
click at [247, 301] on input "**********" at bounding box center [230, 303] width 49 height 8
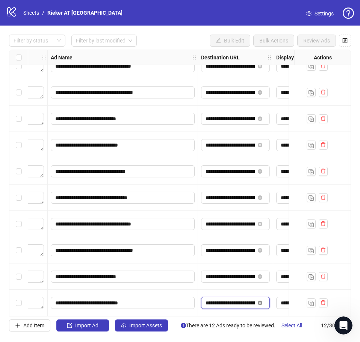
click at [261, 301] on icon "close-circle" at bounding box center [260, 303] width 5 height 5
paste input "**********"
type input "**********"
click at [240, 303] on input "**********" at bounding box center [230, 303] width 49 height 8
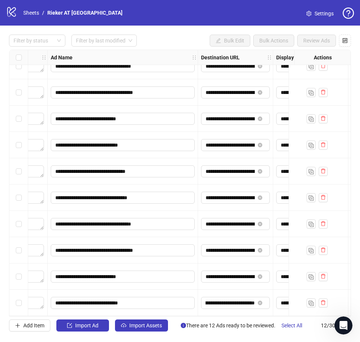
drag, startPoint x: 241, startPoint y: 317, endPoint x: 244, endPoint y: 311, distance: 6.2
click at [243, 316] on div "**********" at bounding box center [180, 183] width 360 height 315
click at [273, 60] on div "Destination URL" at bounding box center [235, 57] width 75 height 15
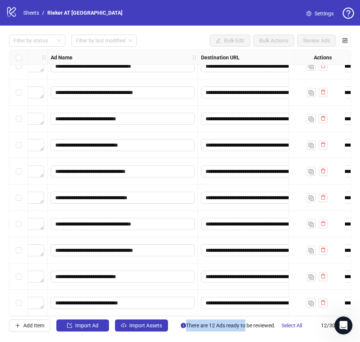
drag, startPoint x: 272, startPoint y: 60, endPoint x: 331, endPoint y: 60, distance: 59.0
click at [331, 60] on div "Ad Format Campaign & Ad Set Assets Primary Texts Headlines Descriptions Ad Name…" at bounding box center [0, 57] width 1078 height 15
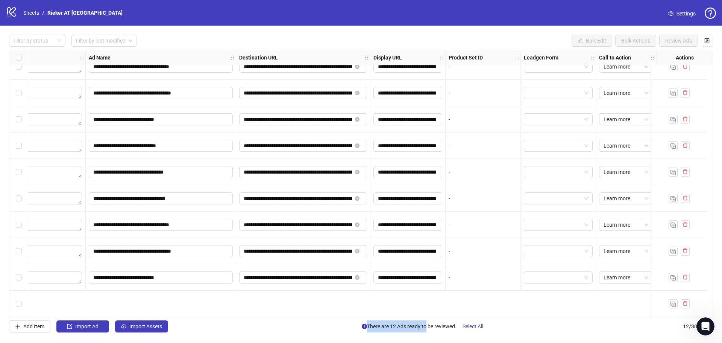
scroll to position [0, 516]
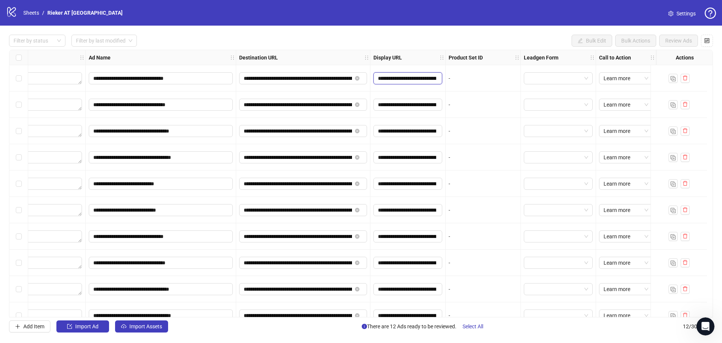
click at [406, 79] on input "**********" at bounding box center [407, 78] width 58 height 8
click at [412, 79] on input "**********" at bounding box center [407, 78] width 58 height 8
click at [440, 56] on div "Display URL" at bounding box center [407, 57] width 75 height 15
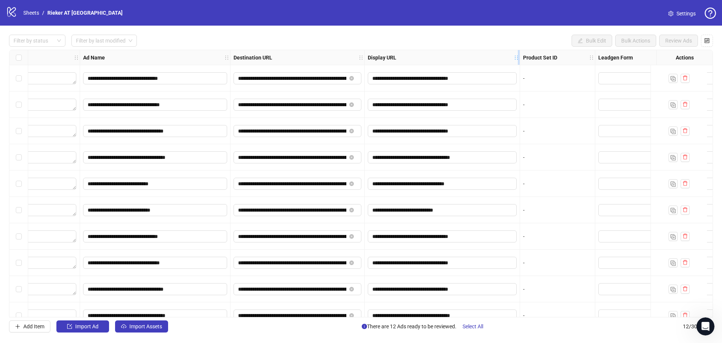
drag, startPoint x: 439, startPoint y: 56, endPoint x: 519, endPoint y: 57, distance: 80.1
click at [519, 57] on icon "holder" at bounding box center [521, 57] width 5 height 5
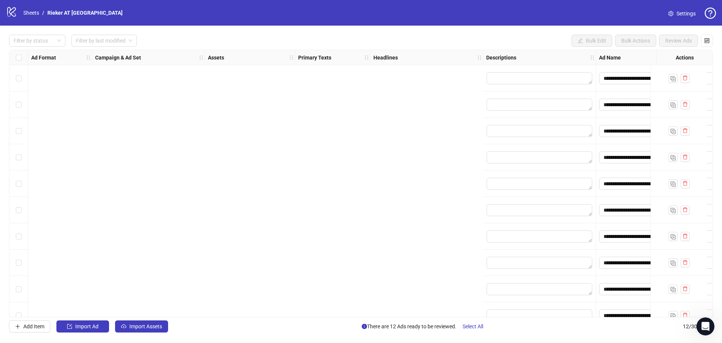
scroll to position [0, 596]
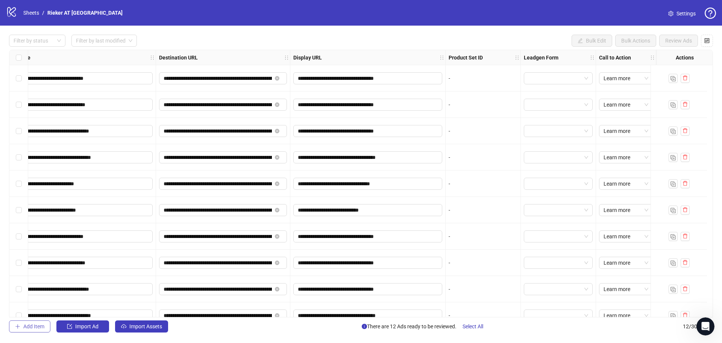
click at [36, 324] on span "Add Item" at bounding box center [33, 326] width 21 height 6
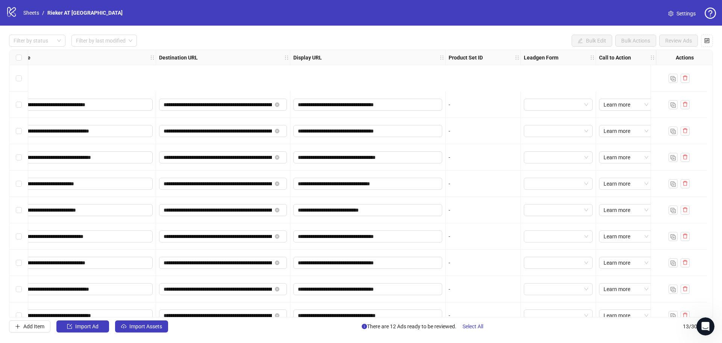
scroll to position [94, 596]
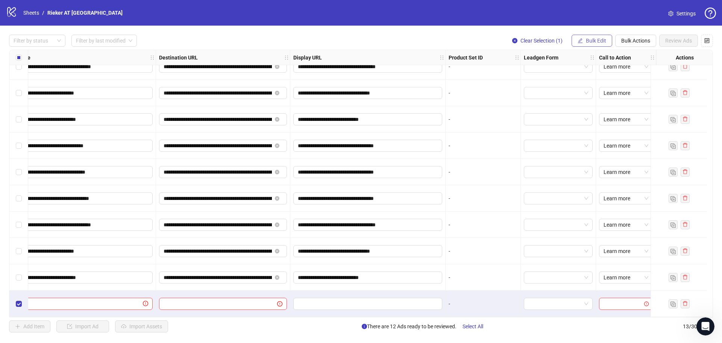
click at [595, 42] on span "Bulk Edit" at bounding box center [596, 41] width 20 height 6
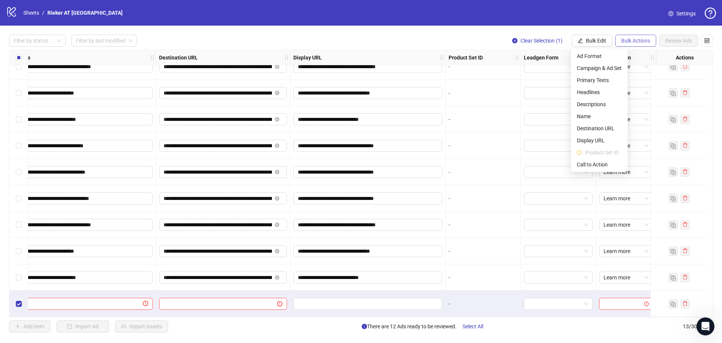
click at [629, 40] on span "Bulk Actions" at bounding box center [635, 41] width 29 height 6
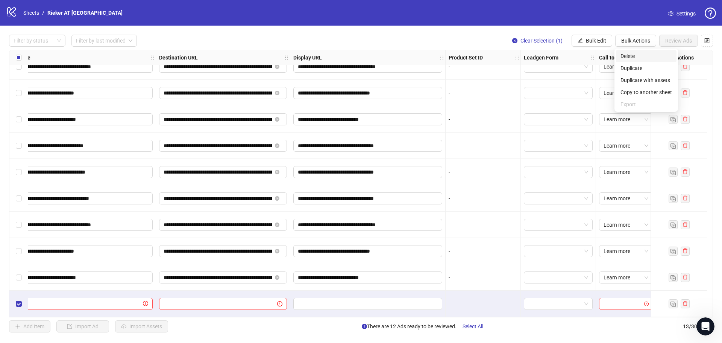
click at [631, 54] on span "Delete" at bounding box center [646, 56] width 52 height 8
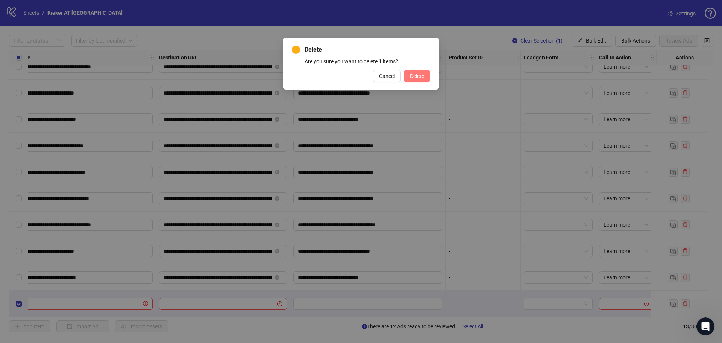
click at [420, 73] on span "Delete" at bounding box center [417, 76] width 14 height 6
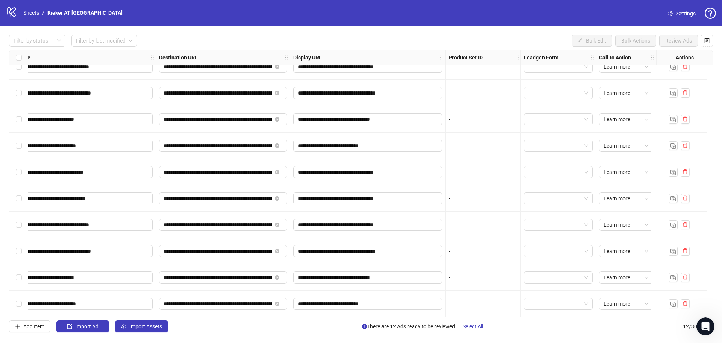
click at [480, 36] on div "Filter by status Filter by last modified Bulk Edit Bulk Actions Review Ads" at bounding box center [361, 41] width 704 height 12
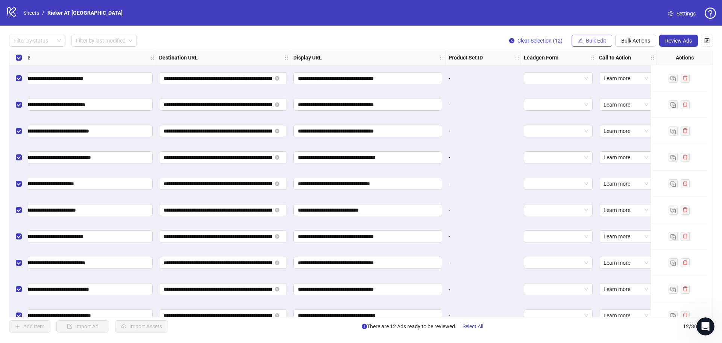
click at [589, 42] on span "Bulk Edit" at bounding box center [596, 41] width 20 height 6
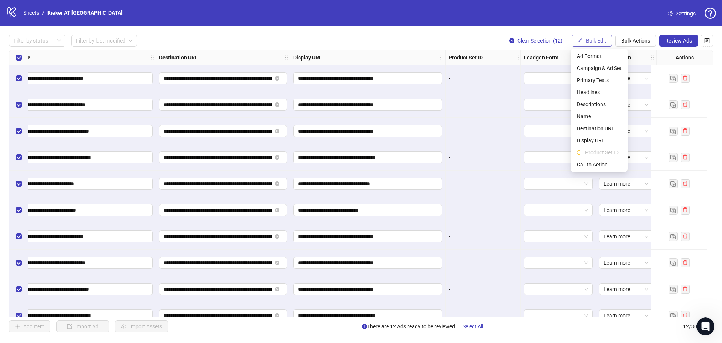
click at [589, 42] on span "Bulk Edit" at bounding box center [596, 41] width 20 height 6
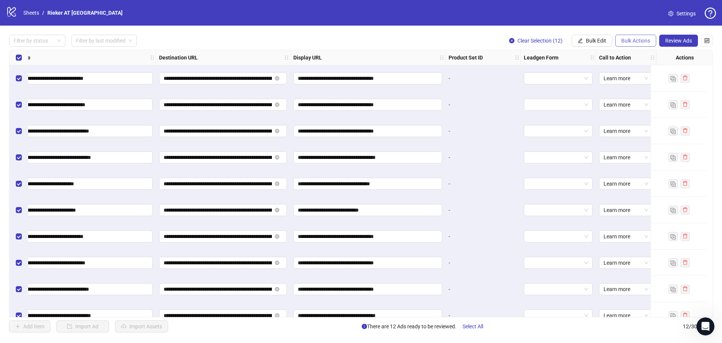
click at [646, 39] on span "Bulk Actions" at bounding box center [635, 41] width 29 height 6
click at [510, 41] on icon "close-circle" at bounding box center [511, 40] width 5 height 5
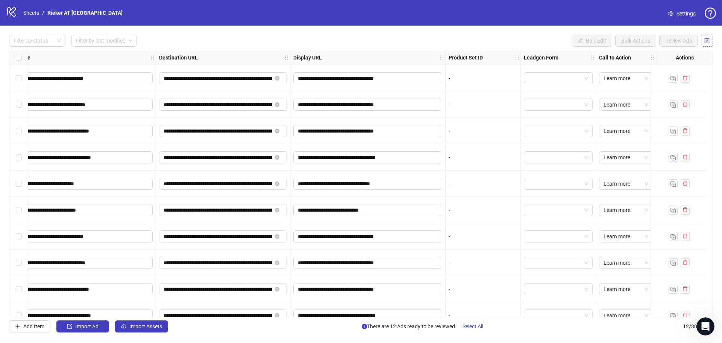
click at [705, 40] on icon "control" at bounding box center [706, 40] width 5 height 5
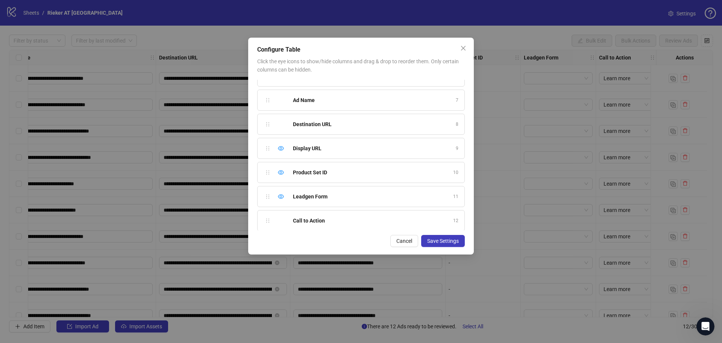
scroll to position [235, 0]
click at [265, 193] on div "Ad Format 1 Campaign & Ad Set 2 Assets 3 Primary Texts 4 Headlines 5 Descriptio…" at bounding box center [361, 155] width 208 height 150
click at [298, 195] on span "Ad Start Time" at bounding box center [309, 192] width 32 height 8
click at [281, 193] on icon "eye-invisible" at bounding box center [281, 193] width 6 height 6
click at [283, 215] on icon "eye-invisible" at bounding box center [281, 217] width 6 height 6
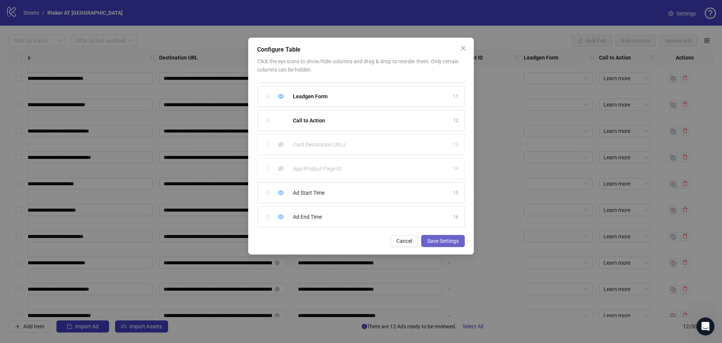
drag, startPoint x: 450, startPoint y: 241, endPoint x: 437, endPoint y: 244, distance: 13.5
click at [450, 240] on span "Save Settings" at bounding box center [443, 241] width 32 height 6
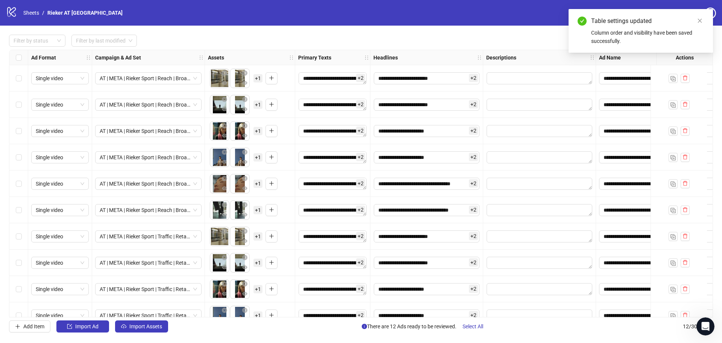
scroll to position [0, 690]
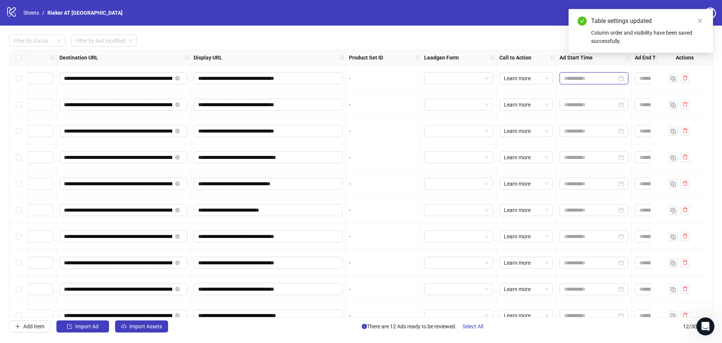
click at [584, 74] on input at bounding box center [590, 78] width 53 height 8
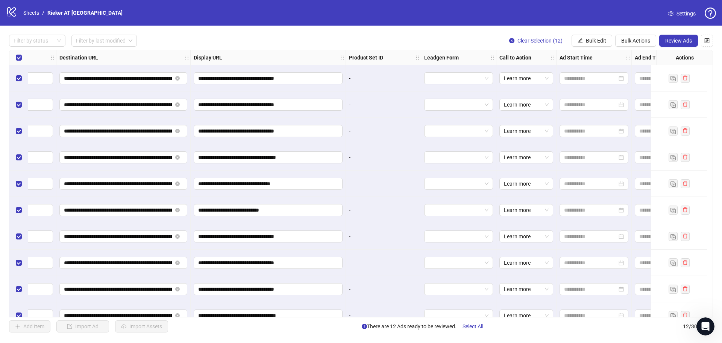
scroll to position [0, 746]
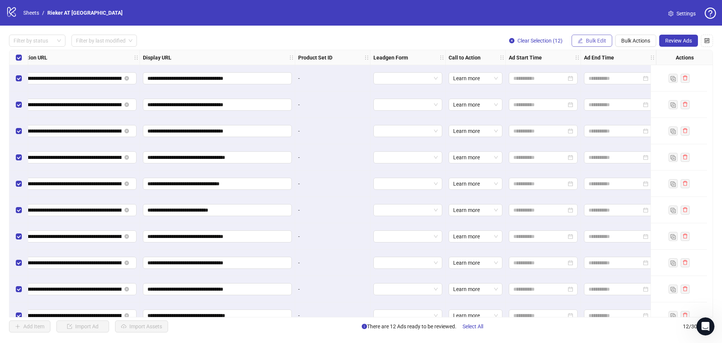
click at [590, 42] on span "Bulk Edit" at bounding box center [596, 41] width 20 height 6
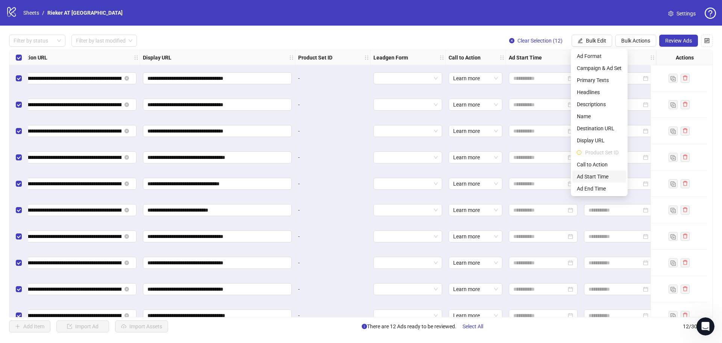
click at [583, 179] on span "Ad Start Time" at bounding box center [599, 176] width 45 height 8
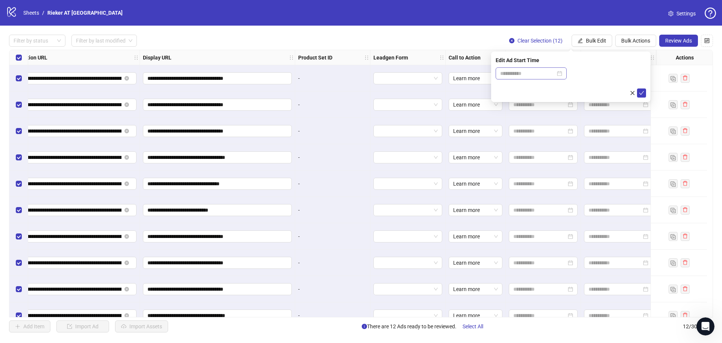
click at [561, 74] on div at bounding box center [531, 73] width 62 height 8
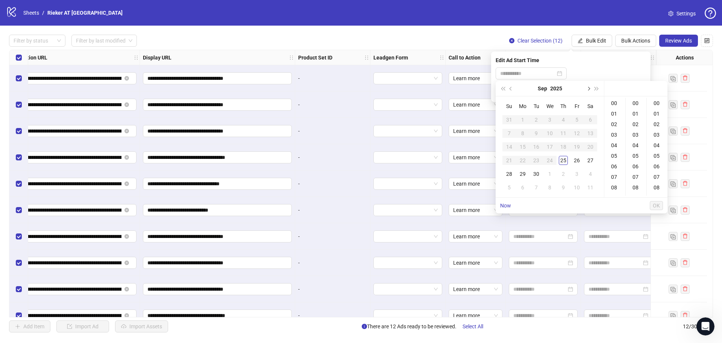
click at [589, 89] on span "Next month (PageDown)" at bounding box center [588, 88] width 4 height 4
click at [590, 119] on div "1" at bounding box center [590, 119] width 9 height 9
click at [655, 208] on span "OK" at bounding box center [656, 205] width 7 height 6
type input "**********"
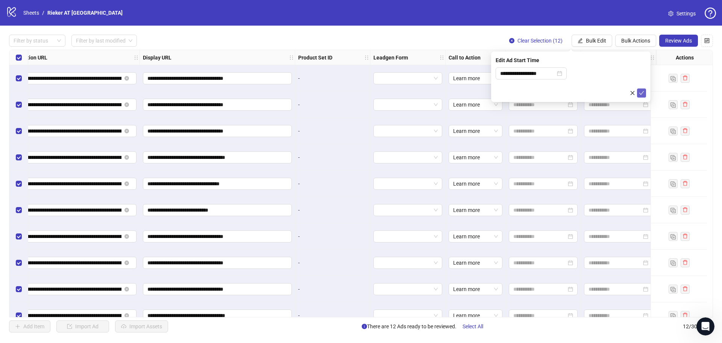
click at [642, 91] on icon "check" at bounding box center [641, 92] width 5 height 5
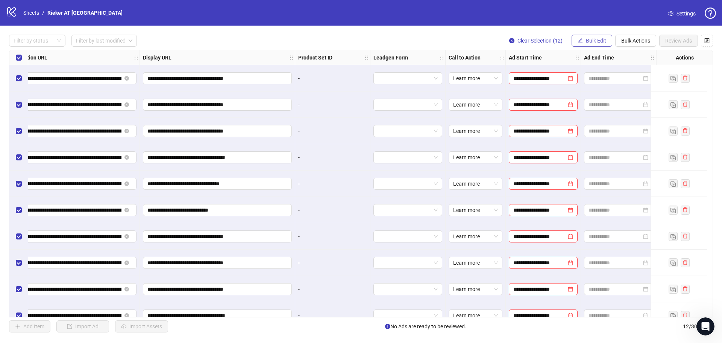
click at [599, 39] on span "Bulk Edit" at bounding box center [596, 41] width 20 height 6
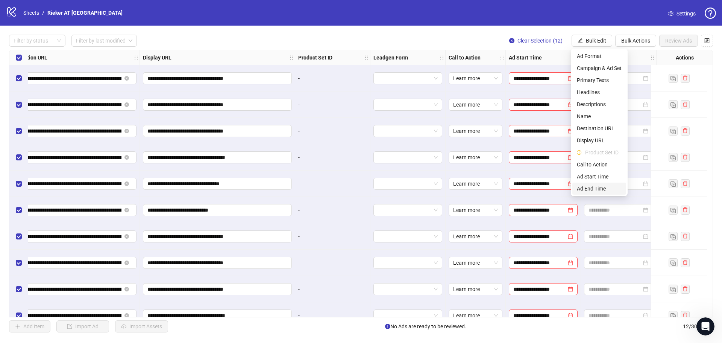
click at [599, 184] on li "Ad End Time" at bounding box center [599, 188] width 54 height 12
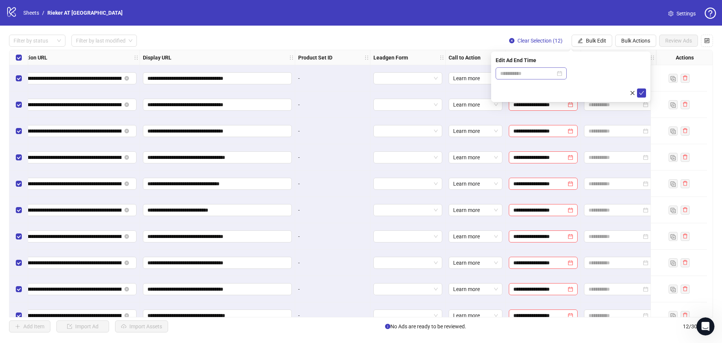
click at [567, 73] on div at bounding box center [531, 73] width 71 height 12
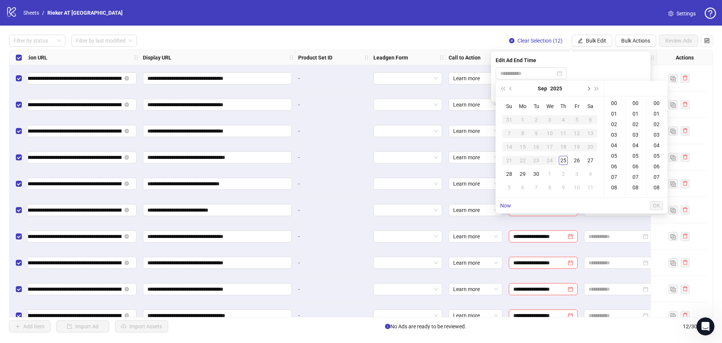
click at [589, 88] on span "Next month (PageDown)" at bounding box center [588, 88] width 4 height 4
click at [548, 174] on div "31" at bounding box center [549, 173] width 9 height 9
click at [661, 202] on button "OK" at bounding box center [656, 205] width 13 height 9
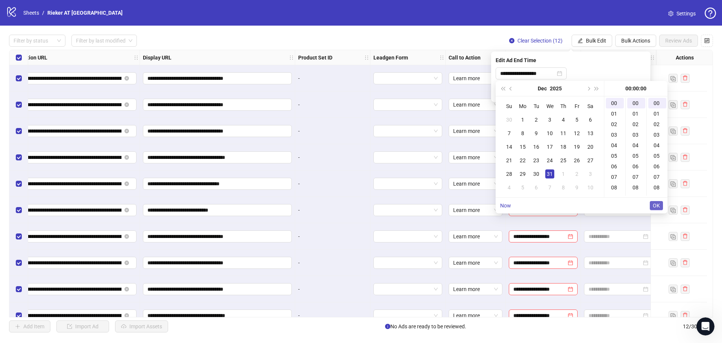
type input "**********"
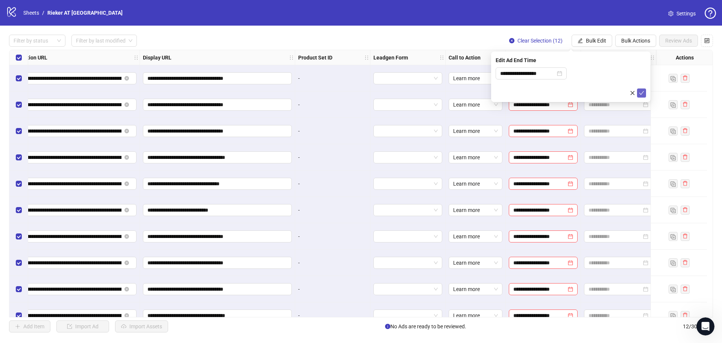
click at [640, 90] on icon "check" at bounding box center [641, 92] width 5 height 5
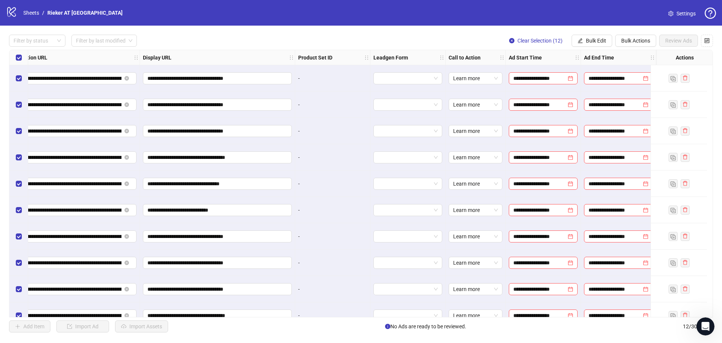
click at [277, 42] on div "Filter by status Filter by last modified Clear Selection (12) Bulk Edit Bulk Ac…" at bounding box center [361, 41] width 704 height 12
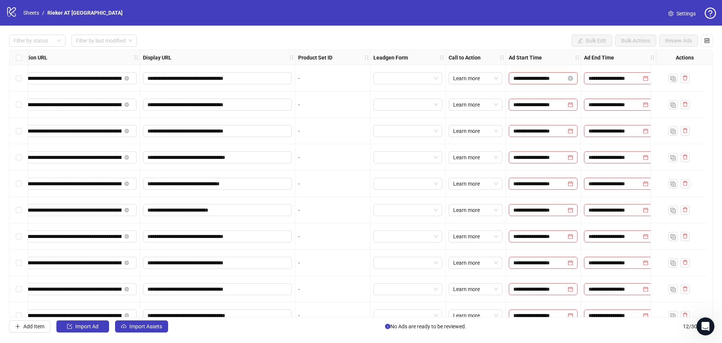
click at [554, 76] on input "**********" at bounding box center [539, 78] width 53 height 8
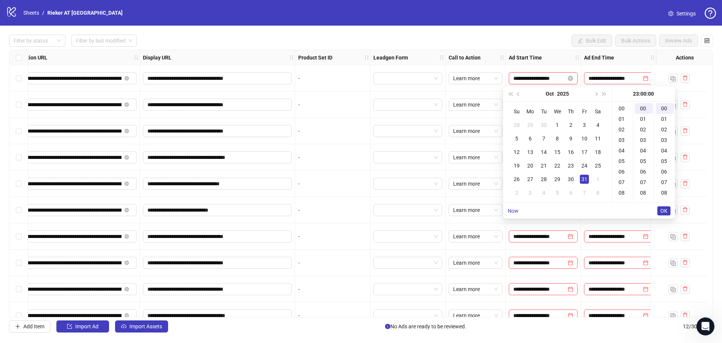
scroll to position [242, 0]
click at [568, 79] on icon "close-circle" at bounding box center [570, 78] width 5 height 5
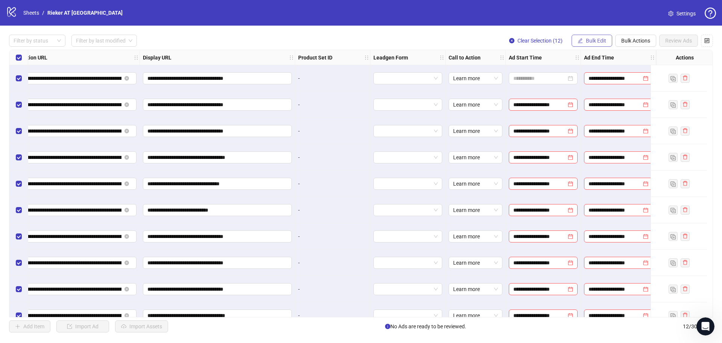
click at [598, 41] on span "Bulk Edit" at bounding box center [596, 41] width 20 height 6
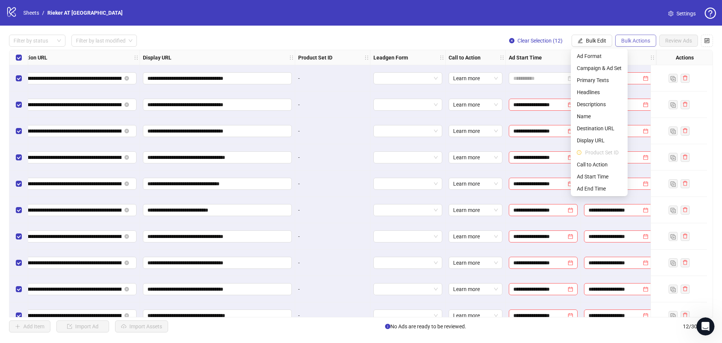
click at [633, 41] on span "Bulk Actions" at bounding box center [635, 41] width 29 height 6
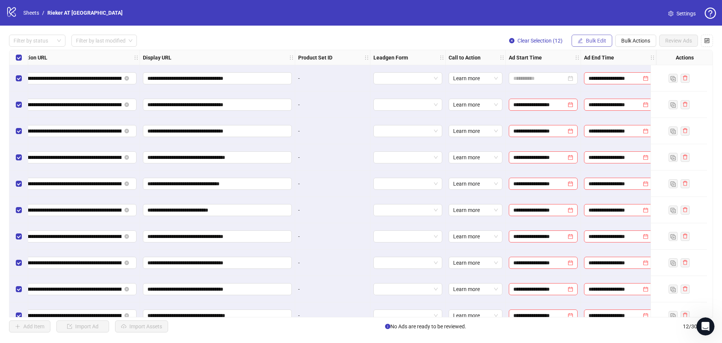
click at [601, 40] on span "Bulk Edit" at bounding box center [596, 41] width 20 height 6
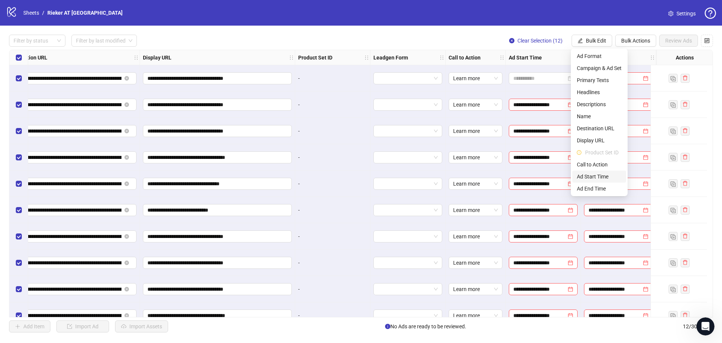
click at [595, 177] on span "Ad Start Time" at bounding box center [599, 176] width 45 height 8
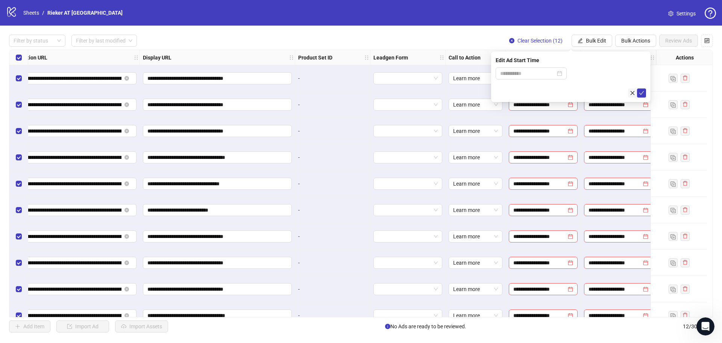
click at [633, 93] on icon "close" at bounding box center [633, 93] width 4 height 4
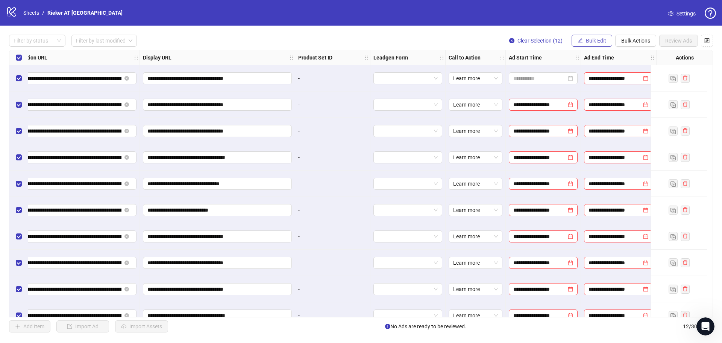
click at [595, 38] on span "Bulk Edit" at bounding box center [596, 41] width 20 height 6
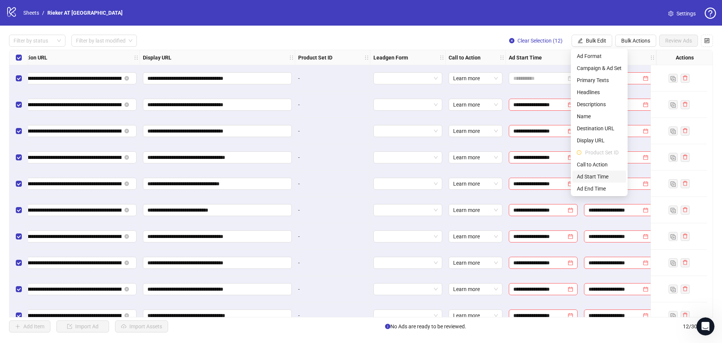
click at [593, 178] on span "Ad Start Time" at bounding box center [599, 176] width 45 height 8
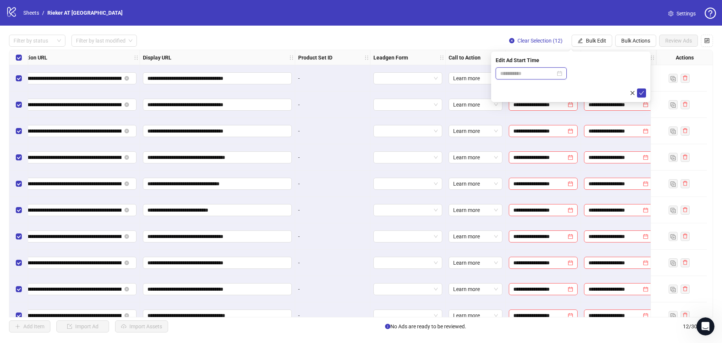
click at [532, 73] on input at bounding box center [527, 73] width 55 height 8
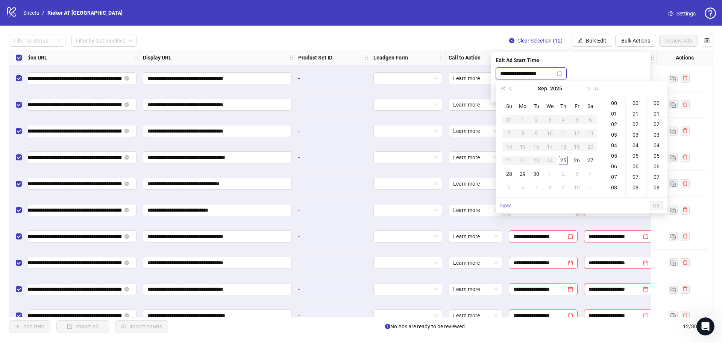
type input "**********"
click at [615, 62] on div "Edit Ad Start Time" at bounding box center [571, 60] width 150 height 8
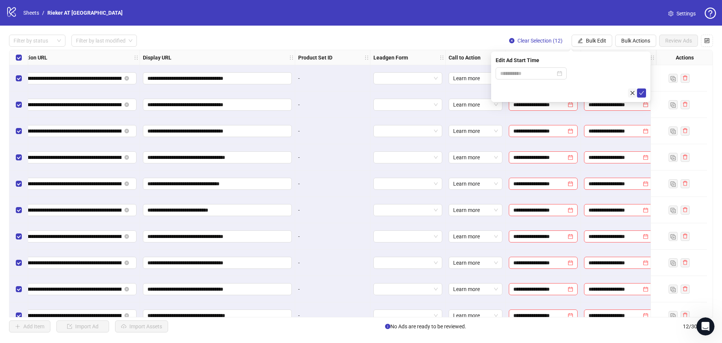
click at [633, 92] on icon "close" at bounding box center [633, 93] width 4 height 4
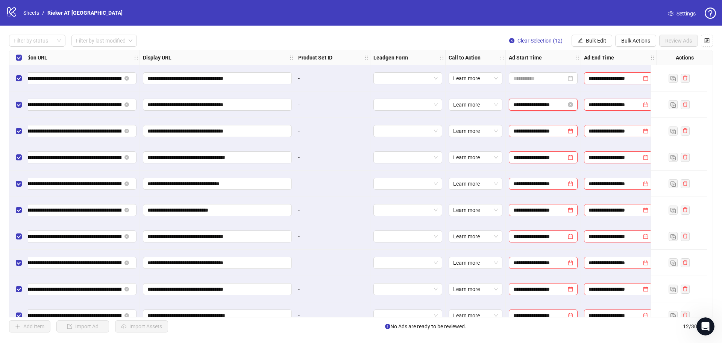
drag, startPoint x: 560, startPoint y: 107, endPoint x: 571, endPoint y: 106, distance: 11.3
click at [563, 107] on div "**********" at bounding box center [543, 104] width 60 height 8
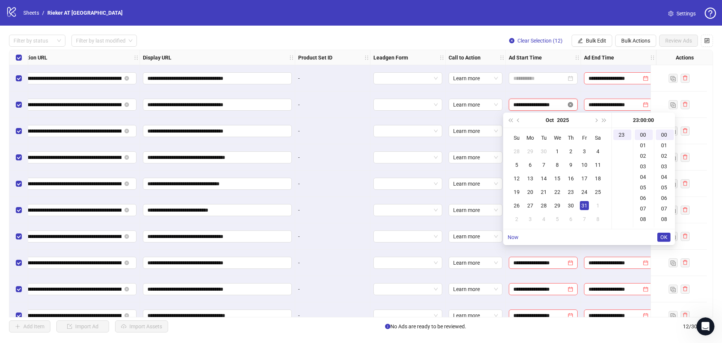
click at [568, 103] on icon "close-circle" at bounding box center [570, 104] width 5 height 5
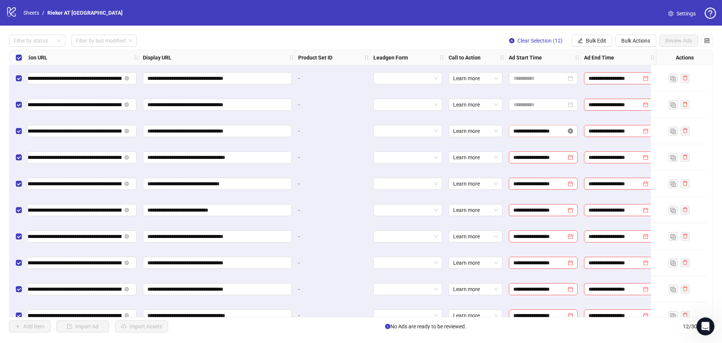
click at [566, 133] on div "**********" at bounding box center [543, 131] width 60 height 8
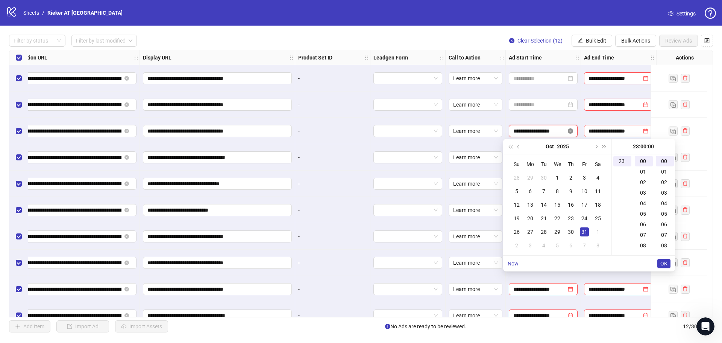
click at [568, 133] on icon "close-circle" at bounding box center [570, 130] width 5 height 5
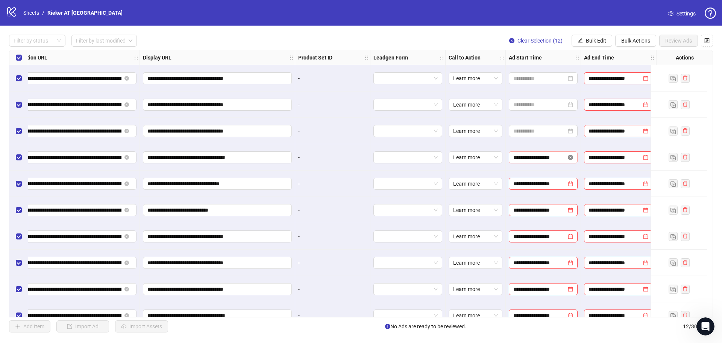
click at [568, 159] on icon "close-circle" at bounding box center [570, 157] width 5 height 5
click at [568, 183] on icon "close-circle" at bounding box center [570, 183] width 5 height 5
click at [568, 211] on icon "close-circle" at bounding box center [570, 209] width 5 height 5
click at [564, 239] on div "**********" at bounding box center [543, 236] width 60 height 8
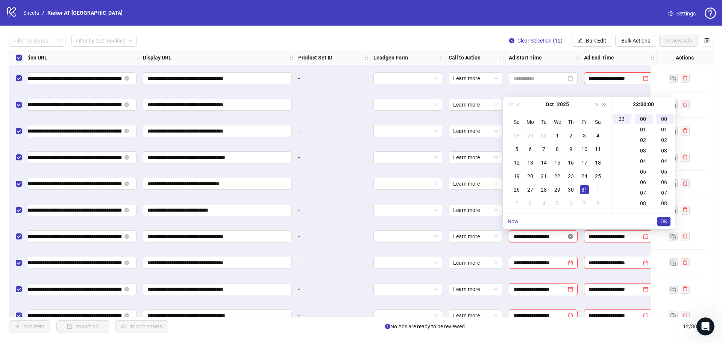
click at [568, 238] on icon "close-circle" at bounding box center [570, 236] width 5 height 5
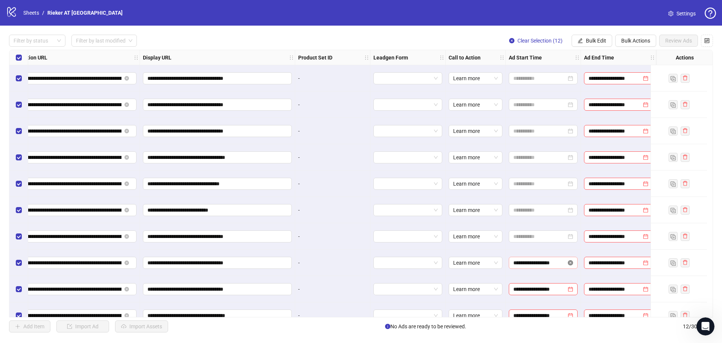
click at [568, 263] on icon "close-circle" at bounding box center [570, 262] width 5 height 5
click at [564, 292] on div "**********" at bounding box center [543, 289] width 60 height 8
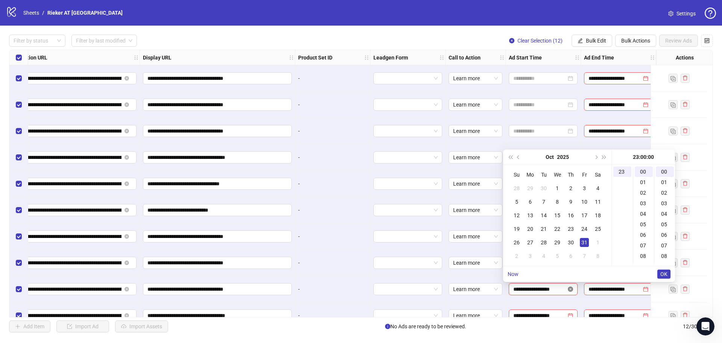
click at [568, 287] on icon "close-circle" at bounding box center [570, 288] width 5 height 5
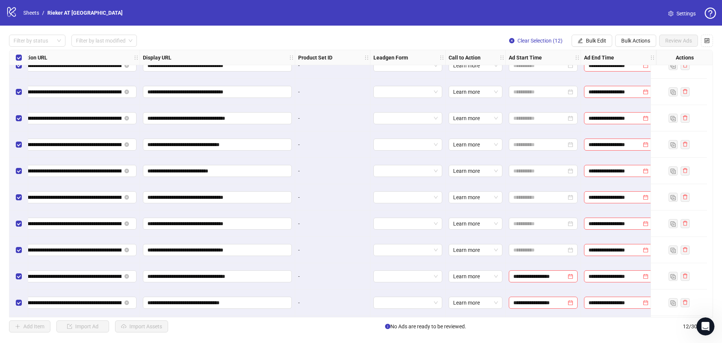
scroll to position [67, 746]
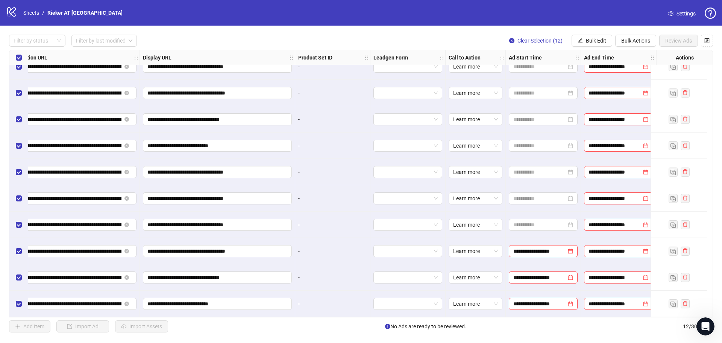
click at [568, 249] on icon "close-circle" at bounding box center [570, 250] width 5 height 5
click at [568, 275] on icon "close-circle" at bounding box center [570, 277] width 5 height 5
click at [568, 301] on icon "close-circle" at bounding box center [570, 303] width 5 height 5
click at [643, 91] on icon "close-circle" at bounding box center [645, 92] width 5 height 5
drag, startPoint x: 641, startPoint y: 117, endPoint x: 638, endPoint y: 137, distance: 19.4
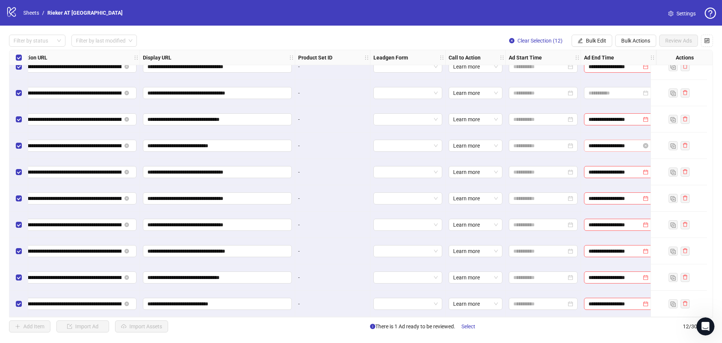
click at [643, 118] on icon "close-circle" at bounding box center [645, 119] width 5 height 5
click at [643, 143] on icon "close-circle" at bounding box center [645, 145] width 5 height 5
click at [643, 169] on icon "close-circle" at bounding box center [645, 171] width 5 height 5
click at [643, 196] on icon "close-circle" at bounding box center [645, 198] width 5 height 5
click at [643, 222] on icon "close-circle" at bounding box center [645, 224] width 5 height 5
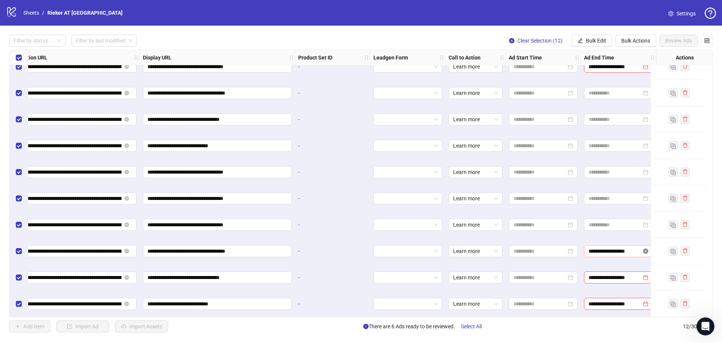
click at [643, 248] on icon "close-circle" at bounding box center [645, 250] width 5 height 5
click at [643, 275] on icon "close-circle" at bounding box center [645, 277] width 5 height 5
click at [643, 301] on icon "close-circle" at bounding box center [645, 303] width 5 height 5
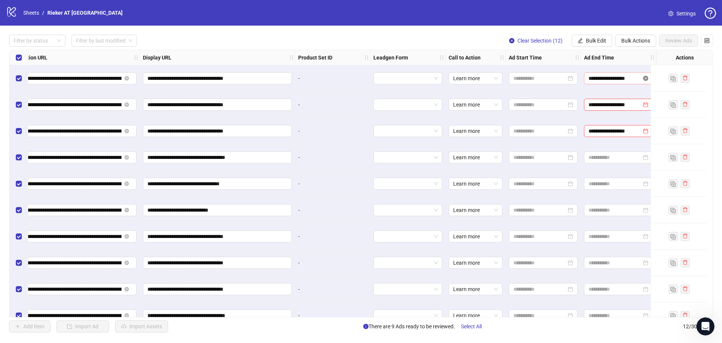
click at [643, 78] on icon "close-circle" at bounding box center [645, 78] width 5 height 5
click at [643, 105] on icon "close-circle" at bounding box center [645, 104] width 5 height 5
click at [643, 130] on icon "close-circle" at bounding box center [645, 130] width 5 height 5
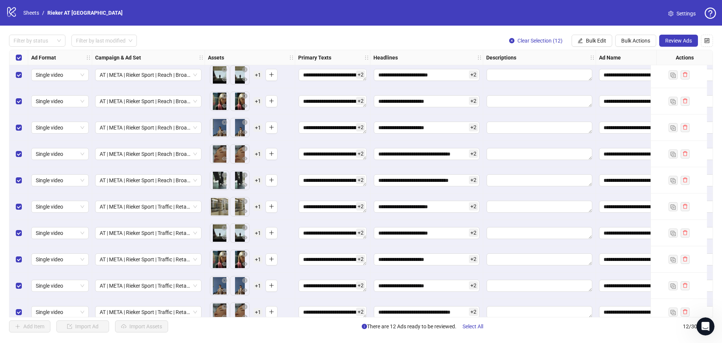
scroll to position [0, 0]
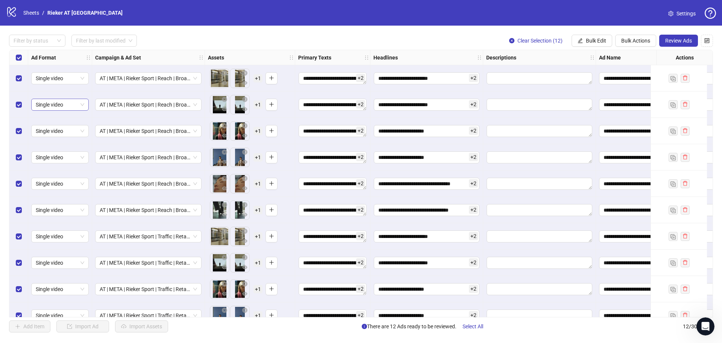
click at [83, 104] on span "Single video" at bounding box center [60, 104] width 49 height 11
click at [674, 40] on span "Review Ads" at bounding box center [678, 41] width 27 height 6
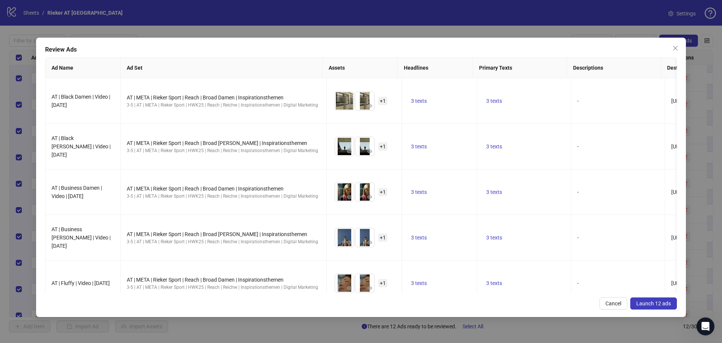
click at [651, 306] on span "Launch 12 ads" at bounding box center [653, 303] width 35 height 6
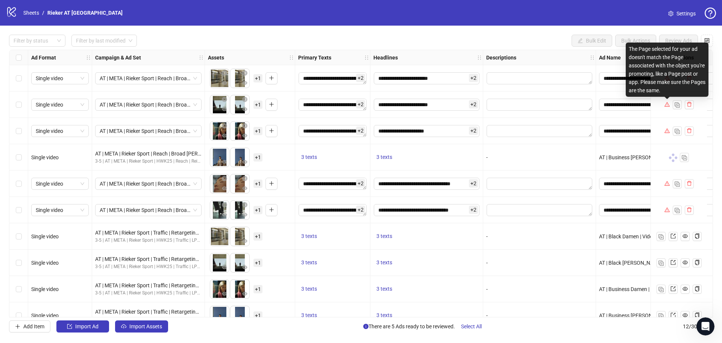
click at [665, 103] on icon "warning" at bounding box center [666, 104] width 5 height 5
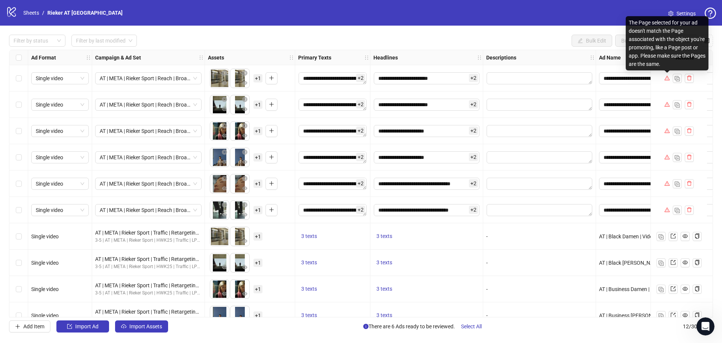
click at [668, 77] on icon "warning" at bounding box center [666, 78] width 5 height 5
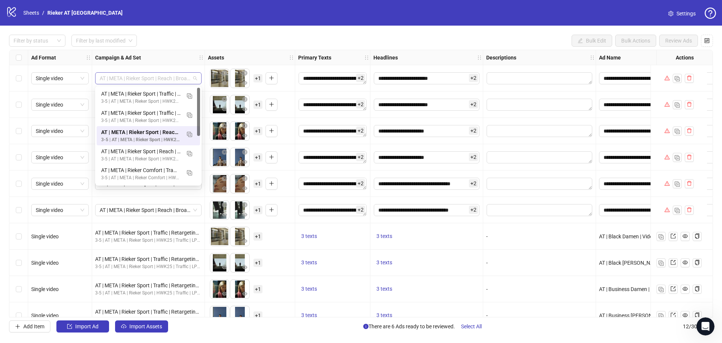
click at [144, 76] on span "AT | META | Rieker Sport | Reach | Broad Damen | Inspirationsthemen" at bounding box center [148, 78] width 97 height 11
click at [195, 45] on div "Filter by status Filter by last modified Bulk Edit Bulk Actions Review Ads" at bounding box center [361, 41] width 704 height 12
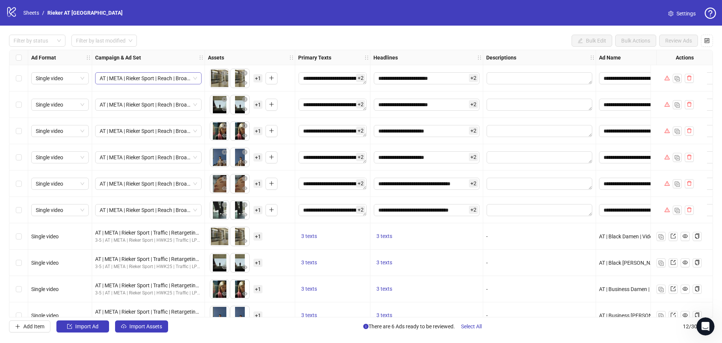
click at [162, 78] on span "AT | META | Rieker Sport | Reach | Broad Damen | Inspirationsthemen" at bounding box center [148, 78] width 97 height 11
click at [196, 80] on span "AT | META | Rieker Sport | Reach | Broad Damen | Inspirationsthemen" at bounding box center [148, 78] width 97 height 11
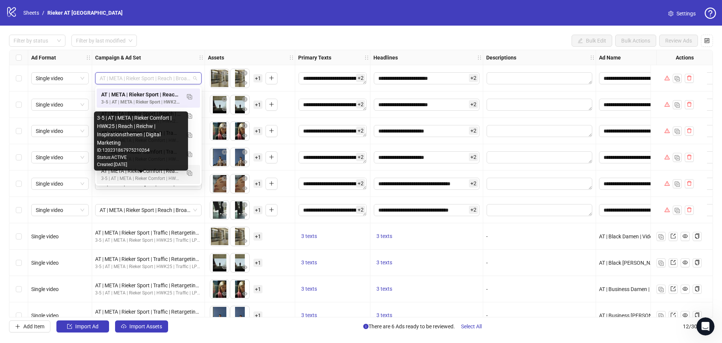
click at [163, 176] on div "3-5 | AT | META | Rieker Comfort | HWK25 | Reach | Reichw | Inspirationsthemen …" at bounding box center [140, 178] width 79 height 7
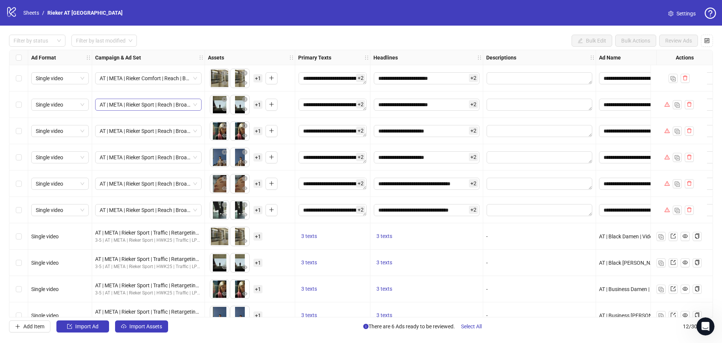
click at [195, 105] on span "AT | META | Rieker Sport | Reach | Broad Herren | Inspirationsthemen" at bounding box center [148, 104] width 97 height 11
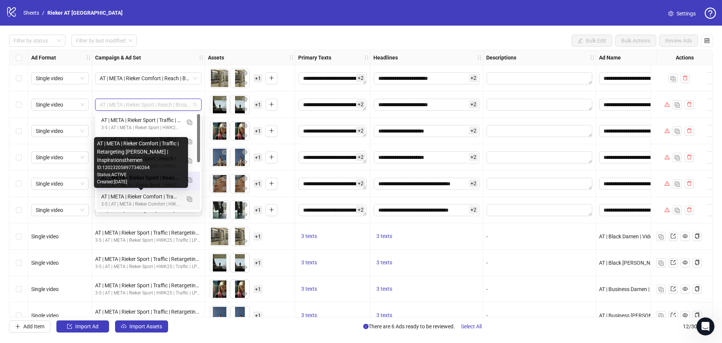
scroll to position [38, 0]
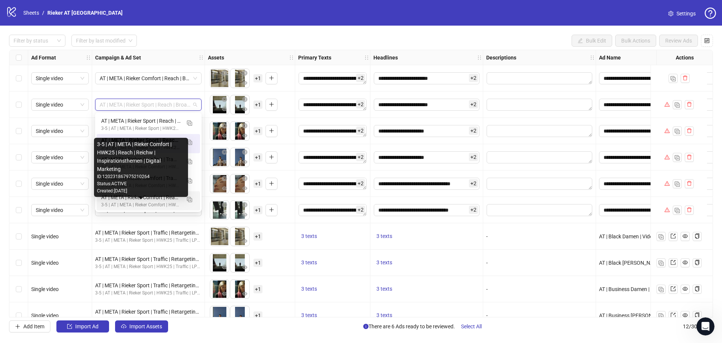
click at [153, 202] on div "3-5 | AT | META | Rieker Comfort | HWK25 | Reach | Reichw | Inspirationsthemen …" at bounding box center [140, 204] width 79 height 7
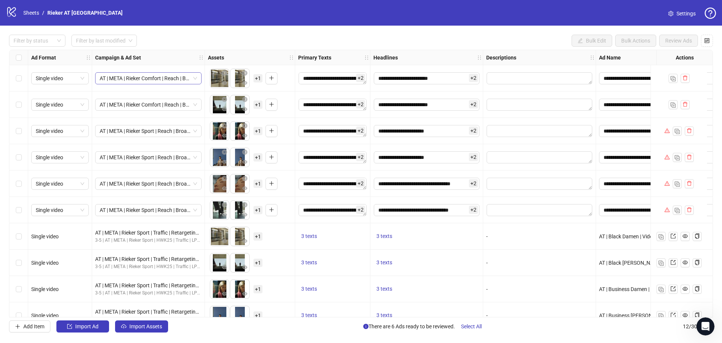
click at [194, 79] on span "AT | META | Rieker Comfort | Reach | Broad [PERSON_NAME] | Inspirationsthemen" at bounding box center [148, 78] width 97 height 11
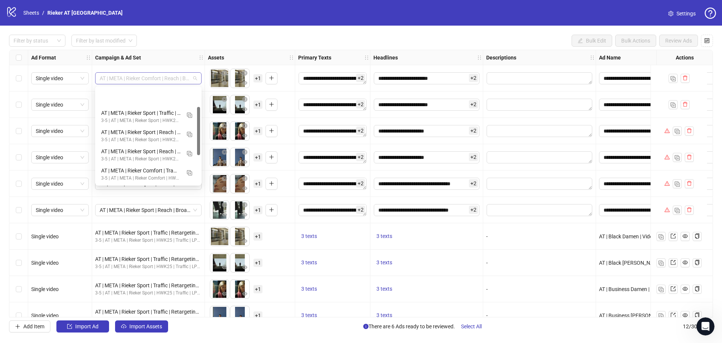
scroll to position [38, 0]
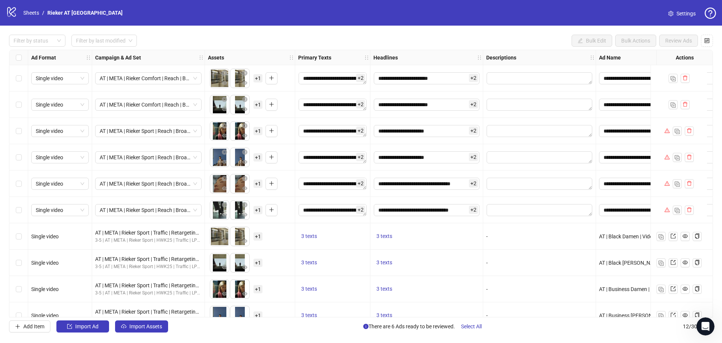
click at [176, 317] on div "**********" at bounding box center [361, 184] width 722 height 316
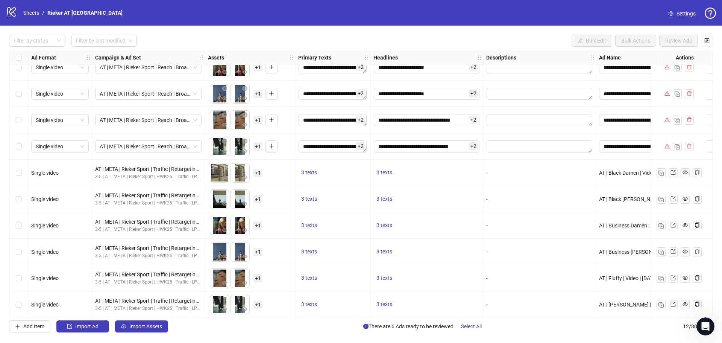
scroll to position [0, 0]
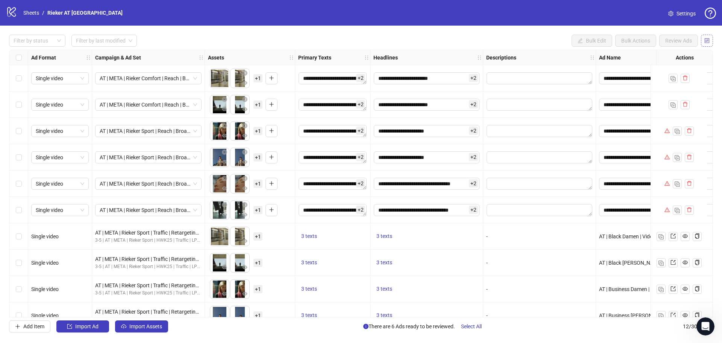
click at [710, 41] on button "button" at bounding box center [707, 41] width 12 height 12
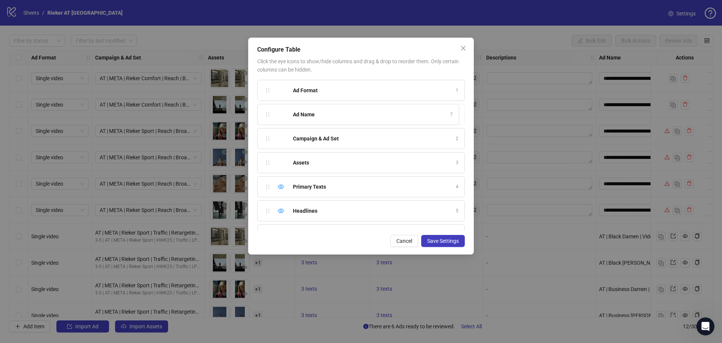
drag, startPoint x: 266, startPoint y: 150, endPoint x: 266, endPoint y: 115, distance: 34.2
click at [266, 115] on div "Ad Format 1 Campaign & Ad Set 2 Assets 3 Primary Texts 4 Headlines 5 Descriptio…" at bounding box center [361, 155] width 208 height 150
drag, startPoint x: 443, startPoint y: 241, endPoint x: 218, endPoint y: 218, distance: 225.7
click at [443, 240] on span "Save Settings" at bounding box center [443, 241] width 32 height 6
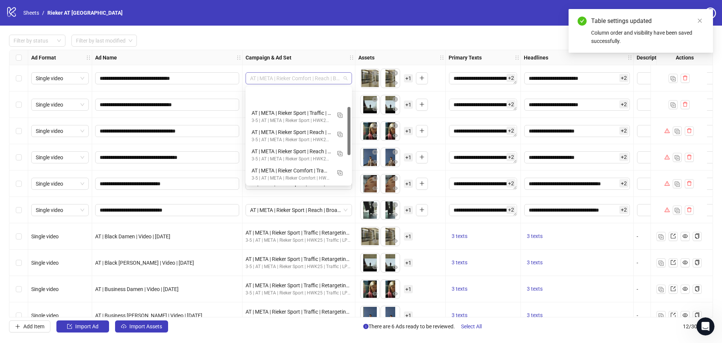
click at [346, 77] on span "AT | META | Rieker Comfort | Reach | Broad [PERSON_NAME] | Inspirationsthemen" at bounding box center [298, 78] width 97 height 11
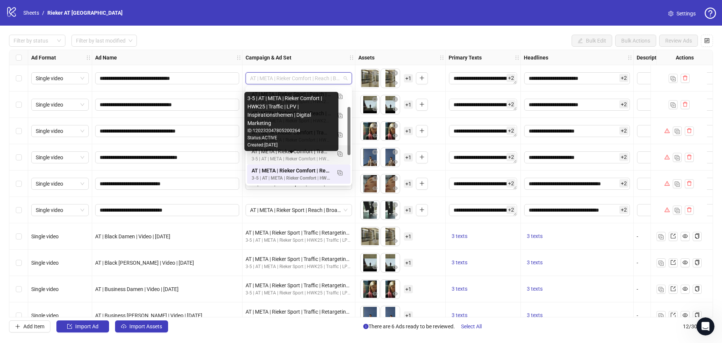
scroll to position [76, 0]
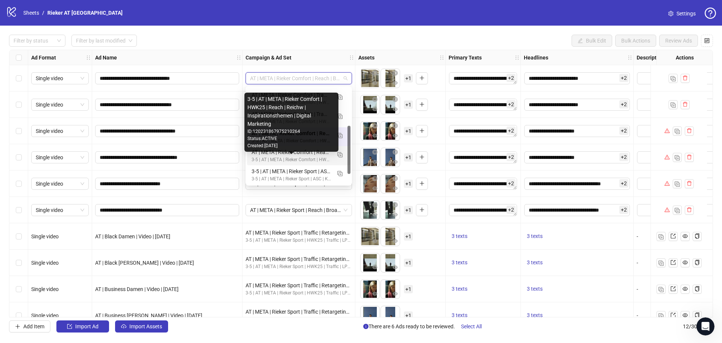
click at [316, 159] on div "3-5 | AT | META | Rieker Comfort | HWK25 | Reach | Reichw | Inspirationsthemen …" at bounding box center [291, 159] width 79 height 7
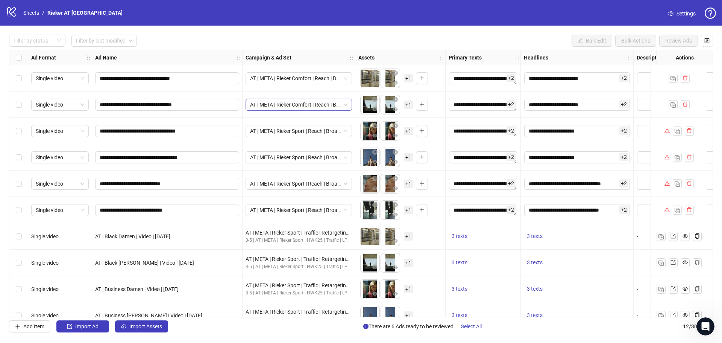
click at [348, 104] on div "AT | META | Rieker Comfort | Reach | Broad [PERSON_NAME] | Inspirationsthemen" at bounding box center [299, 105] width 106 height 12
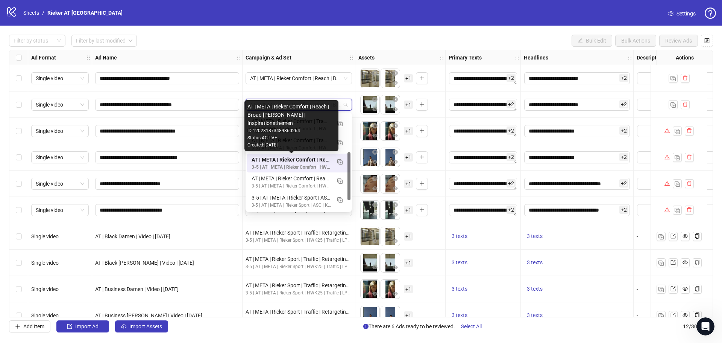
click at [307, 162] on div "AT | META | Rieker Comfort | Reach | Broad [PERSON_NAME] | Inspirationsthemen" at bounding box center [291, 159] width 79 height 8
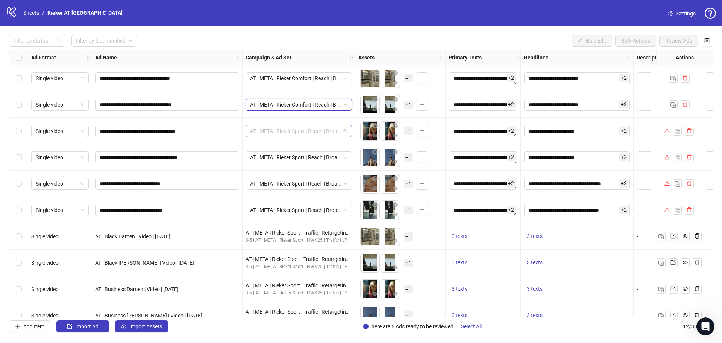
click at [345, 130] on span "AT | META | Rieker Sport | Reach | Broad Damen | Inspirationsthemen" at bounding box center [298, 130] width 97 height 11
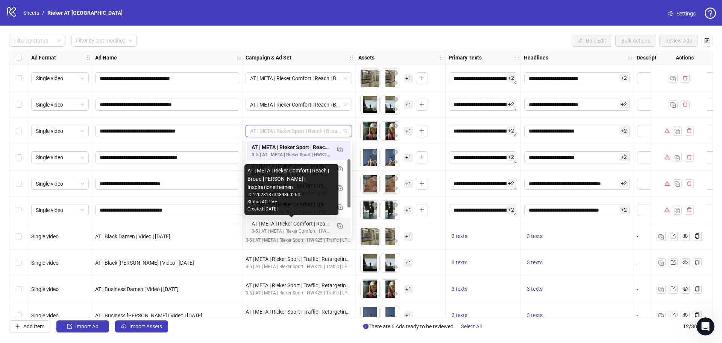
scroll to position [75, 0]
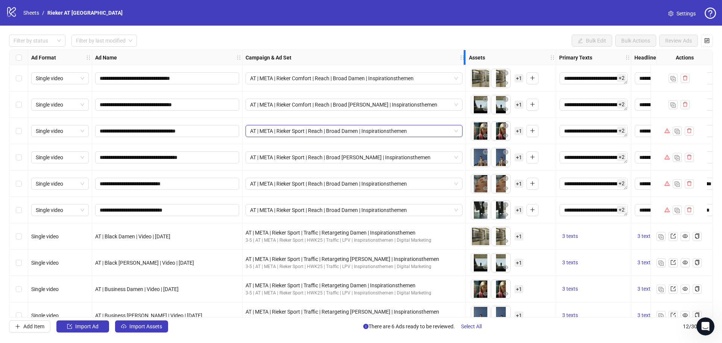
drag, startPoint x: 354, startPoint y: 59, endPoint x: 464, endPoint y: 58, distance: 110.6
click at [465, 58] on icon "holder" at bounding box center [467, 57] width 5 height 5
click at [453, 133] on span "AT | META | Rieker Sport | Reach | Broad Damen | Inspirationsthemen" at bounding box center [354, 130] width 208 height 11
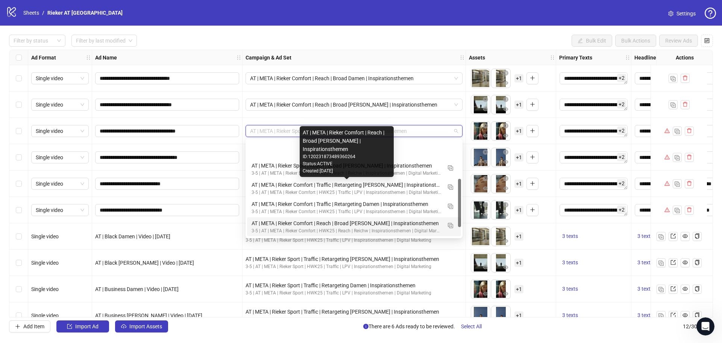
scroll to position [76, 0]
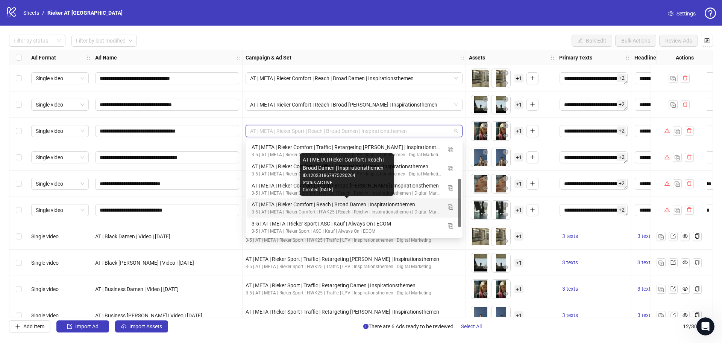
click at [381, 208] on div "AT | META | Rieker Comfort | Reach | Broad Damen | Inspirationsthemen" at bounding box center [347, 204] width 190 height 8
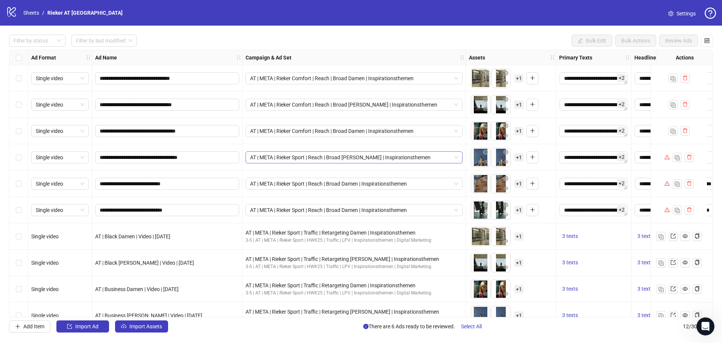
click at [456, 158] on span "AT | META | Rieker Sport | Reach | Broad Herren | Inspirationsthemen" at bounding box center [354, 157] width 208 height 11
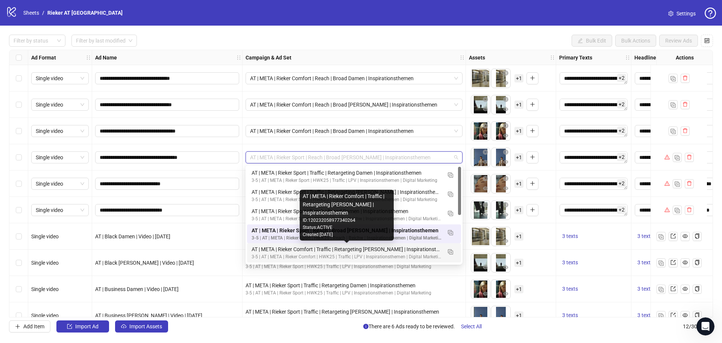
scroll to position [38, 0]
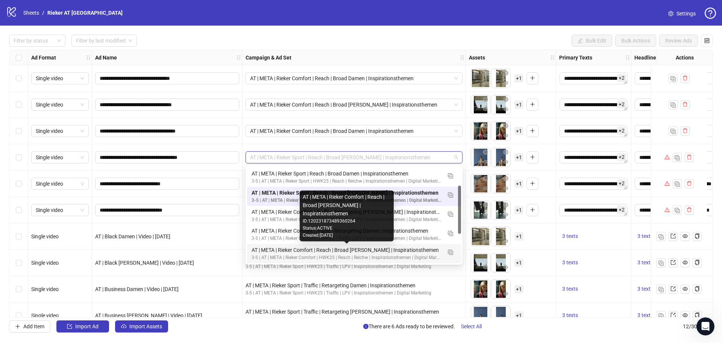
click at [382, 251] on div "AT | META | Rieker Comfort | Reach | Broad [PERSON_NAME] | Inspirationsthemen" at bounding box center [347, 250] width 190 height 8
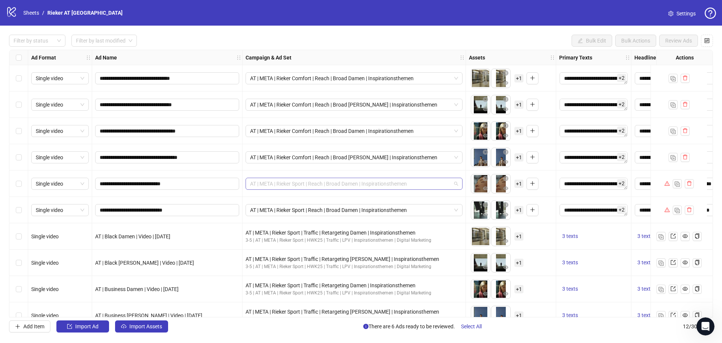
click at [443, 182] on span "AT | META | Rieker Sport | Reach | Broad Damen | Inspirationsthemen" at bounding box center [354, 183] width 208 height 11
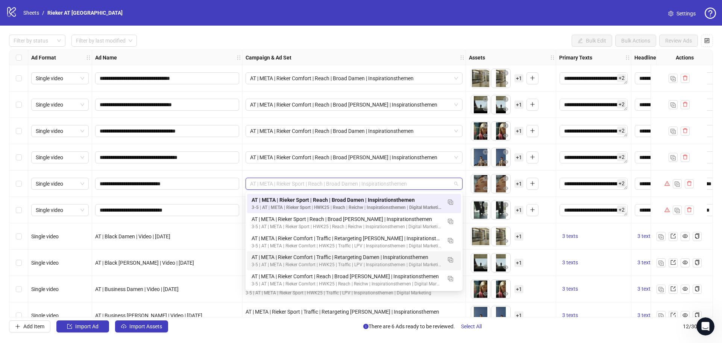
scroll to position [75, 0]
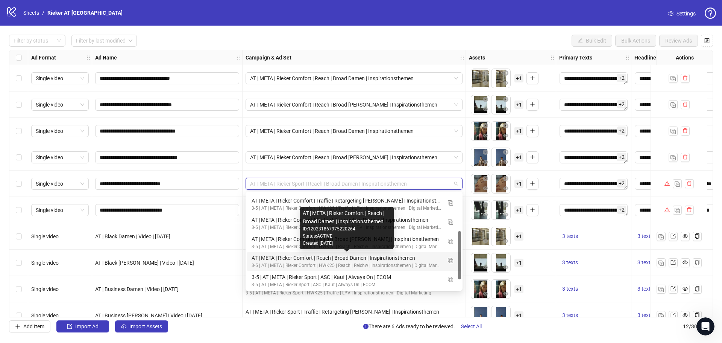
click at [388, 257] on div "AT | META | Rieker Comfort | Reach | Broad Damen | Inspirationsthemen" at bounding box center [347, 257] width 190 height 8
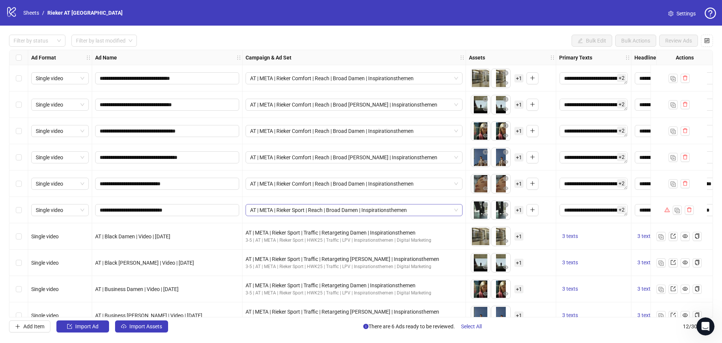
click at [432, 209] on span "AT | META | Rieker Sport | Reach | Broad Damen | Inspirationsthemen" at bounding box center [354, 209] width 208 height 11
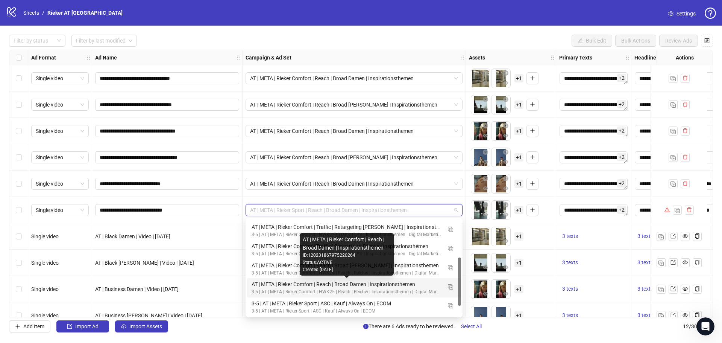
click at [419, 286] on div "AT | META | Rieker Comfort | Reach | Broad Damen | Inspirationsthemen" at bounding box center [347, 284] width 190 height 8
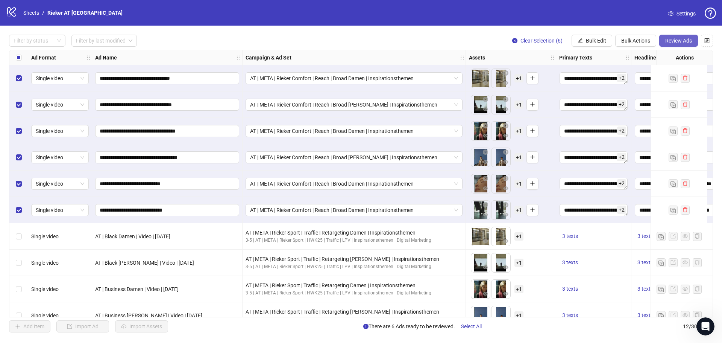
click at [674, 43] on span "Review Ads" at bounding box center [678, 41] width 27 height 6
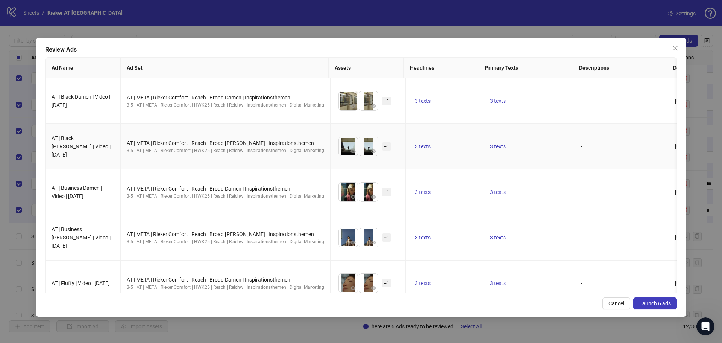
scroll to position [64, 0]
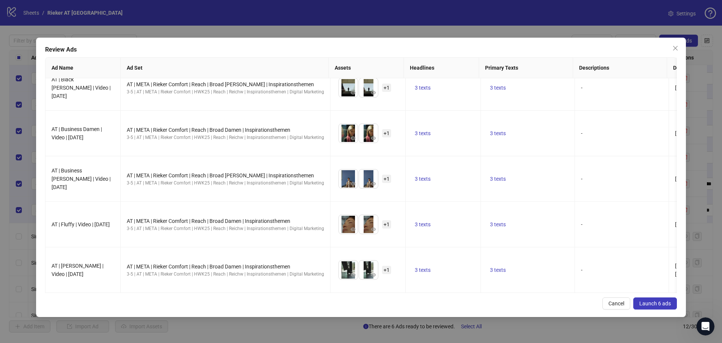
click at [656, 305] on span "Launch 6 ads" at bounding box center [655, 303] width 32 height 6
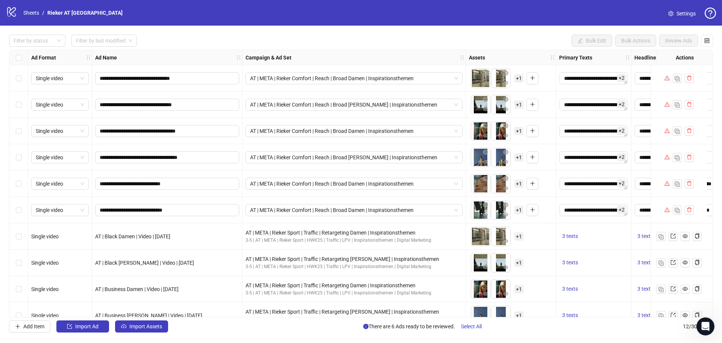
click at [674, 10] on link "Settings" at bounding box center [681, 14] width 39 height 12
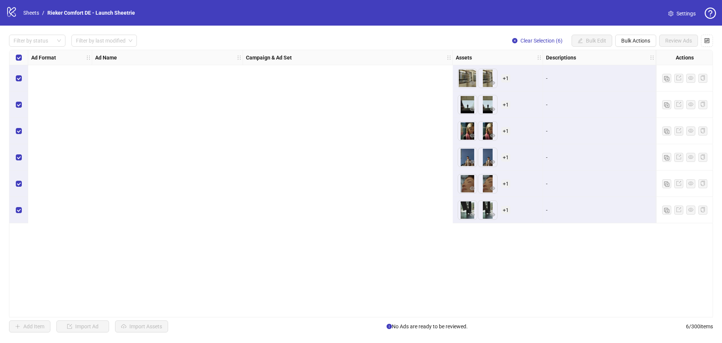
scroll to position [0, 624]
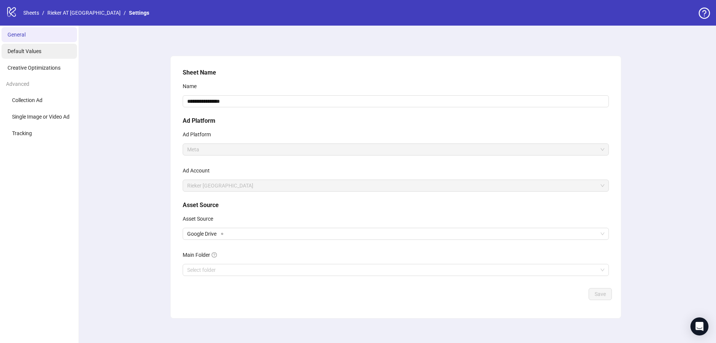
click at [41, 58] on li "Default Values" at bounding box center [40, 51] width 76 height 15
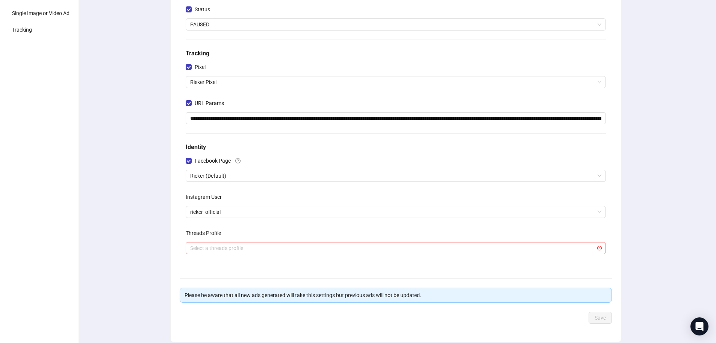
scroll to position [113, 0]
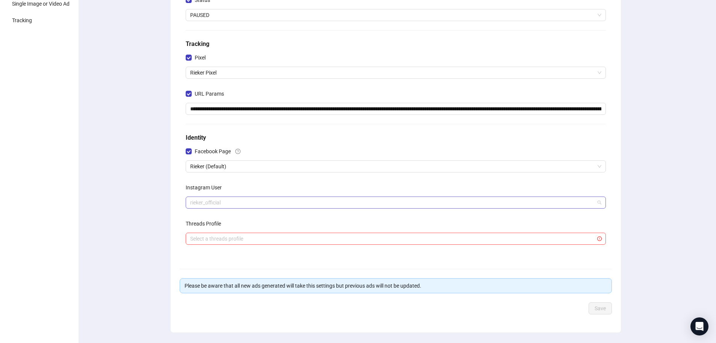
click at [235, 206] on span "rieker_official" at bounding box center [395, 202] width 411 height 11
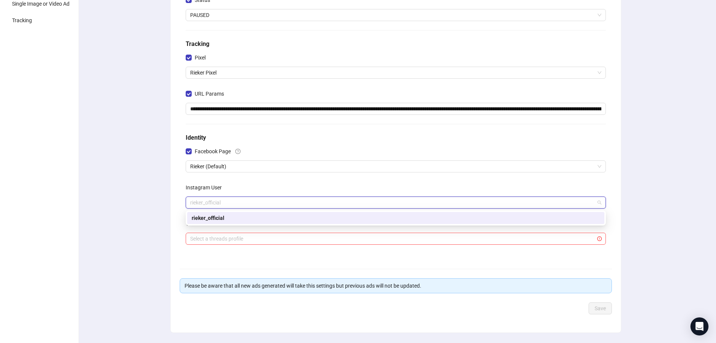
click at [235, 204] on span "rieker_official" at bounding box center [395, 202] width 411 height 11
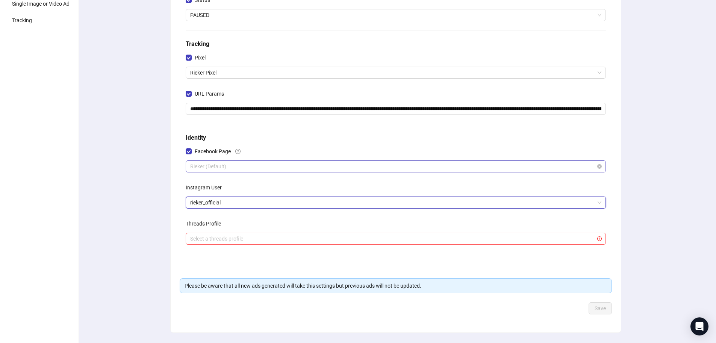
click at [242, 167] on span "Rieker (Default)" at bounding box center [395, 166] width 411 height 11
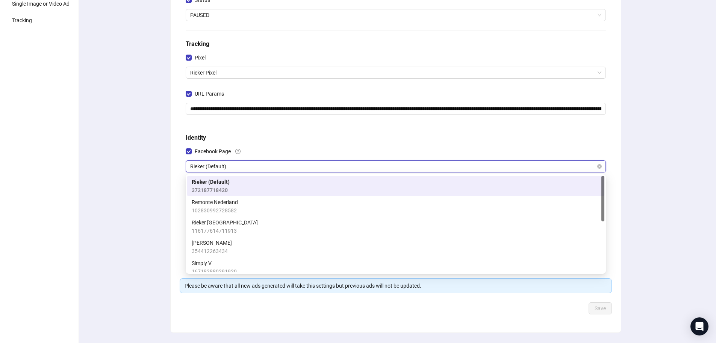
click at [242, 167] on span "Rieker (Default)" at bounding box center [395, 166] width 411 height 11
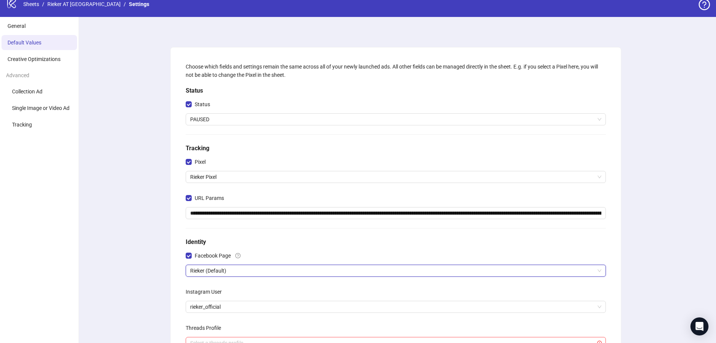
scroll to position [0, 0]
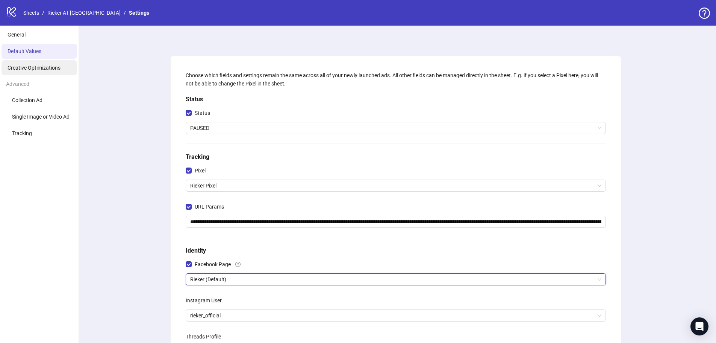
click at [39, 67] on span "Creative Optimizations" at bounding box center [34, 68] width 53 height 6
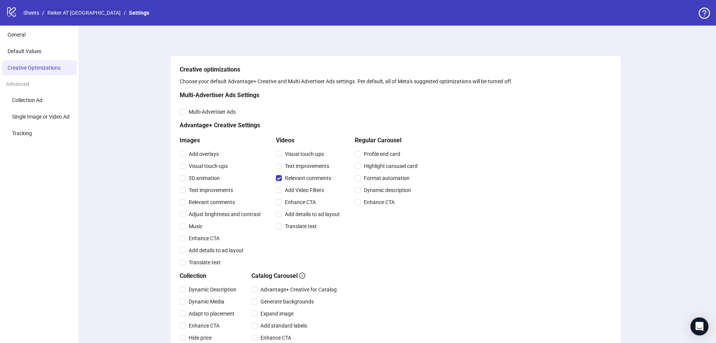
click at [83, 12] on link "Rieker AT [GEOGRAPHIC_DATA]" at bounding box center [84, 13] width 76 height 8
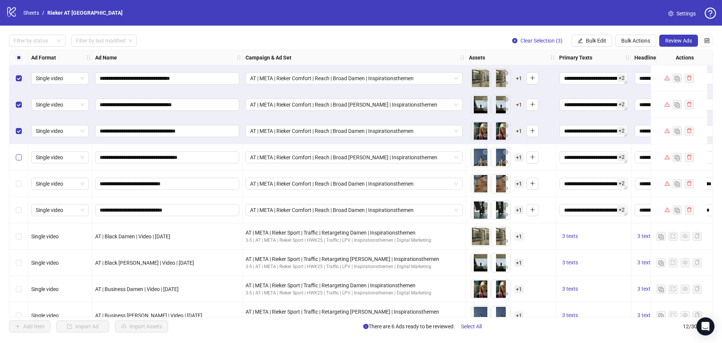
click at [18, 161] on label "Select row 4" at bounding box center [19, 157] width 6 height 8
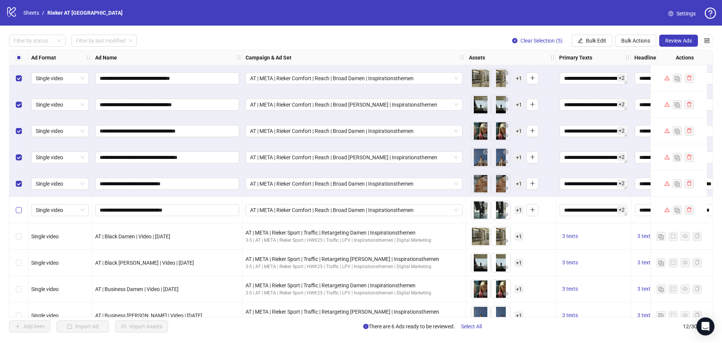
click at [20, 214] on label "Select row 6" at bounding box center [19, 210] width 6 height 8
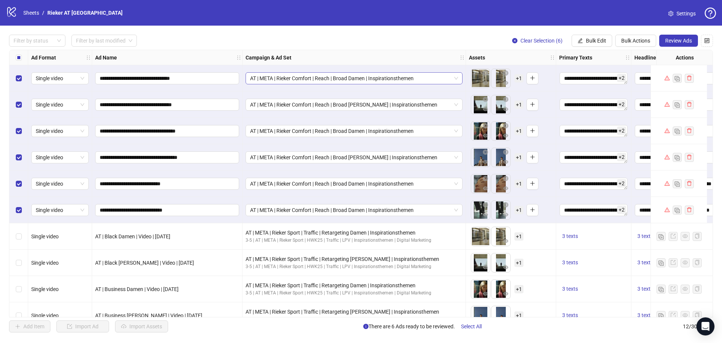
click at [457, 80] on span "AT | META | Rieker Comfort | Reach | Broad Damen | Inspirationsthemen" at bounding box center [354, 78] width 208 height 11
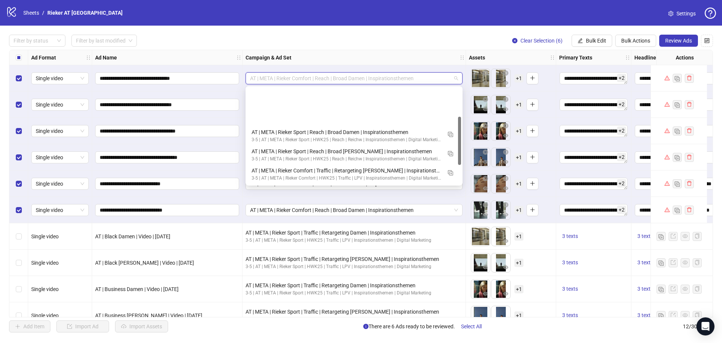
scroll to position [57, 0]
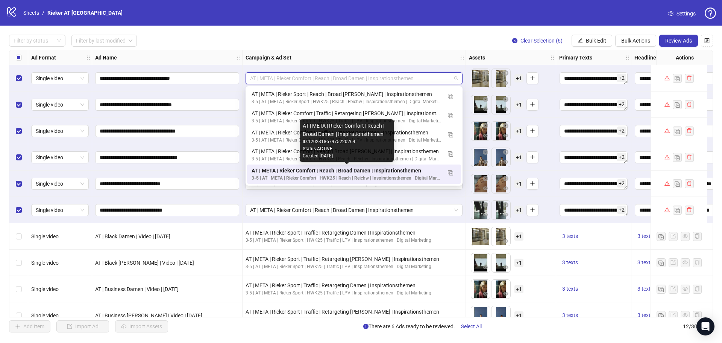
click at [375, 172] on div "AT | META | Rieker Comfort | Reach | Broad Damen | Inspirationsthemen" at bounding box center [347, 170] width 190 height 8
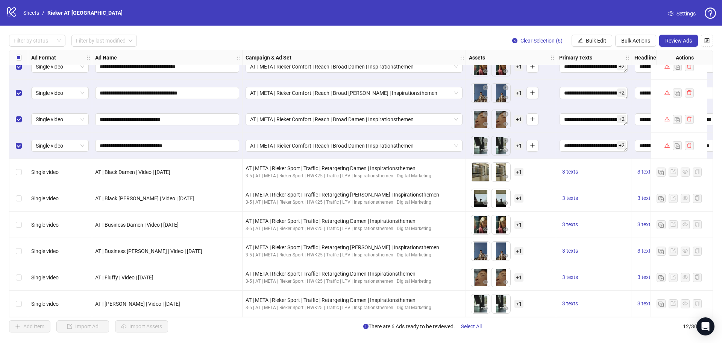
scroll to position [0, 0]
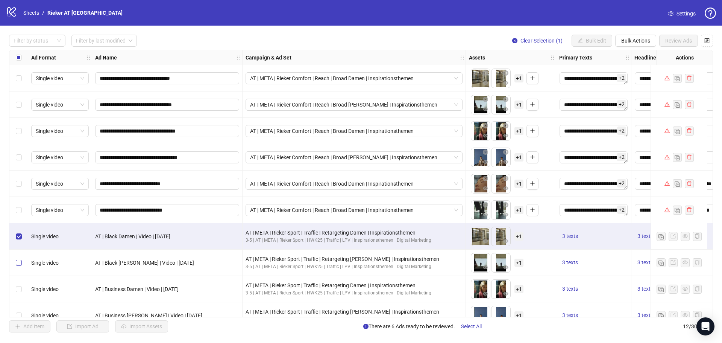
click at [18, 266] on label "Select row 8" at bounding box center [19, 262] width 6 height 8
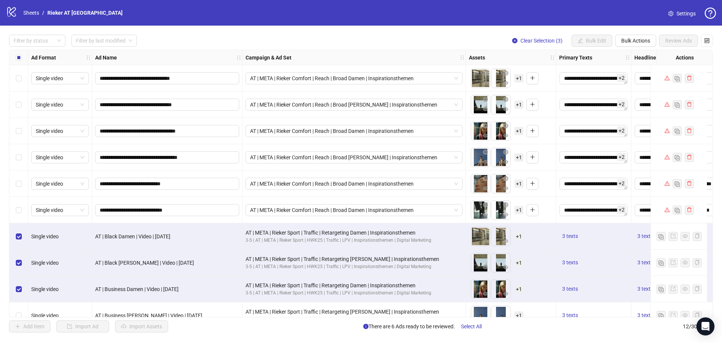
scroll to position [67, 0]
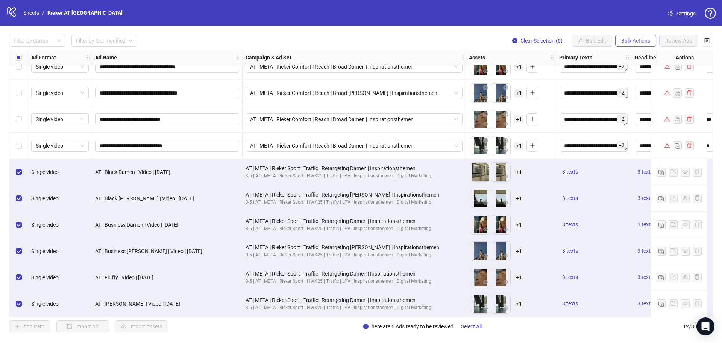
click at [641, 41] on span "Bulk Actions" at bounding box center [635, 41] width 29 height 6
click at [641, 79] on span "Duplicate with assets" at bounding box center [646, 80] width 52 height 8
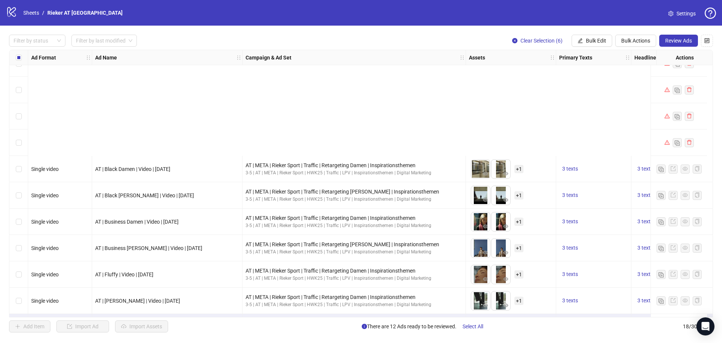
scroll to position [225, 0]
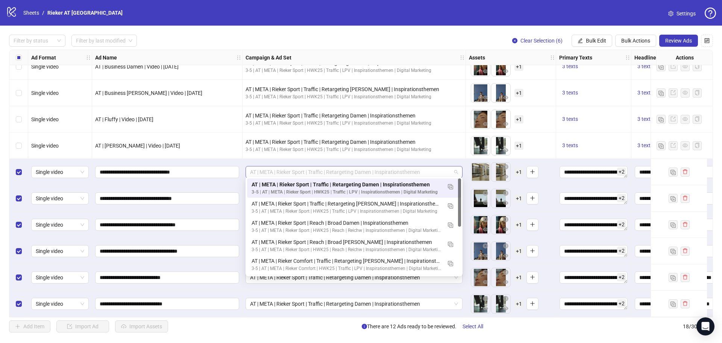
click at [458, 168] on div "AT | META | Rieker Sport | Traffic | Retargeting Damen | Inspirationsthemen" at bounding box center [354, 172] width 217 height 12
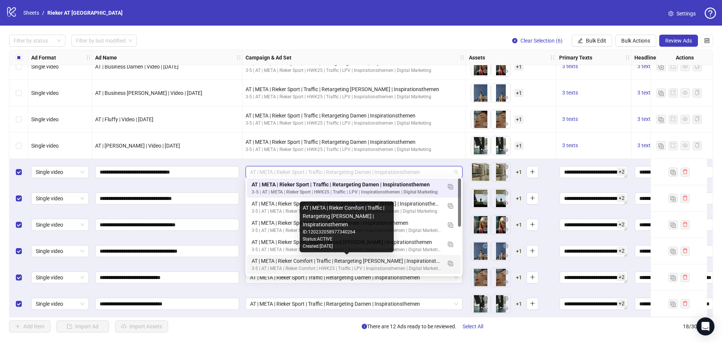
scroll to position [38, 0]
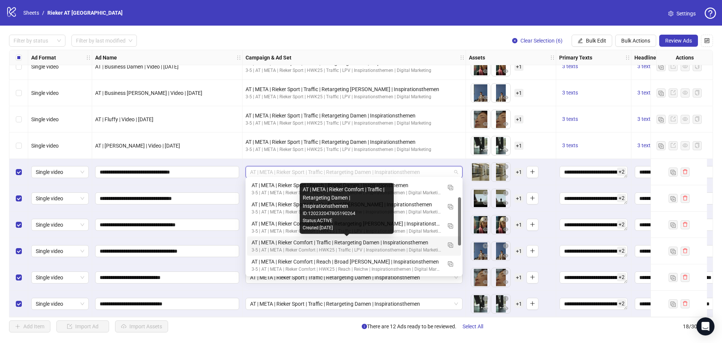
click at [369, 243] on div "AT | META | Rieker Comfort | Traffic | Retargeting Damen | Inspirationsthemen" at bounding box center [347, 242] width 190 height 8
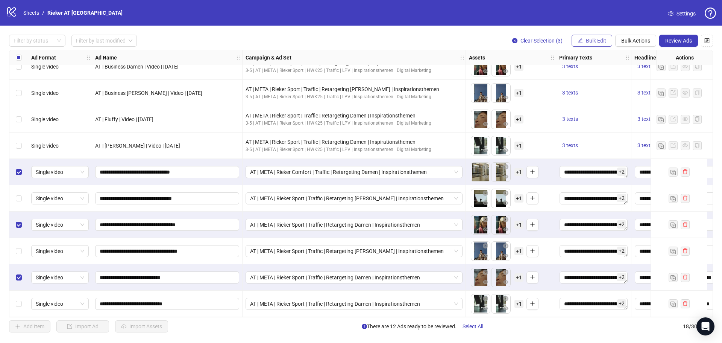
click at [593, 41] on span "Bulk Edit" at bounding box center [596, 41] width 20 height 6
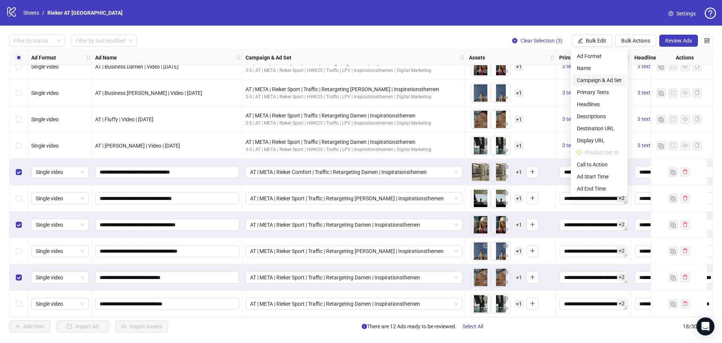
click at [602, 79] on span "Campaign & Ad Set" at bounding box center [599, 80] width 45 height 8
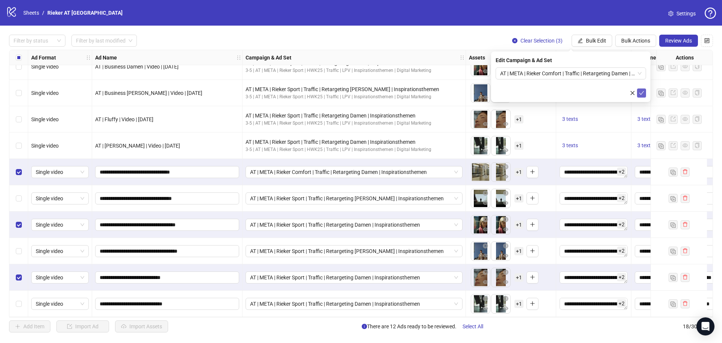
click at [640, 93] on icon "check" at bounding box center [641, 92] width 5 height 5
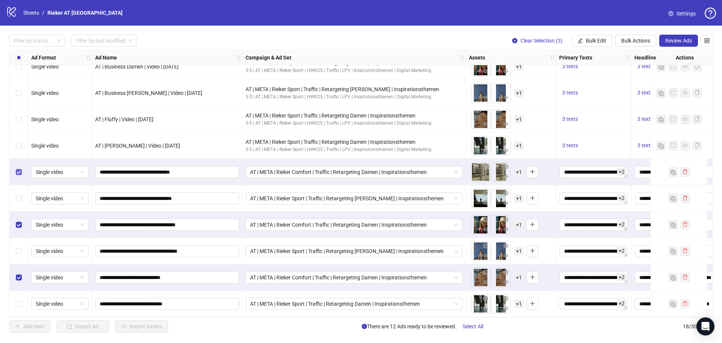
click at [19, 173] on label "Select row 13" at bounding box center [19, 172] width 6 height 8
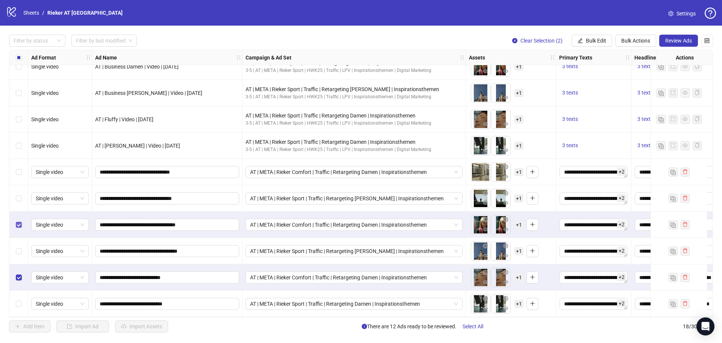
click at [19, 220] on label "Select row 15" at bounding box center [19, 224] width 6 height 8
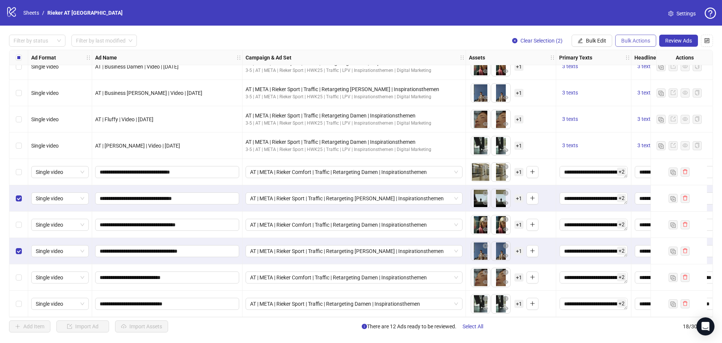
click at [636, 41] on span "Bulk Actions" at bounding box center [635, 41] width 29 height 6
click at [584, 39] on button "Bulk Edit" at bounding box center [592, 41] width 41 height 12
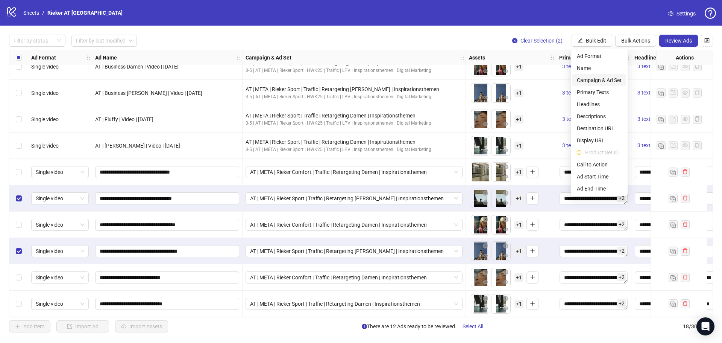
click at [589, 79] on span "Campaign & Ad Set" at bounding box center [599, 80] width 45 height 8
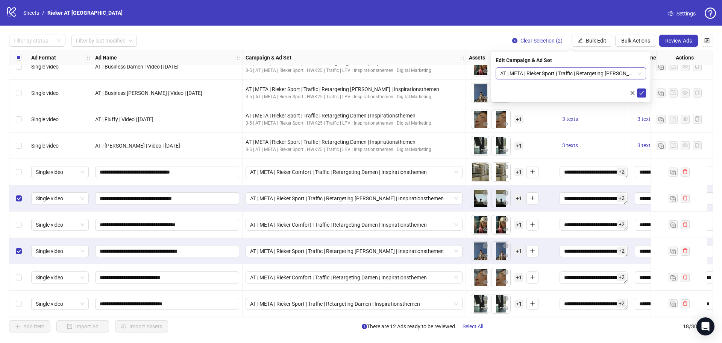
click at [640, 73] on span "AT | META | Rieker Sport | Traffic | Retargeting Herren | Inspirationsthemen" at bounding box center [570, 73] width 141 height 11
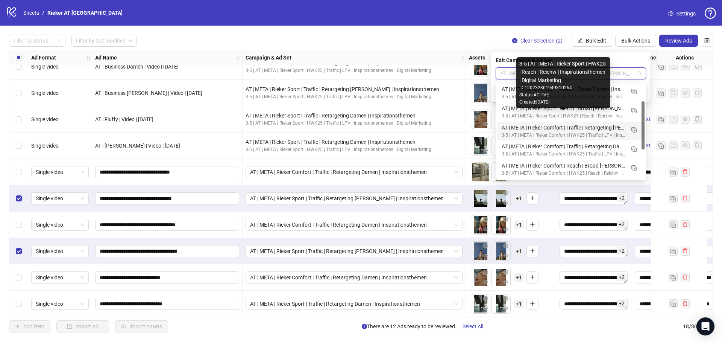
click at [573, 132] on div "3-5 | AT | META | Rieker Comfort | HWK25 | Traffic | LPV | Inspirationsthemen |…" at bounding box center [563, 135] width 123 height 7
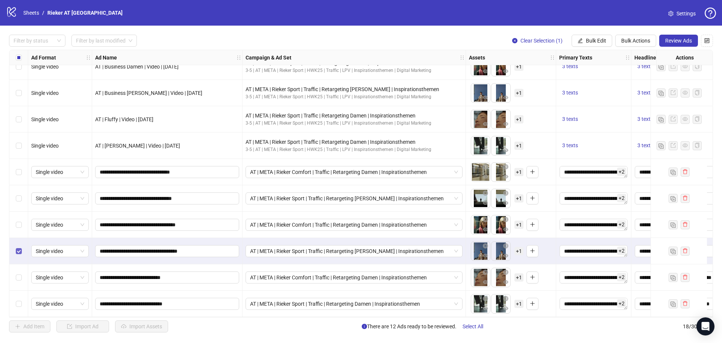
click at [20, 251] on label "Select row 16" at bounding box center [19, 251] width 6 height 8
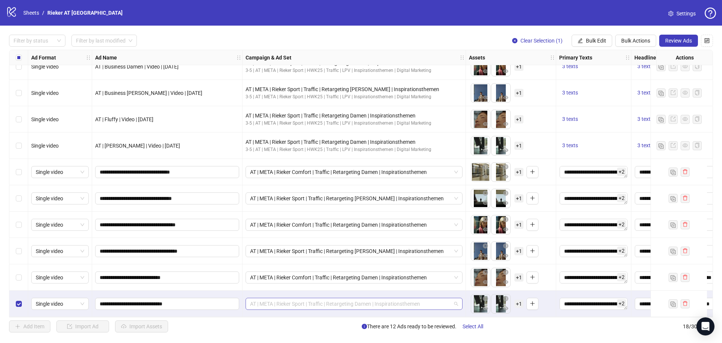
click at [449, 302] on span "AT | META | Rieker Sport | Traffic | Retargeting Damen | Inspirationsthemen" at bounding box center [354, 303] width 208 height 11
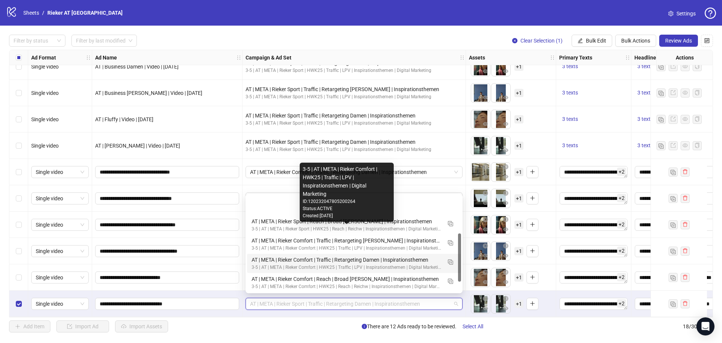
scroll to position [75, 0]
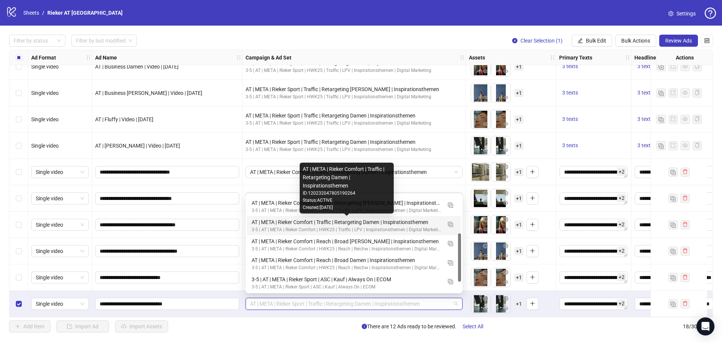
click at [382, 221] on div "AT | META | Rieker Comfort | Traffic | Retargeting Damen | Inspirationsthemen" at bounding box center [347, 222] width 190 height 8
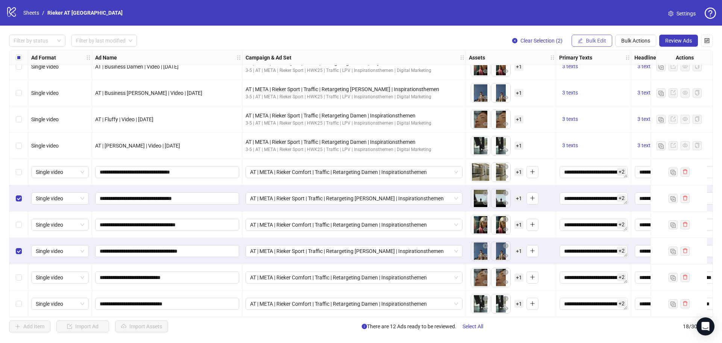
click at [595, 44] on span "Bulk Edit" at bounding box center [596, 41] width 20 height 6
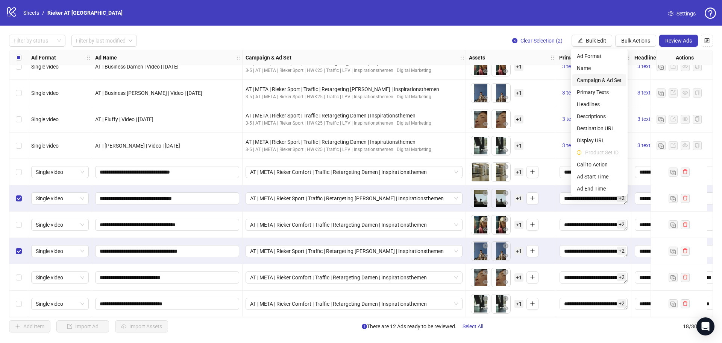
click at [596, 80] on span "Campaign & Ad Set" at bounding box center [599, 80] width 45 height 8
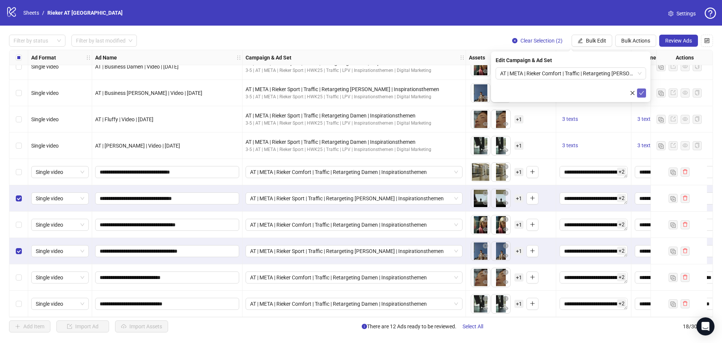
click at [643, 91] on icon "check" at bounding box center [641, 92] width 5 height 5
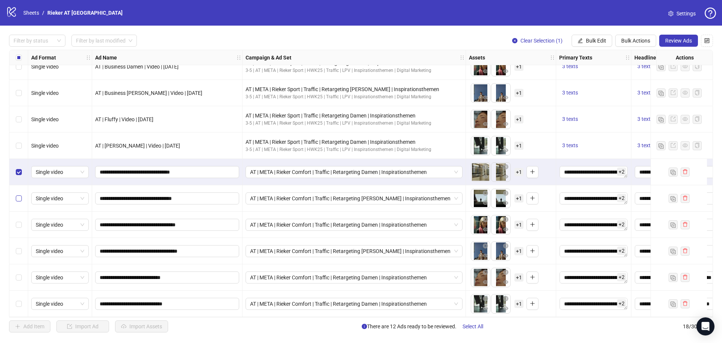
click at [17, 199] on label "Select row 14" at bounding box center [19, 198] width 6 height 8
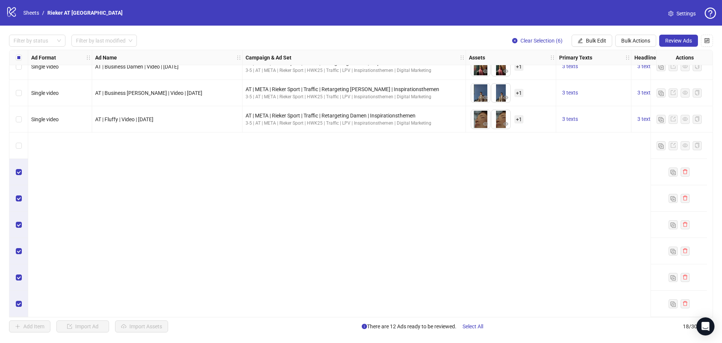
scroll to position [0, 0]
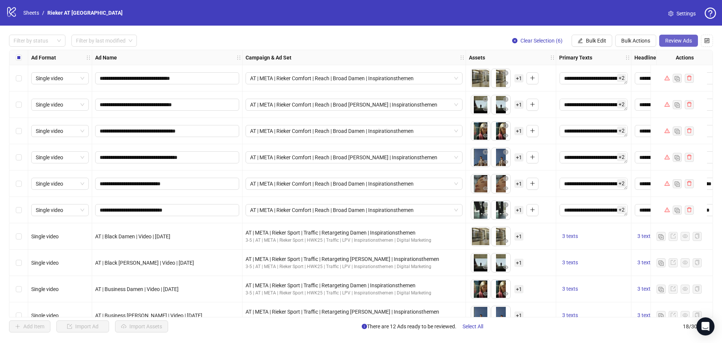
click at [683, 42] on span "Review Ads" at bounding box center [678, 41] width 27 height 6
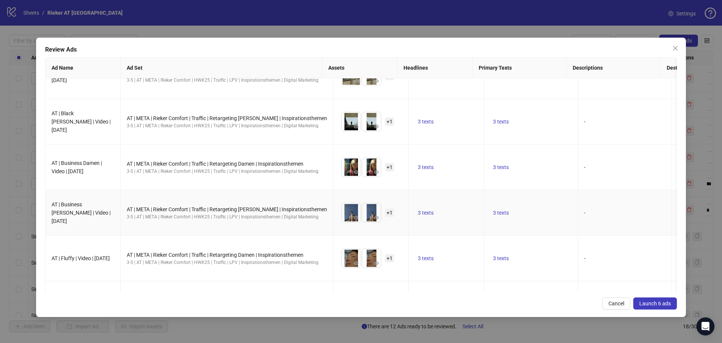
scroll to position [64, 0]
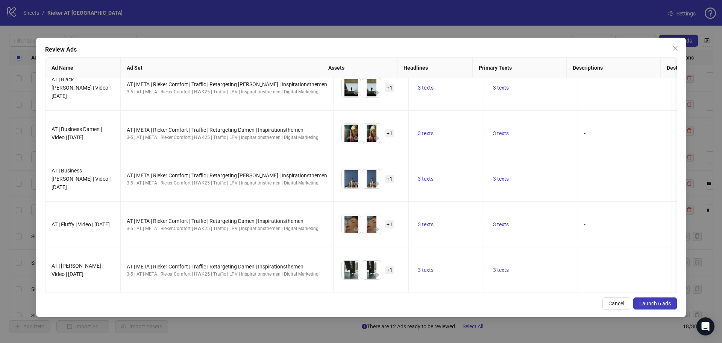
click at [652, 300] on span "Launch 6 ads" at bounding box center [655, 303] width 32 height 6
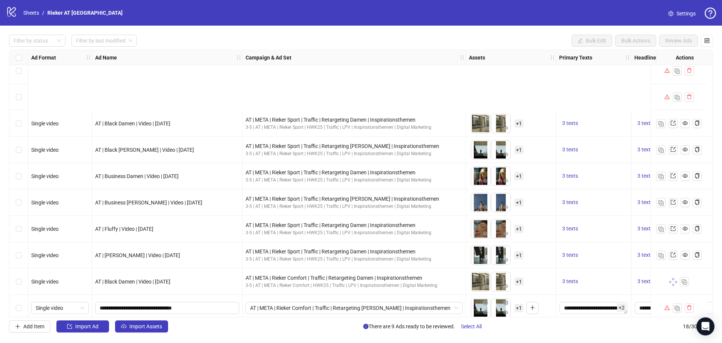
scroll to position [225, 0]
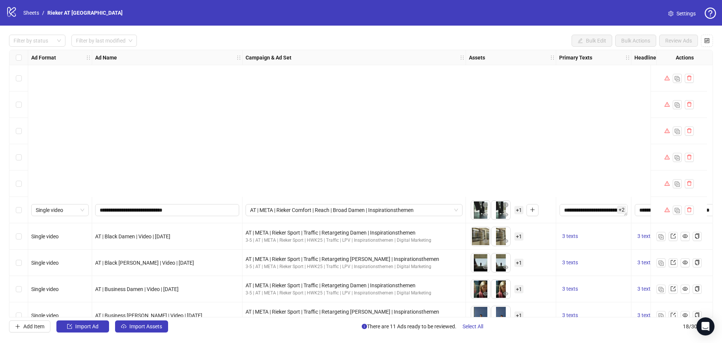
scroll to position [188, 0]
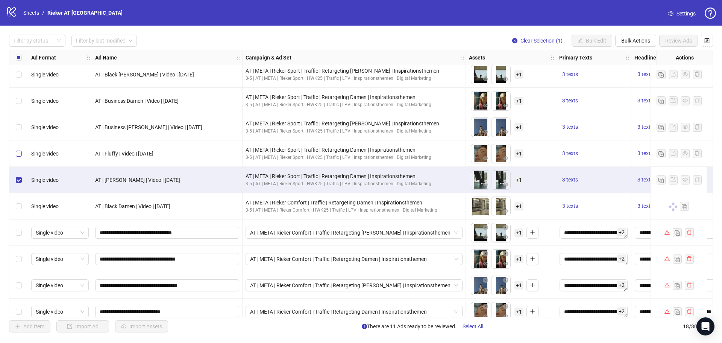
click at [21, 149] on label "Select row 11" at bounding box center [19, 153] width 6 height 8
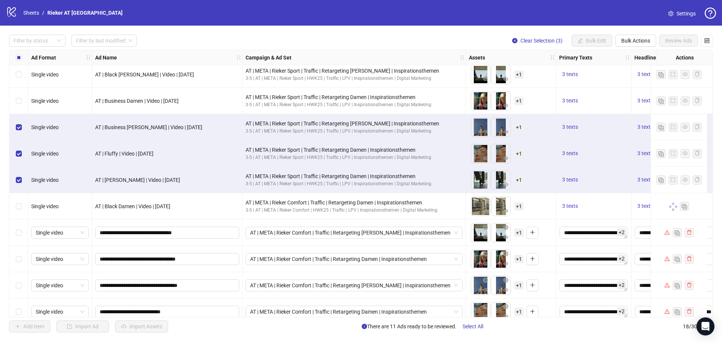
scroll to position [150, 0]
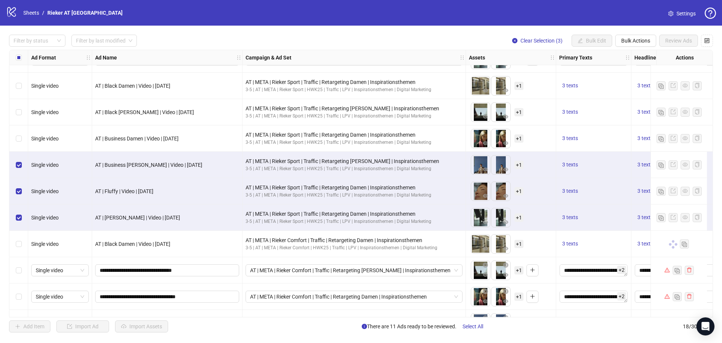
click at [22, 140] on div "Select row 9" at bounding box center [18, 138] width 19 height 26
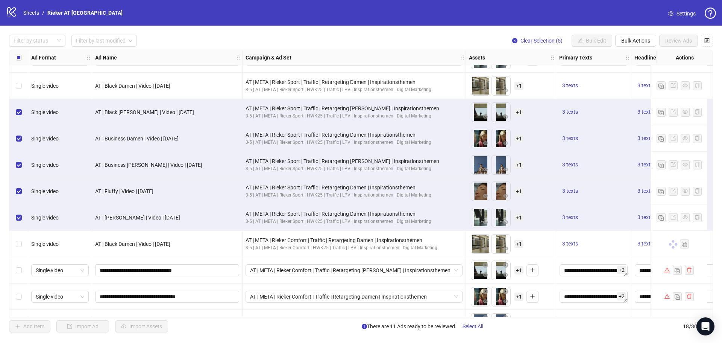
scroll to position [113, 0]
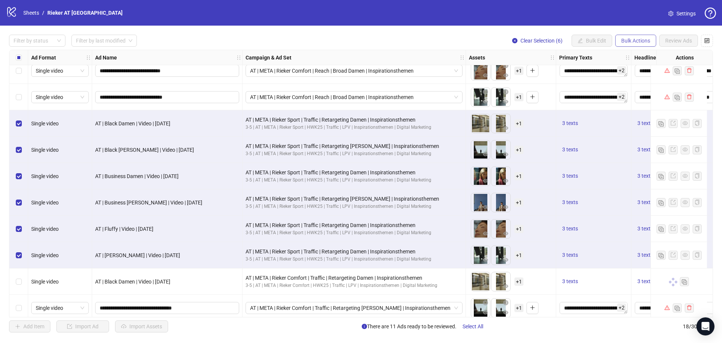
click at [644, 43] on span "Bulk Actions" at bounding box center [635, 41] width 29 height 6
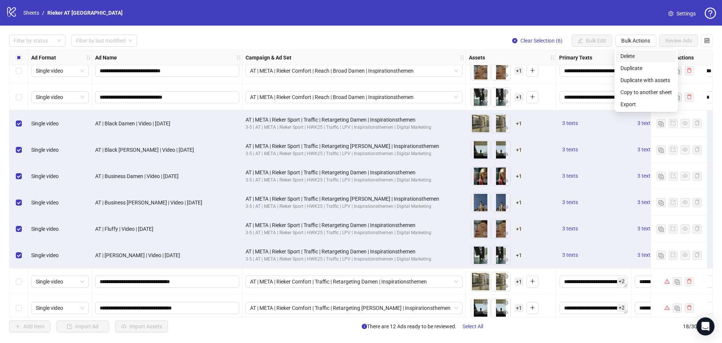
click at [647, 56] on span "Delete" at bounding box center [646, 56] width 52 height 8
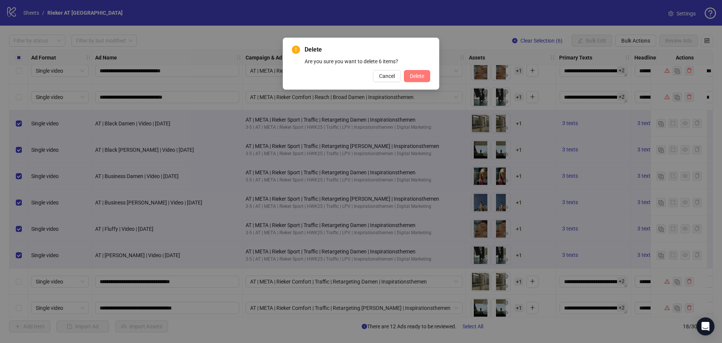
click at [424, 76] on span "Delete" at bounding box center [417, 76] width 14 height 6
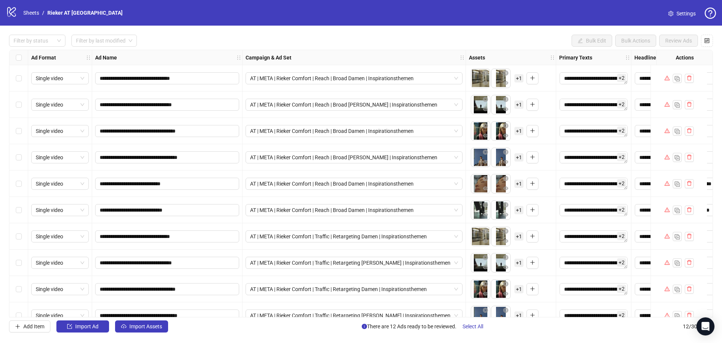
scroll to position [67, 0]
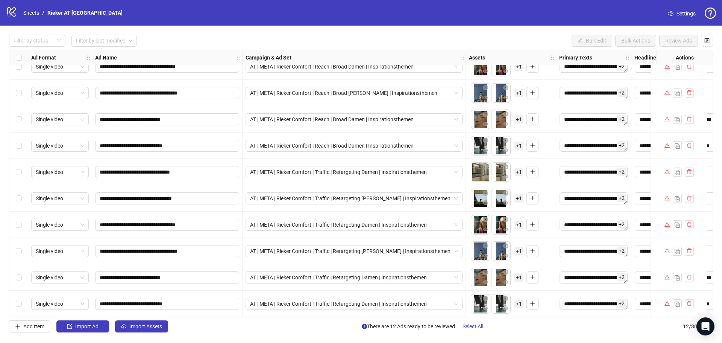
click at [219, 31] on div "**********" at bounding box center [361, 184] width 722 height 316
click at [56, 13] on link "Rieker AT [GEOGRAPHIC_DATA]" at bounding box center [85, 13] width 78 height 8
click at [66, 10] on link "Rieker AT [GEOGRAPHIC_DATA]" at bounding box center [85, 13] width 78 height 8
click at [33, 11] on link "Sheets" at bounding box center [31, 13] width 19 height 8
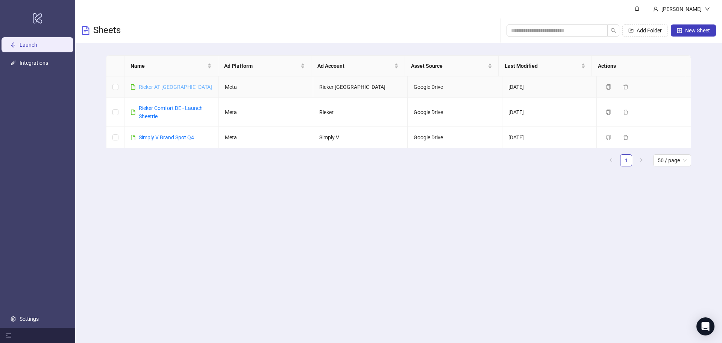
click at [167, 86] on link "Rieker AT [GEOGRAPHIC_DATA]" at bounding box center [175, 87] width 73 height 6
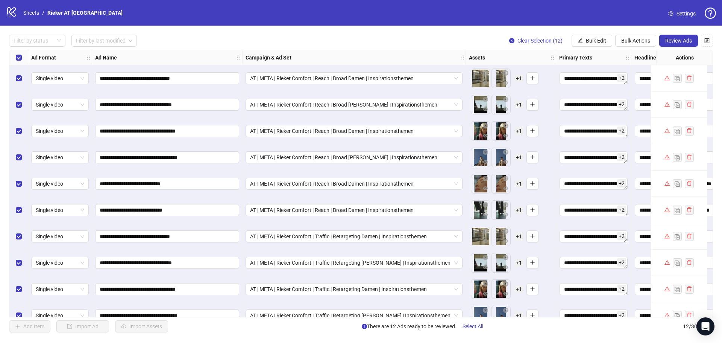
scroll to position [67, 0]
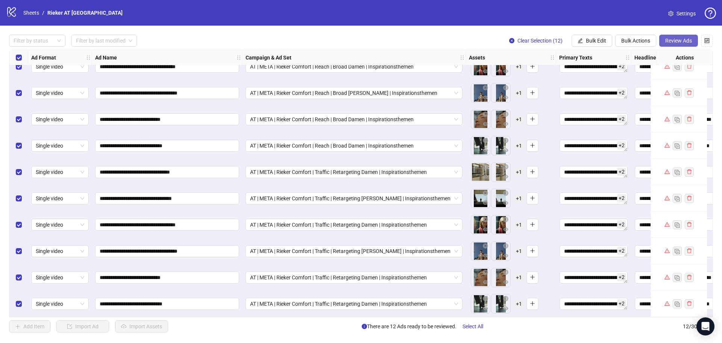
click at [679, 39] on span "Review Ads" at bounding box center [678, 41] width 27 height 6
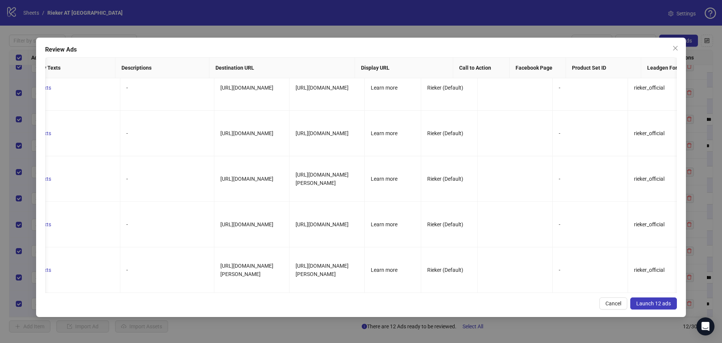
scroll to position [0, 1120]
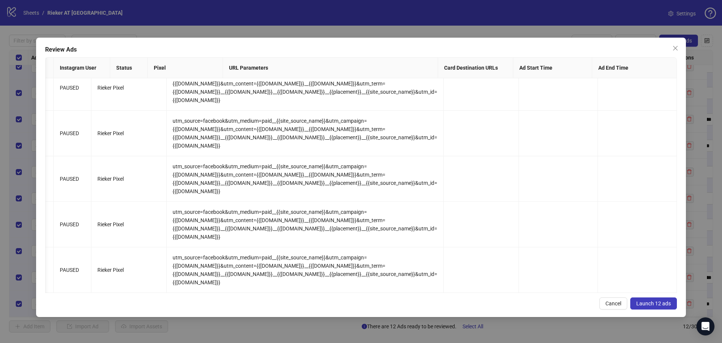
click at [661, 305] on span "Launch 12 ads" at bounding box center [653, 303] width 35 height 6
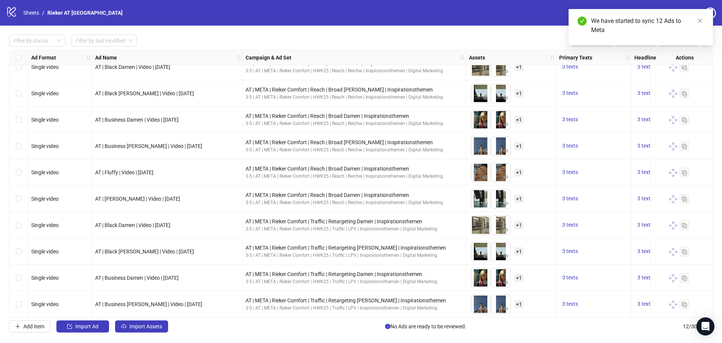
scroll to position [0, 0]
